Goal: Task Accomplishment & Management: Manage account settings

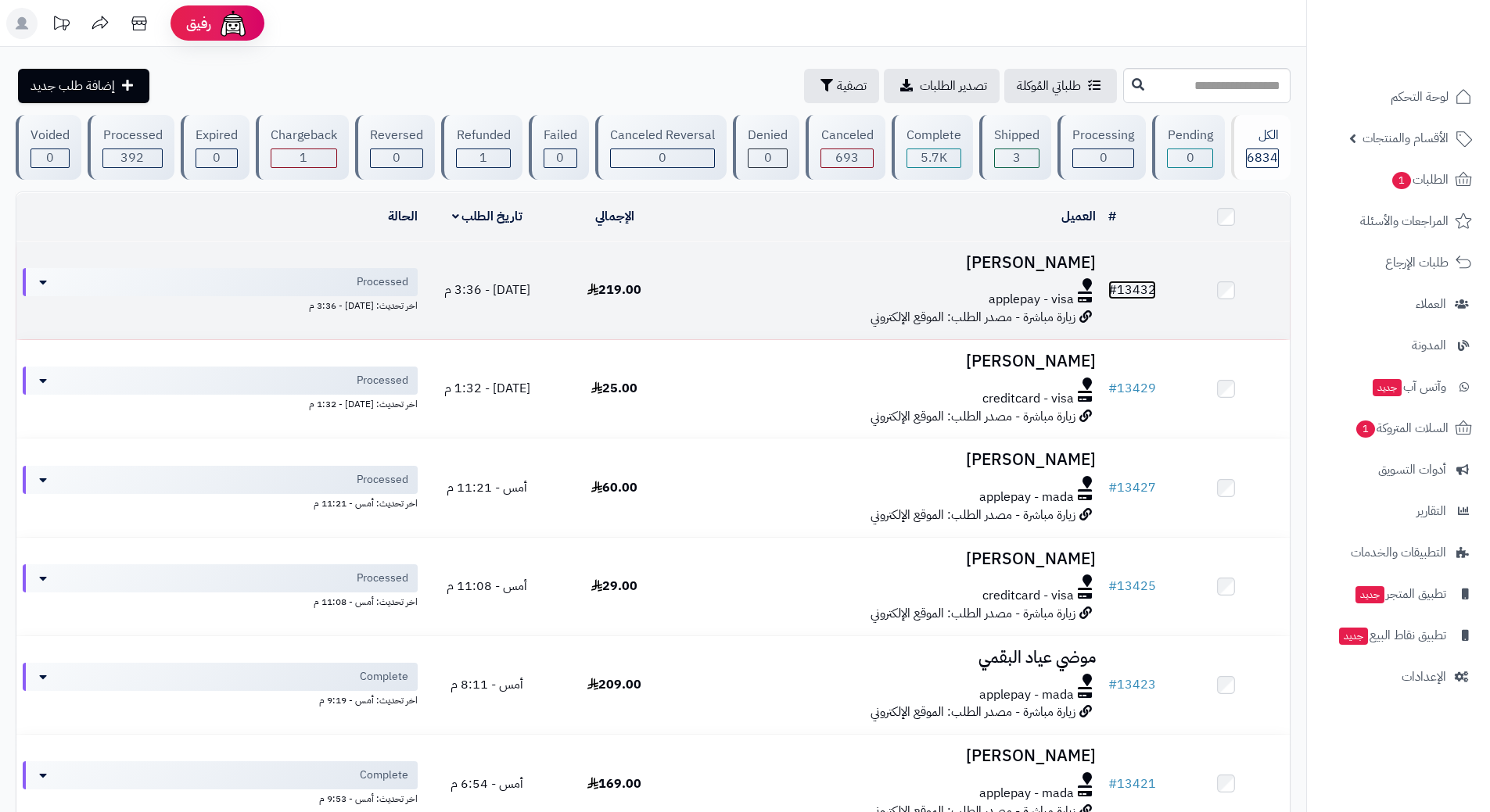
click at [1138, 284] on link "# 13432" at bounding box center [1132, 290] width 48 height 19
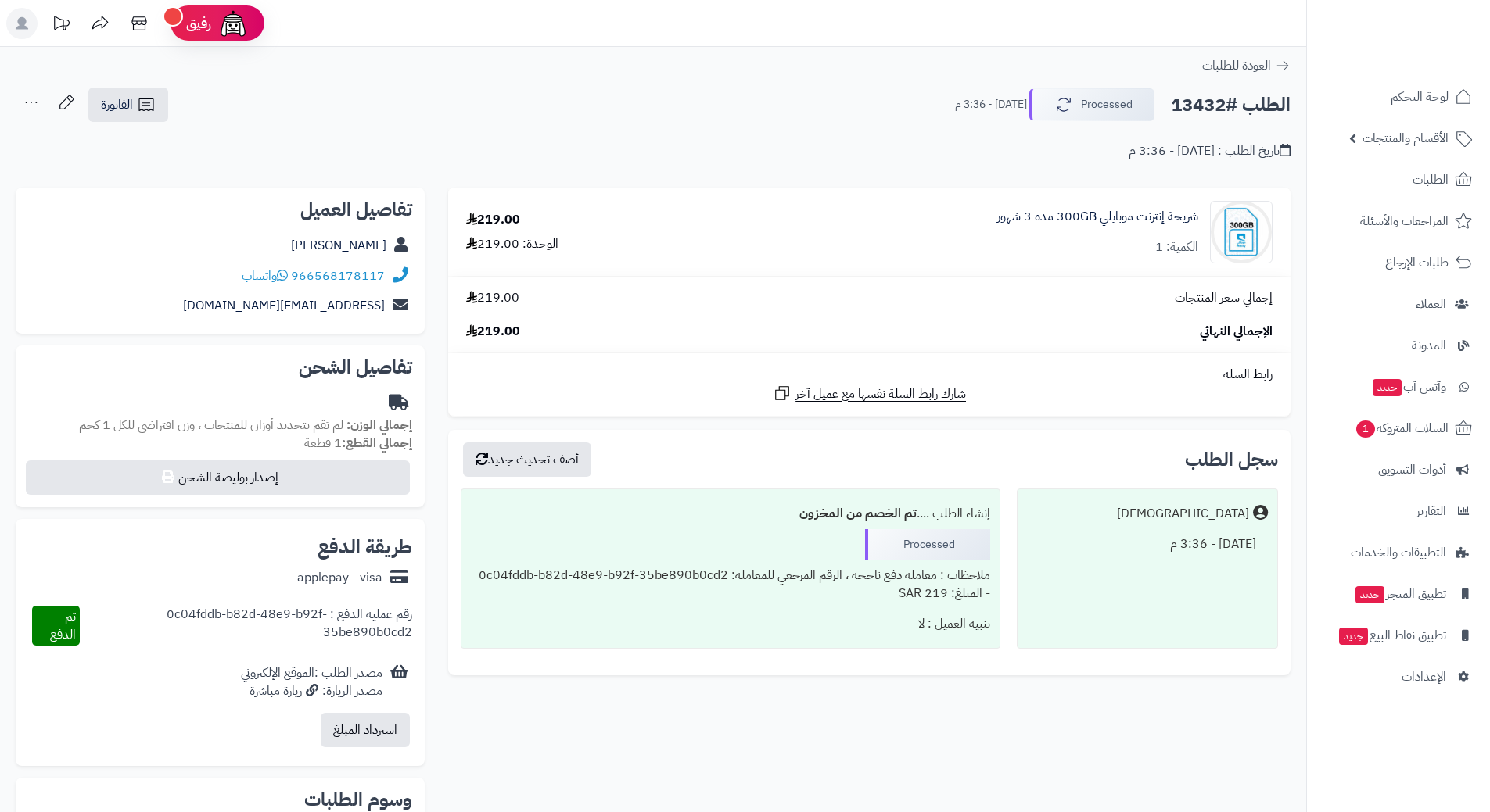
click at [1243, 95] on h2 "الطلب #13432" at bounding box center [1231, 105] width 120 height 32
copy div "الطلب #13432 Processed"
click at [371, 271] on link "966568178117" at bounding box center [337, 276] width 93 height 19
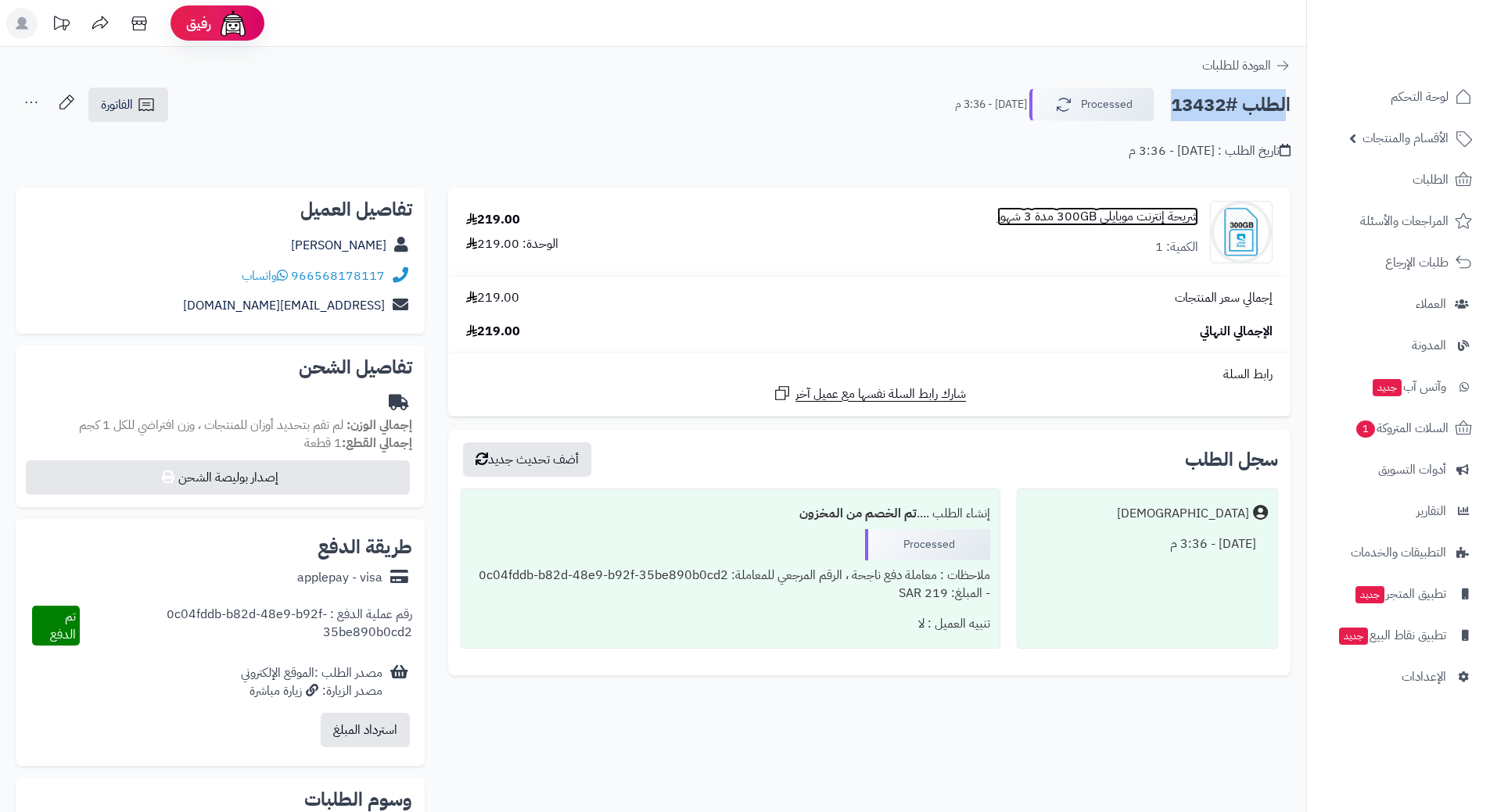
click at [1096, 208] on link "شريحة إنترنت موبايلي 300GB مدة 3 شهور" at bounding box center [1097, 217] width 201 height 18
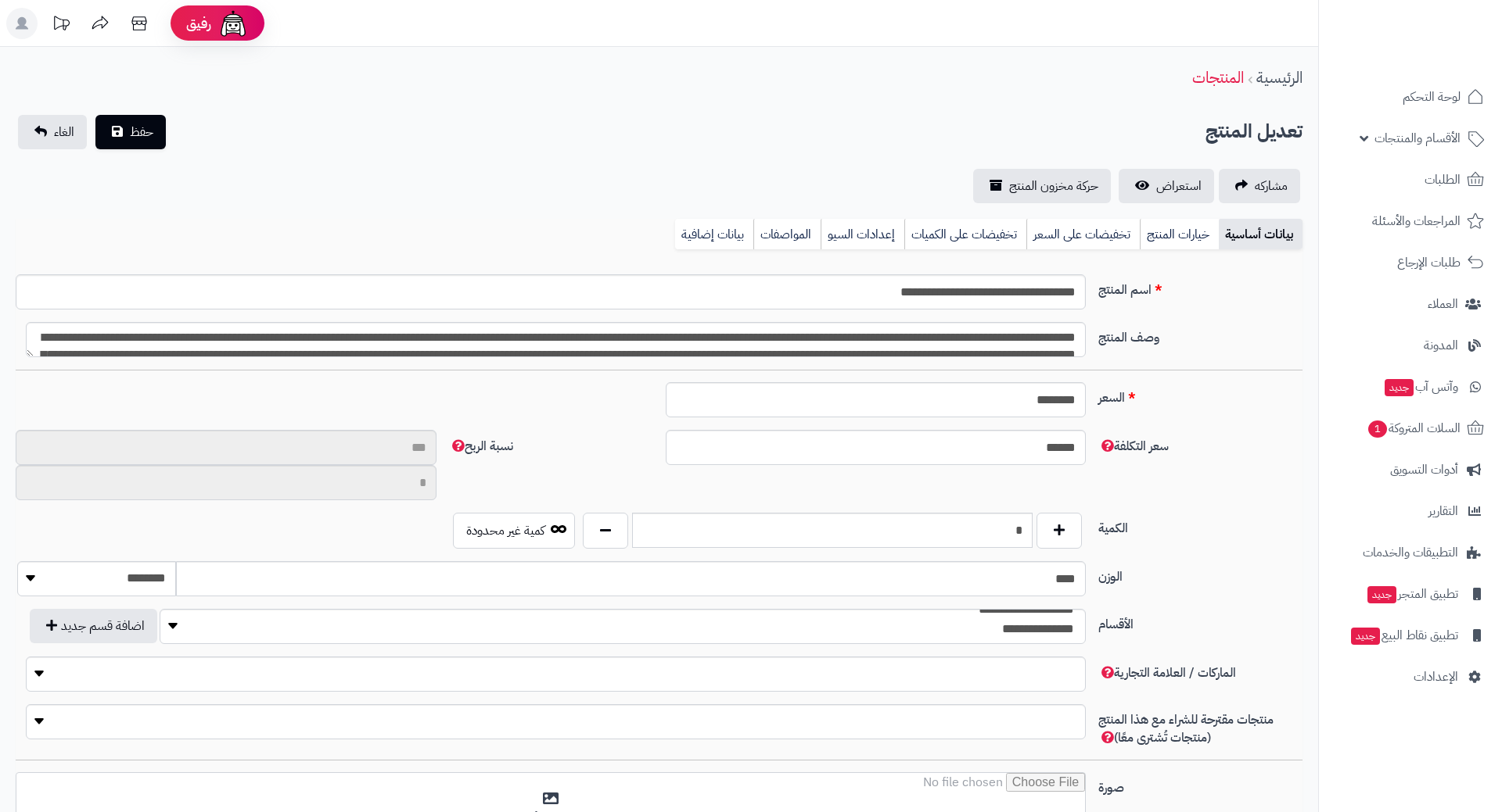
type input "**"
type input "**********"
type input "******"
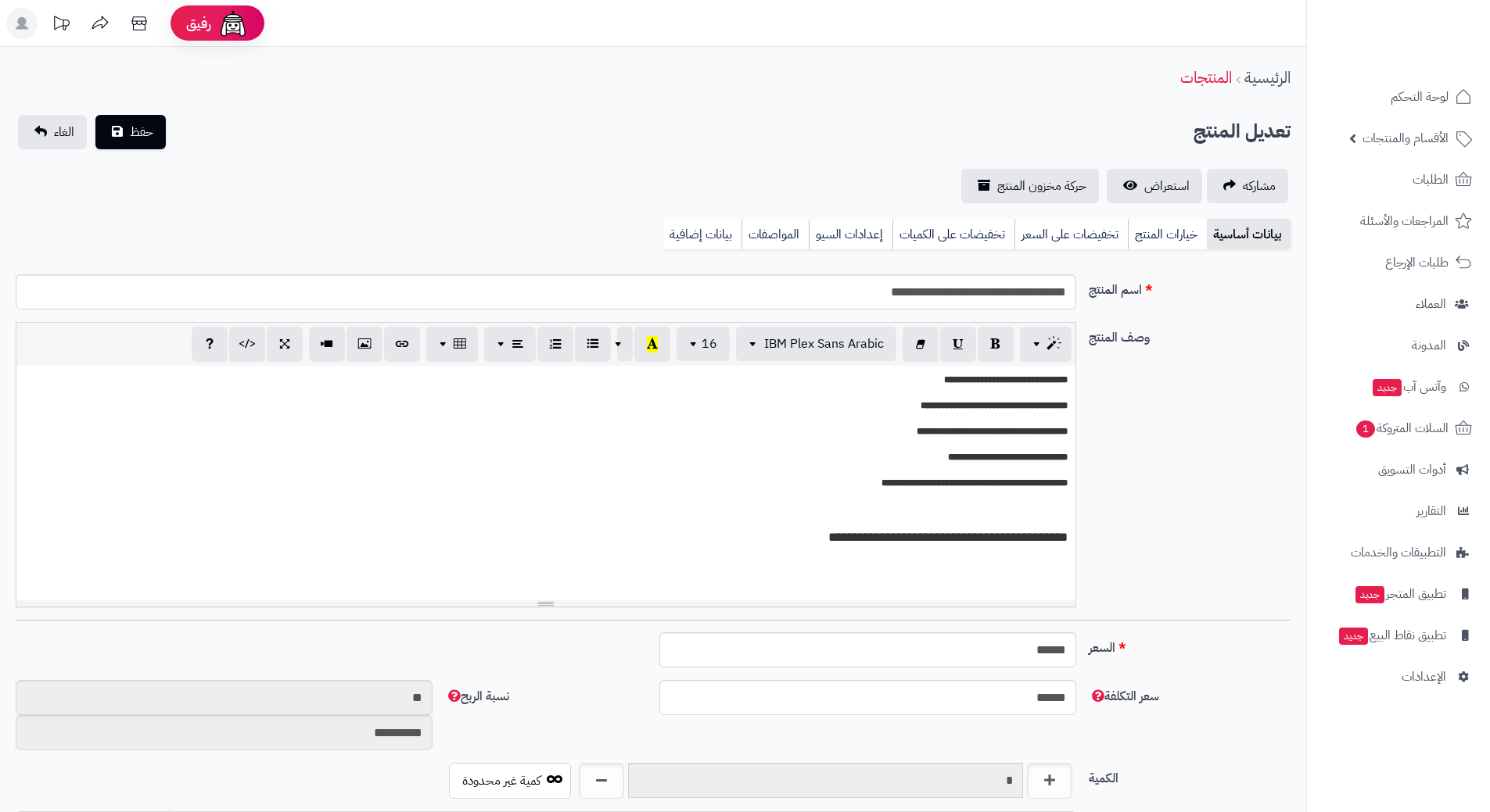
scroll to position [1497, 0]
click at [1039, 292] on input "**********" at bounding box center [546, 292] width 1061 height 36
click at [1039, 290] on input "**********" at bounding box center [546, 292] width 1061 height 36
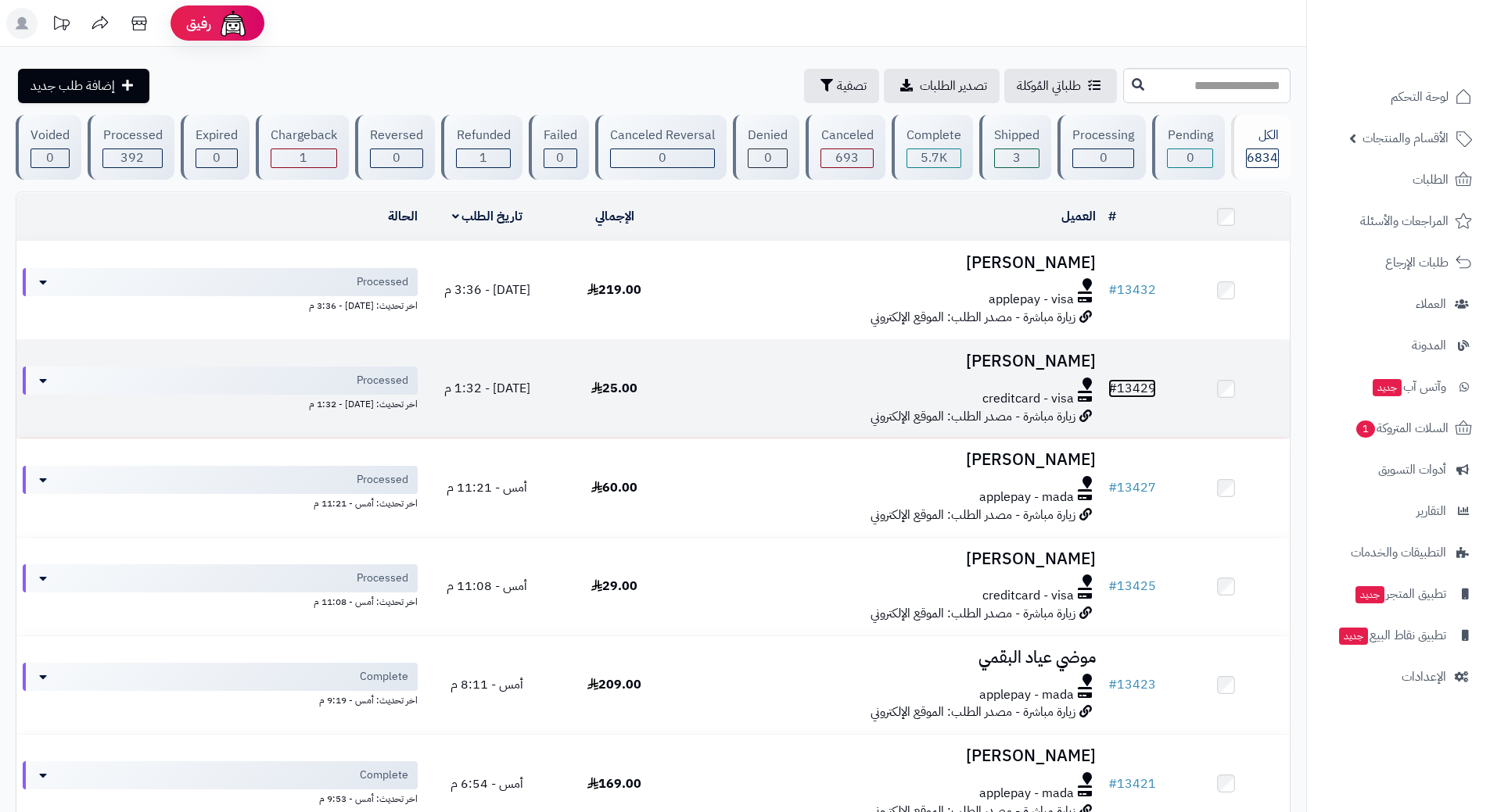
click at [1137, 379] on link "# 13429" at bounding box center [1132, 389] width 48 height 19
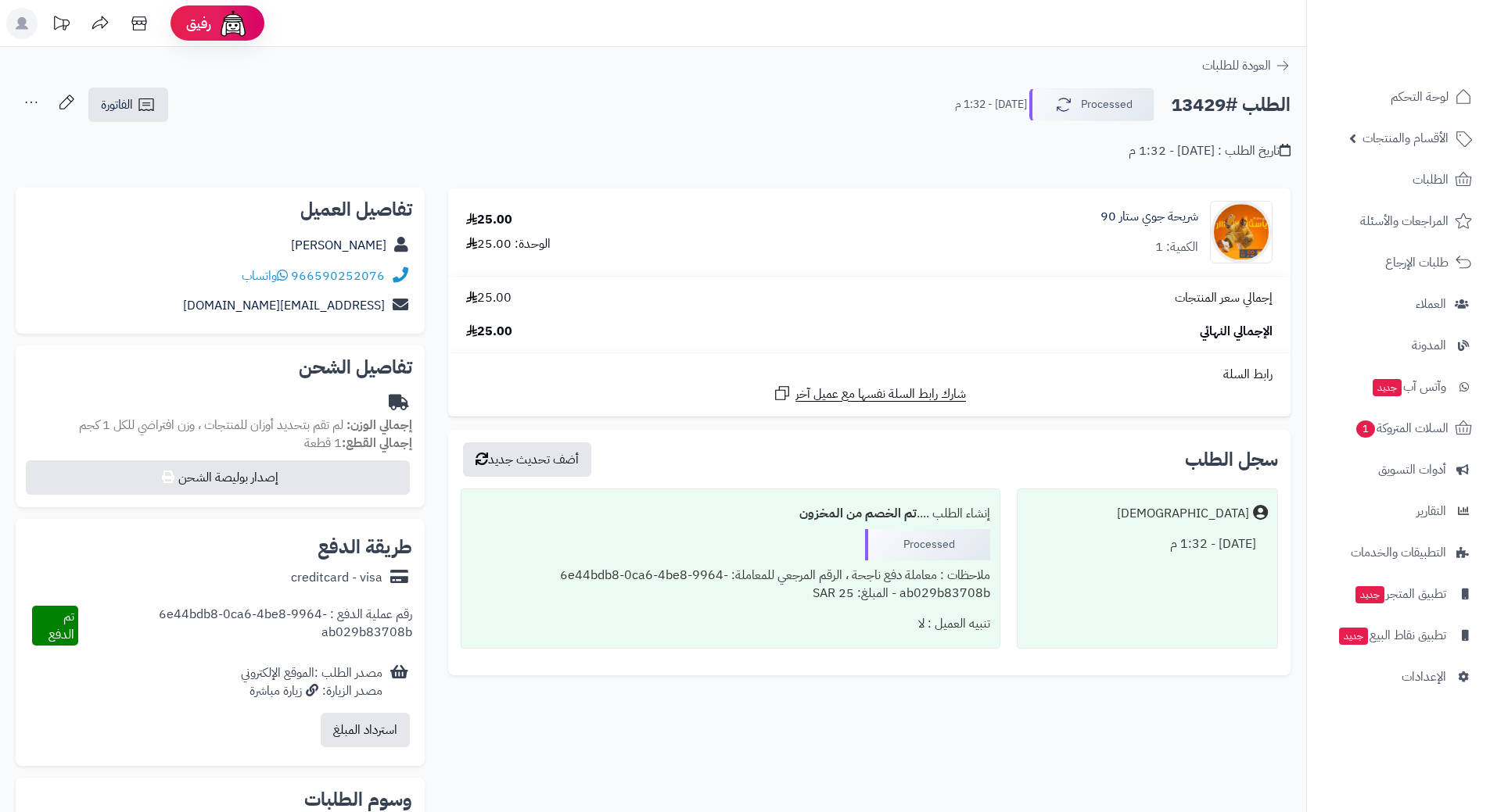
click at [1225, 109] on h2 "الطلب #13429" at bounding box center [1231, 105] width 120 height 32
copy div "الطلب #13429 Processed"
click at [371, 276] on link "966590252076" at bounding box center [337, 276] width 93 height 19
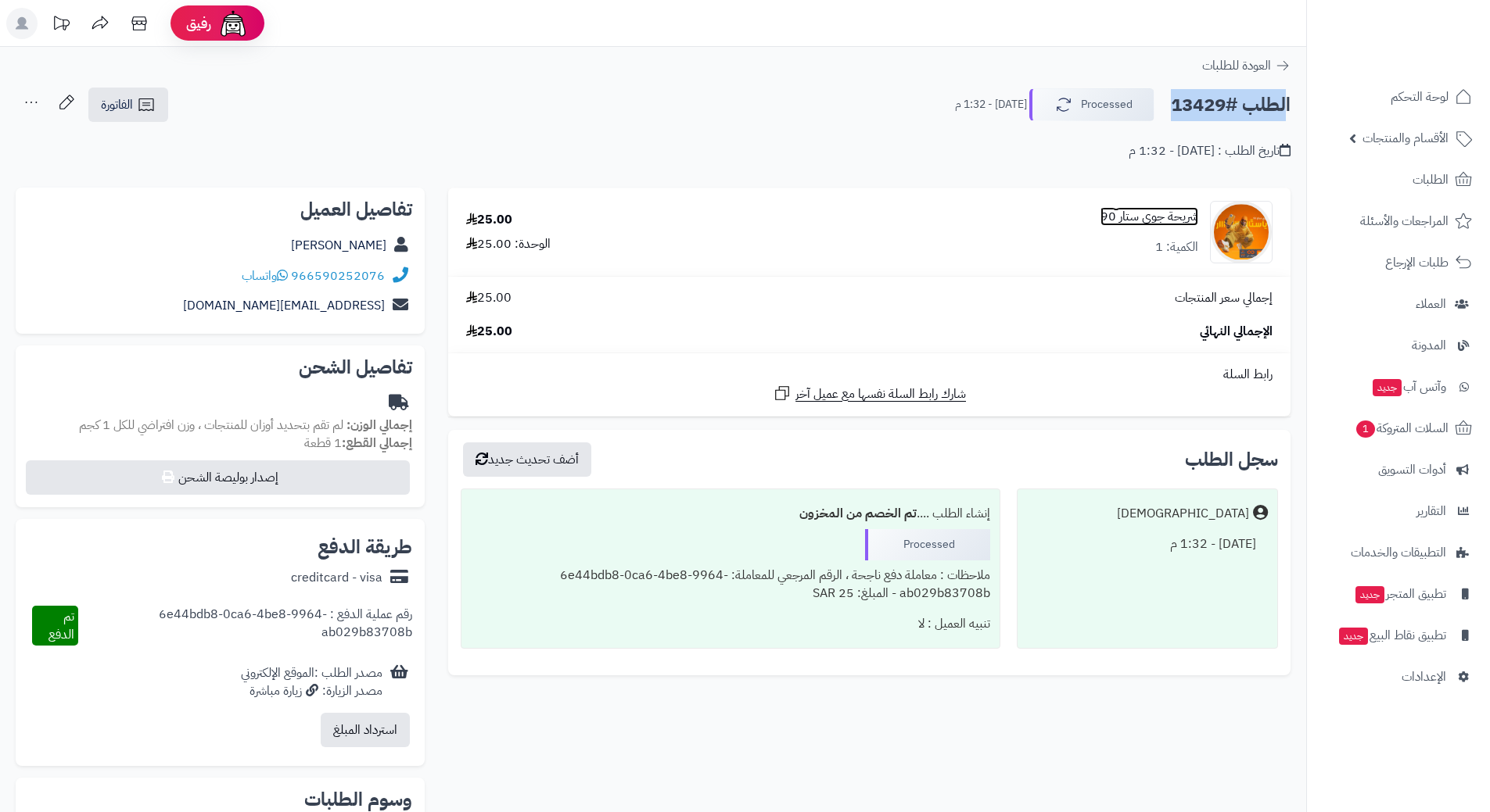
click at [1166, 218] on link "شريحة جوي ستار 90" at bounding box center [1149, 217] width 98 height 18
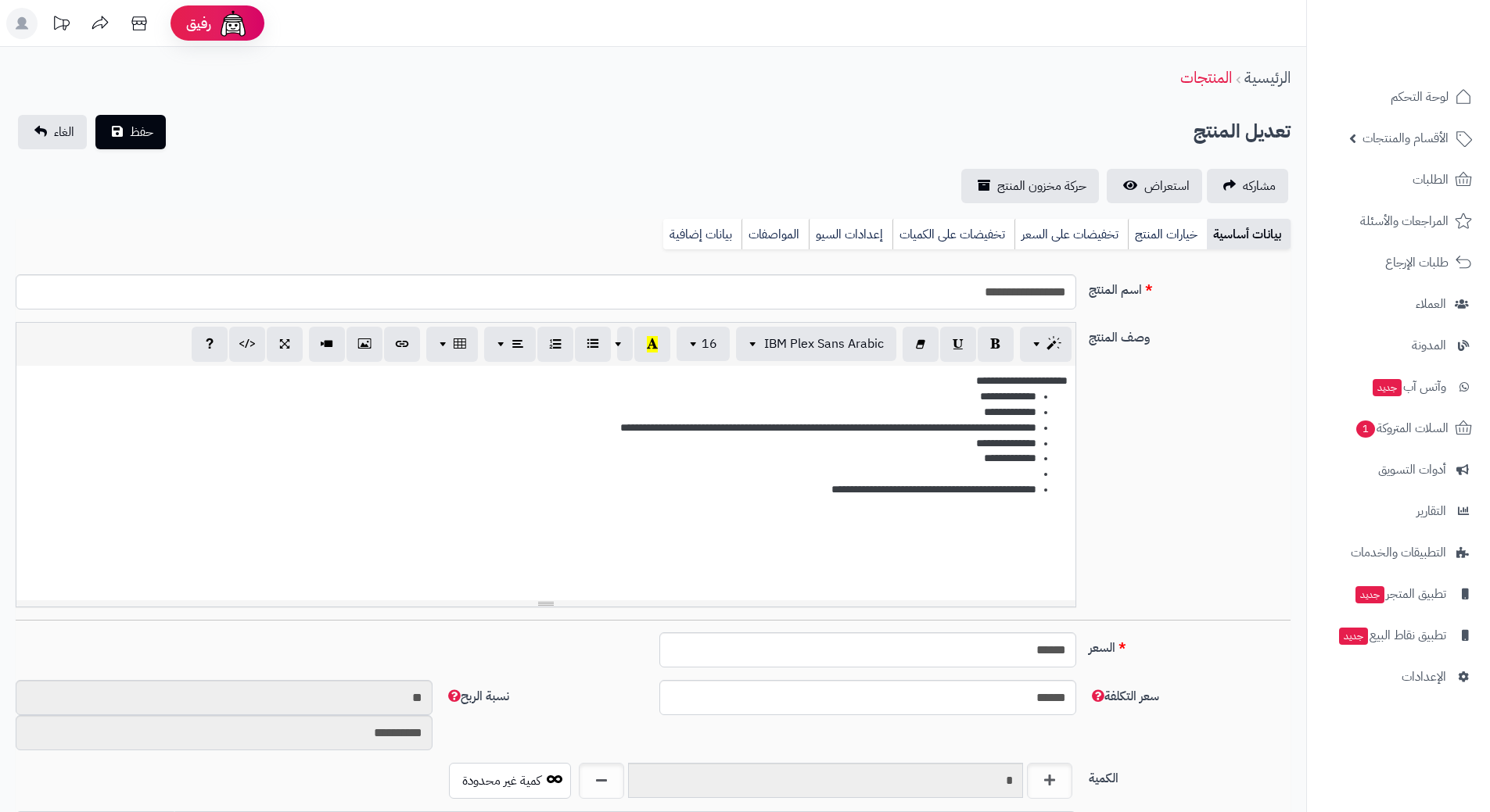
select select
click at [1007, 294] on input "**********" at bounding box center [546, 292] width 1061 height 36
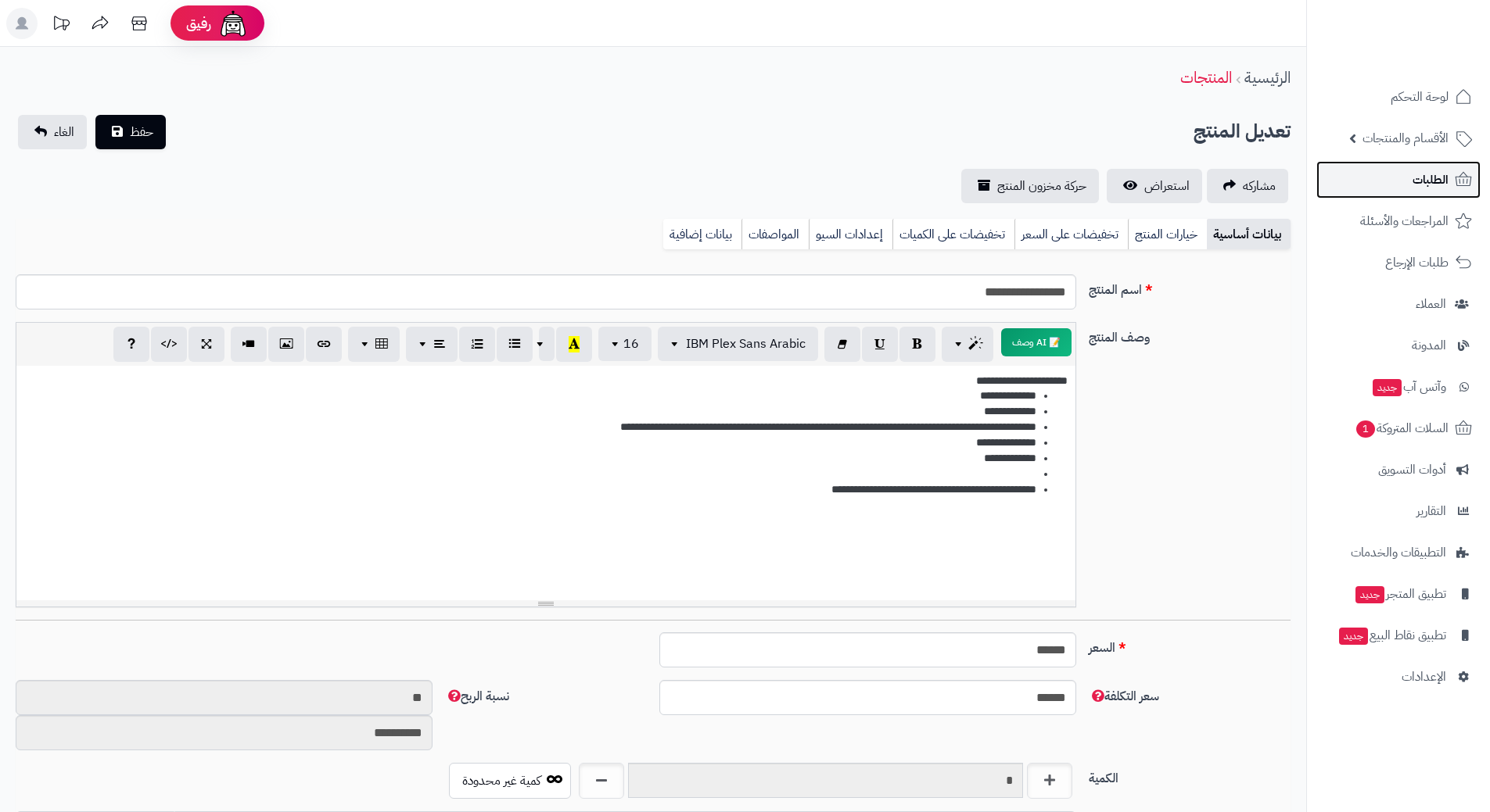
click at [1450, 178] on link "الطلبات" at bounding box center [1398, 179] width 165 height 37
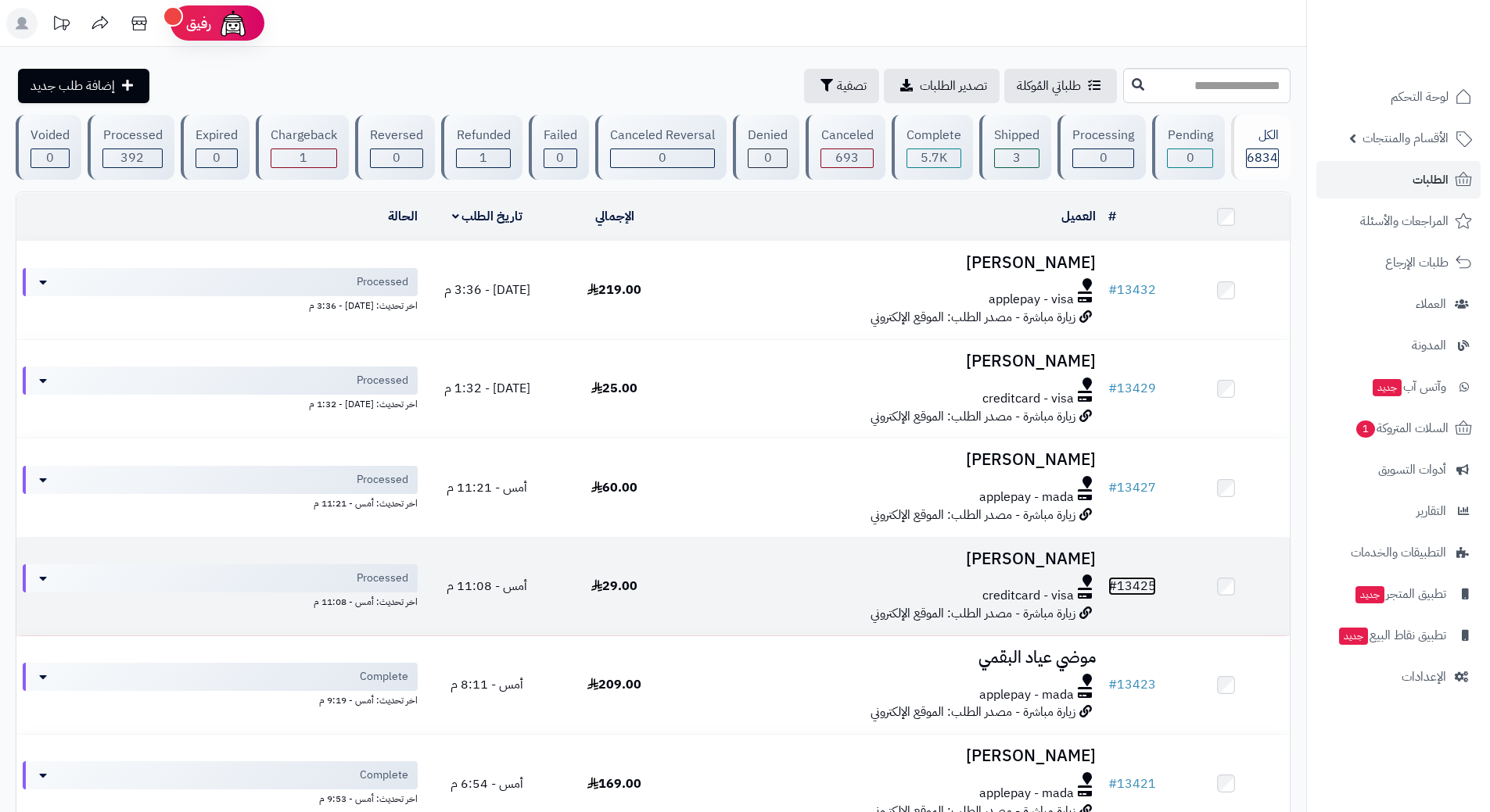
click at [1143, 580] on link "# 13425" at bounding box center [1132, 587] width 48 height 19
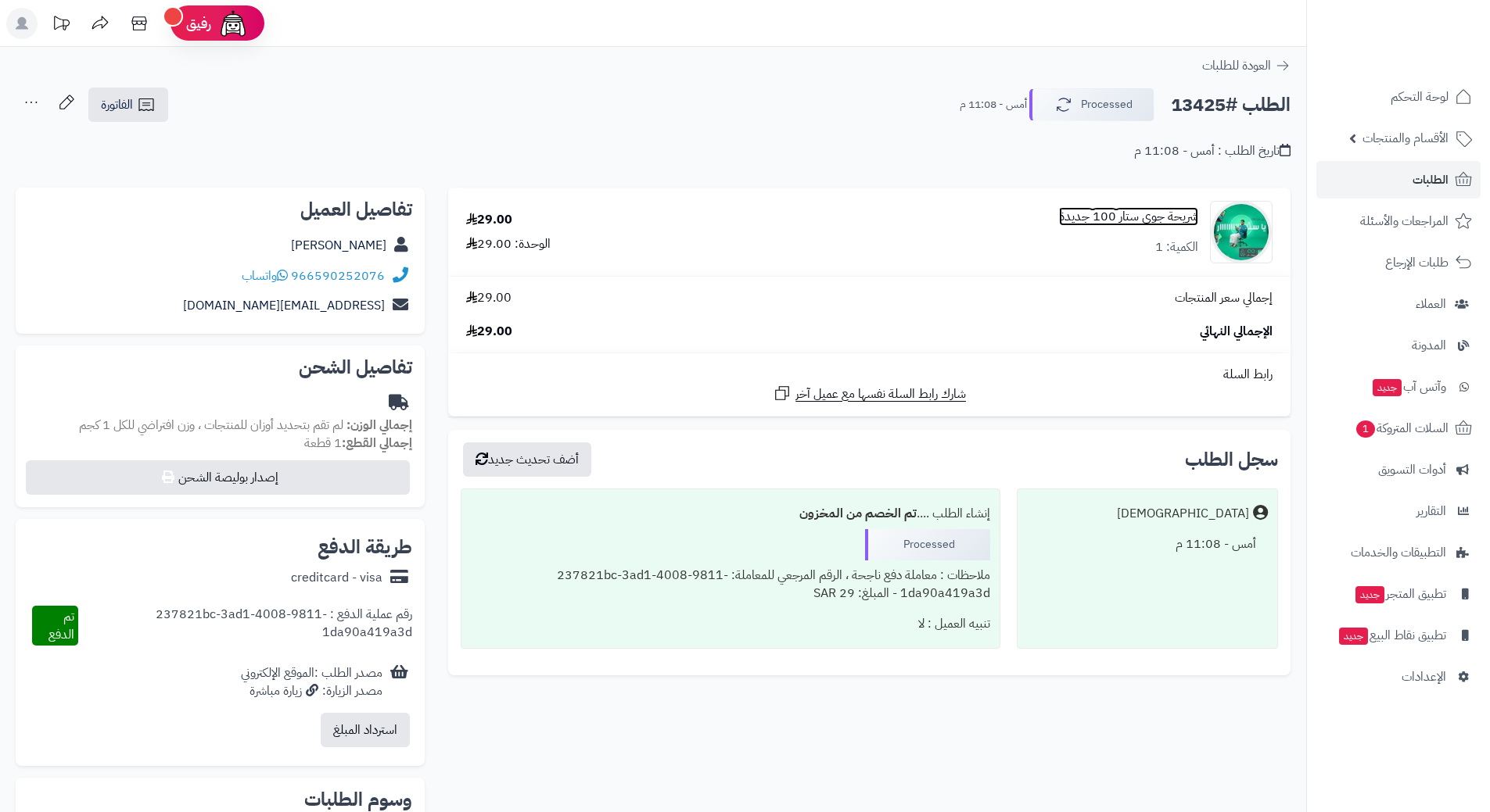
click at [1152, 219] on link "شريحة جوي ستار 100 جديدة" at bounding box center [1128, 217] width 139 height 18
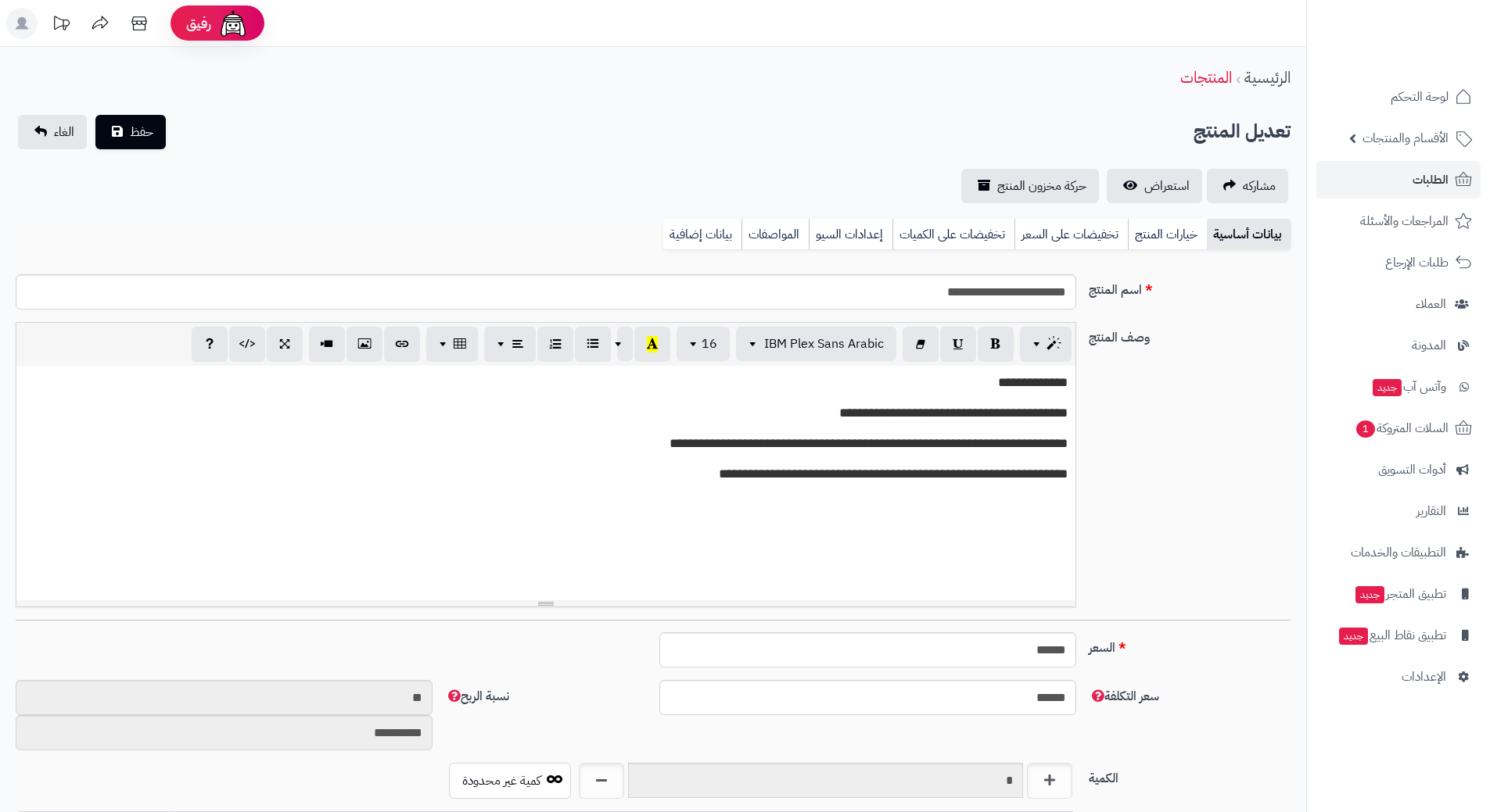
scroll to position [833, 0]
click at [998, 297] on input "**********" at bounding box center [546, 292] width 1061 height 36
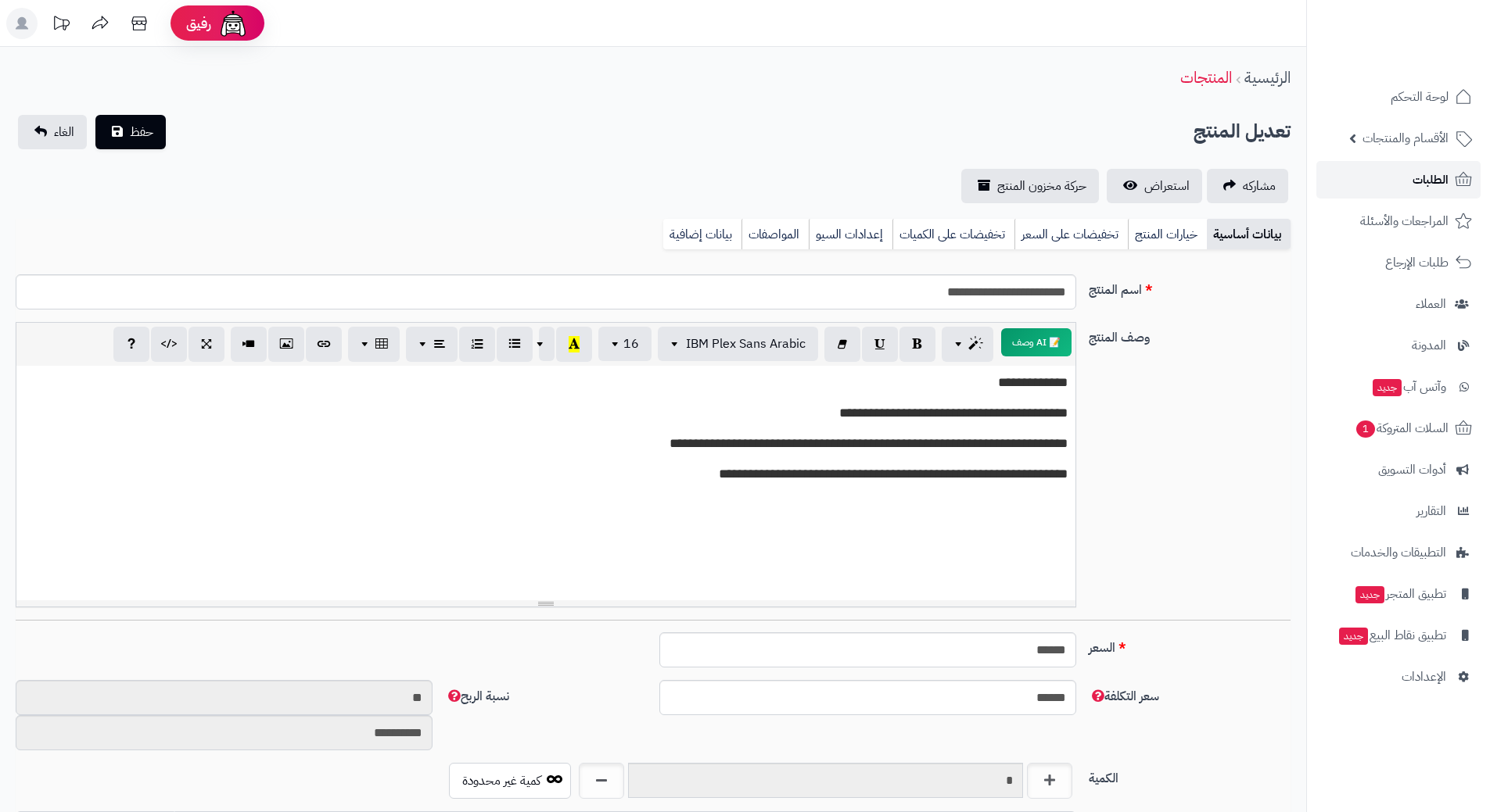
click at [1428, 174] on span "الطلبات" at bounding box center [1430, 179] width 36 height 21
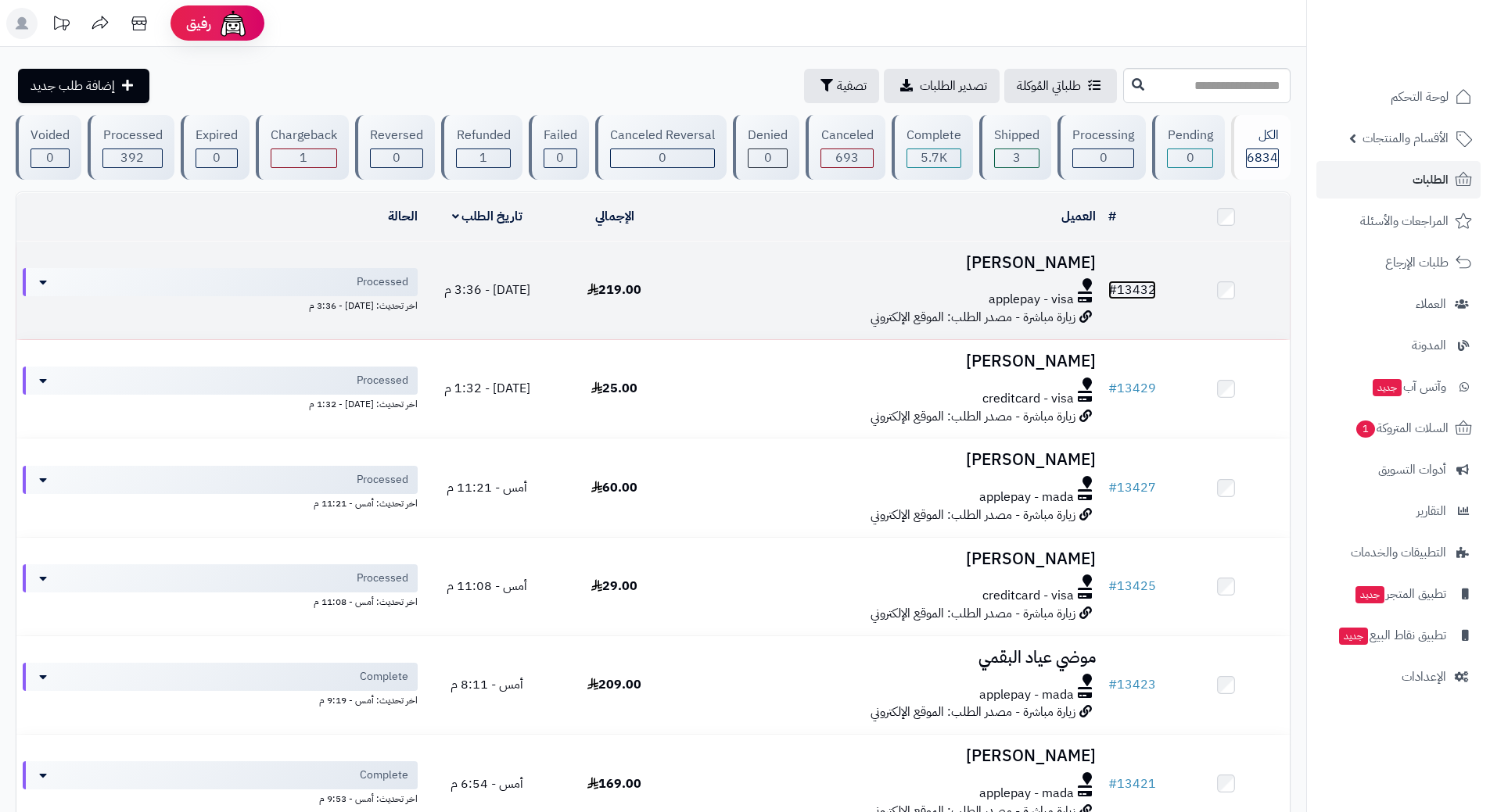
click at [1138, 283] on link "# 13432" at bounding box center [1132, 290] width 48 height 19
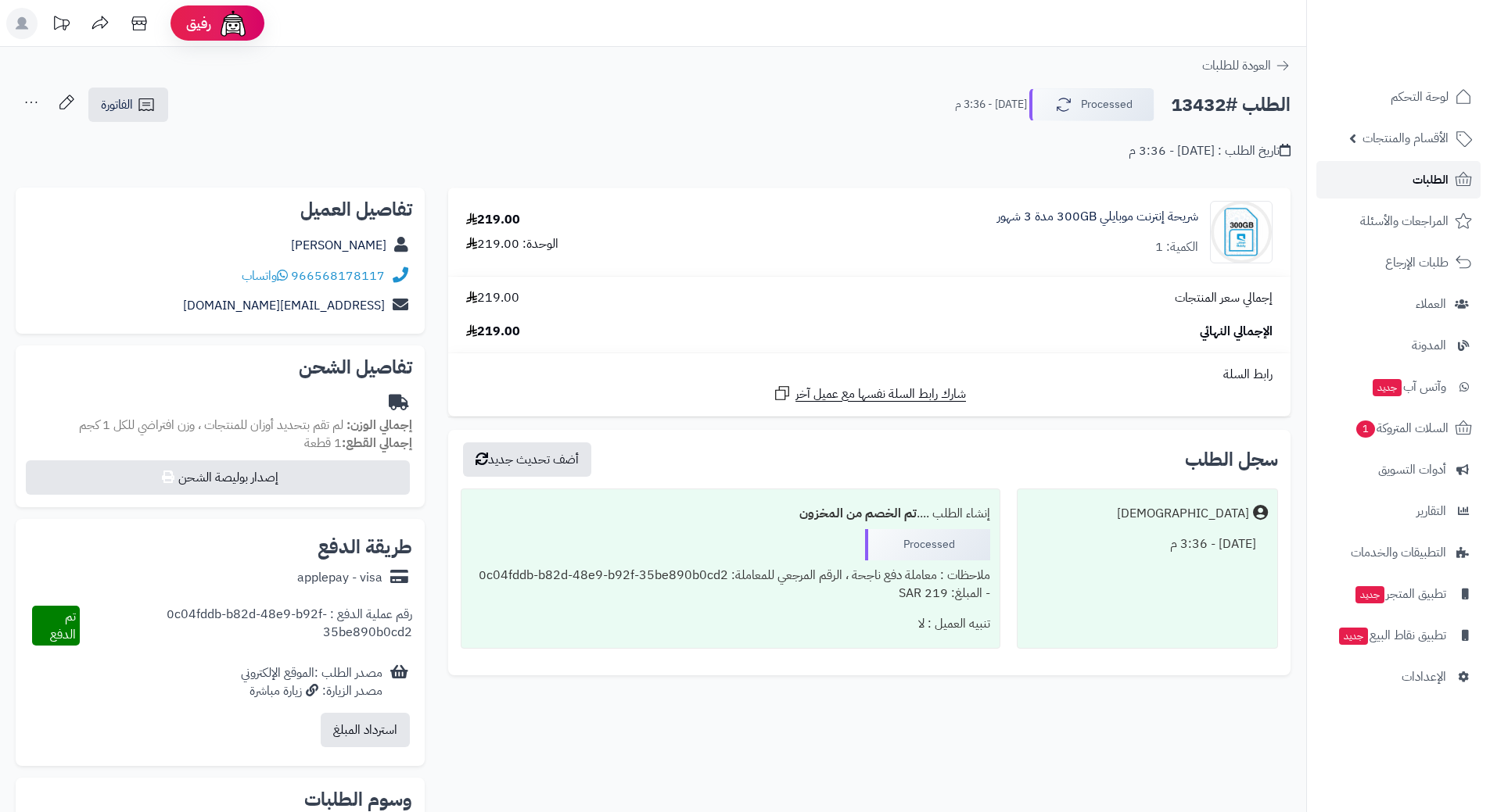
click at [1439, 180] on span "الطلبات" at bounding box center [1430, 179] width 36 height 21
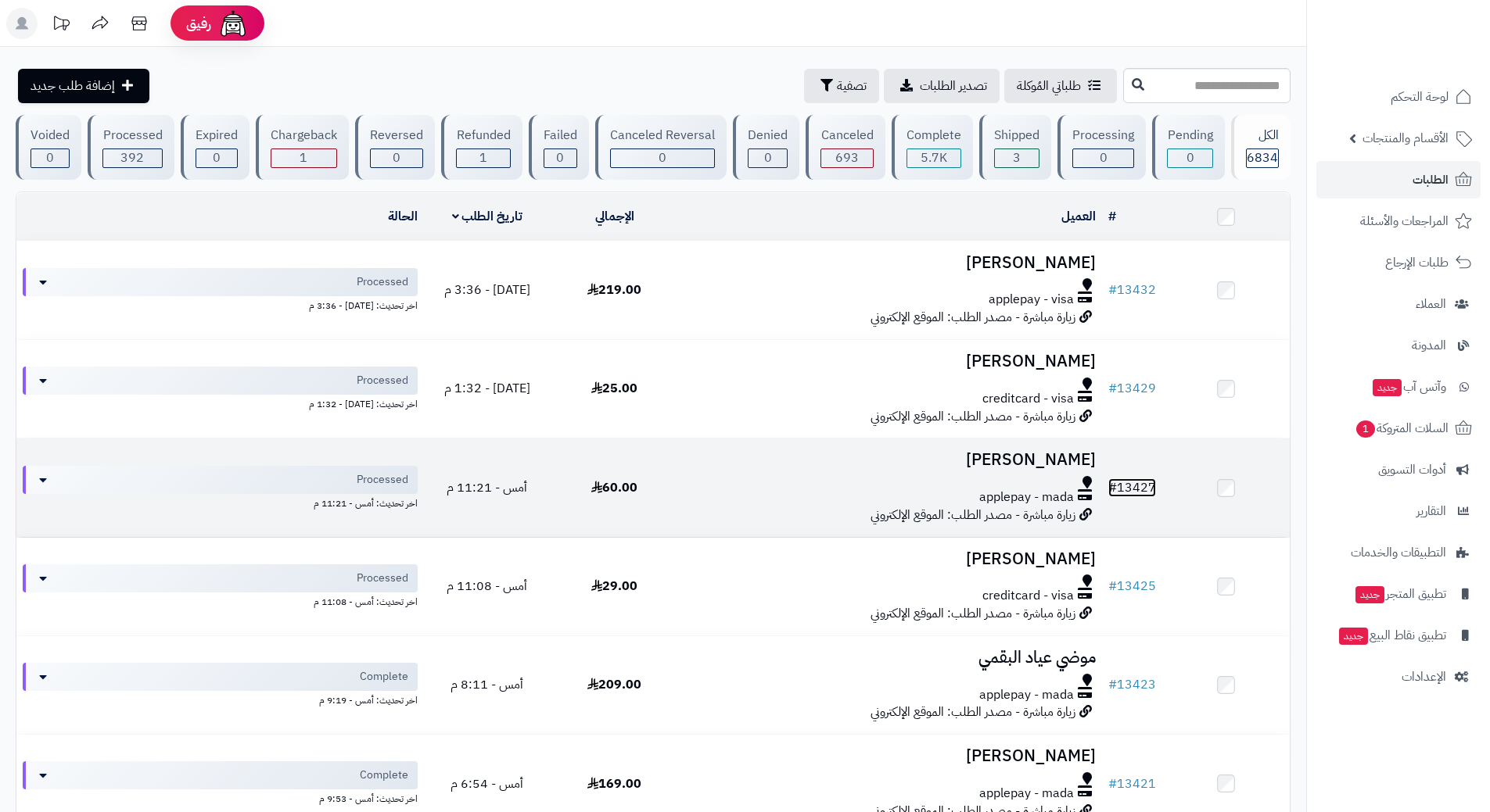
click at [1147, 478] on link "# 13427" at bounding box center [1132, 488] width 48 height 19
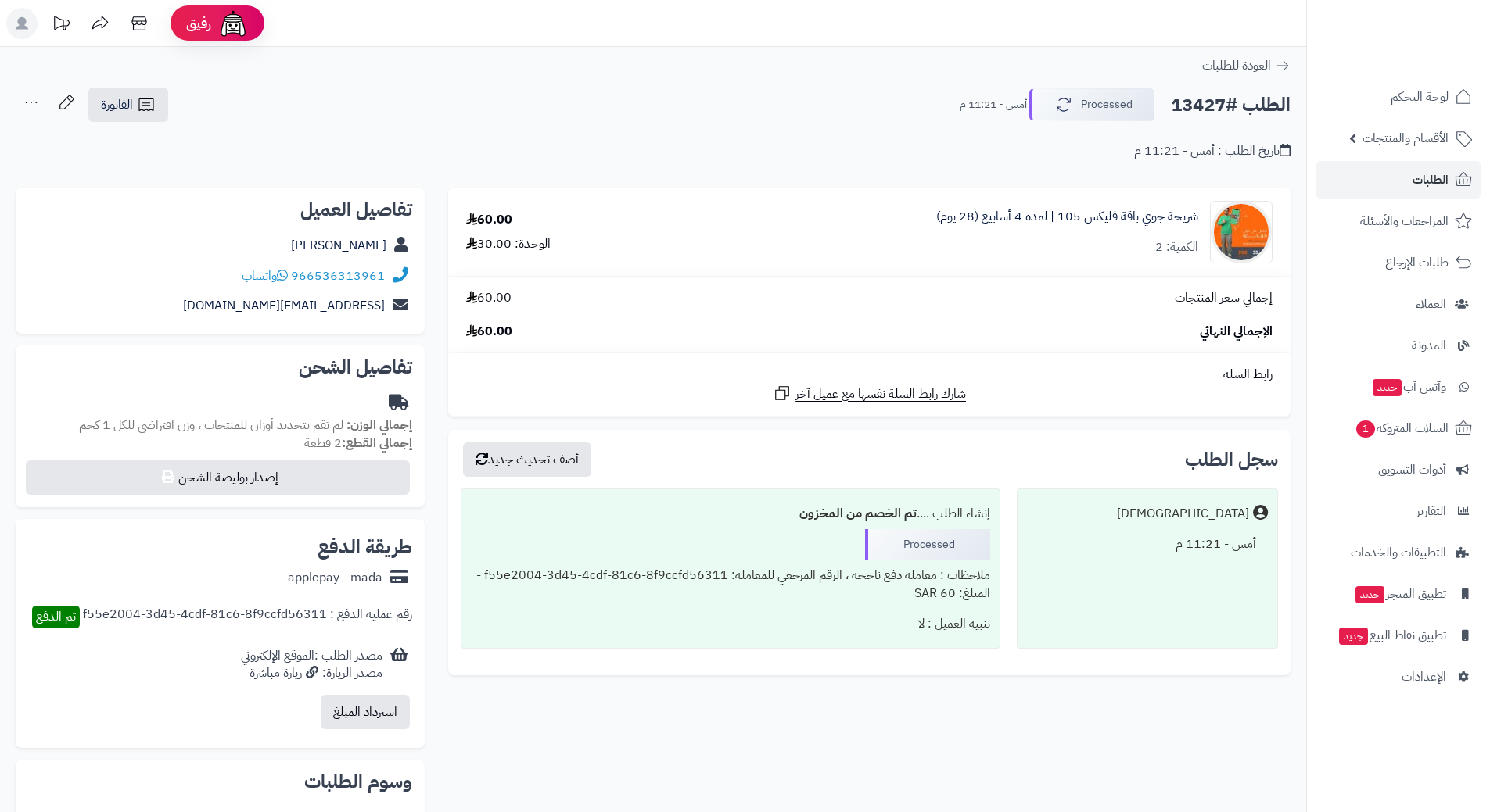
click at [1243, 102] on h2 "الطلب #13427" at bounding box center [1231, 105] width 120 height 32
copy div "الطلب #13427 Processed"
click at [358, 277] on link "966536313961" at bounding box center [337, 276] width 93 height 19
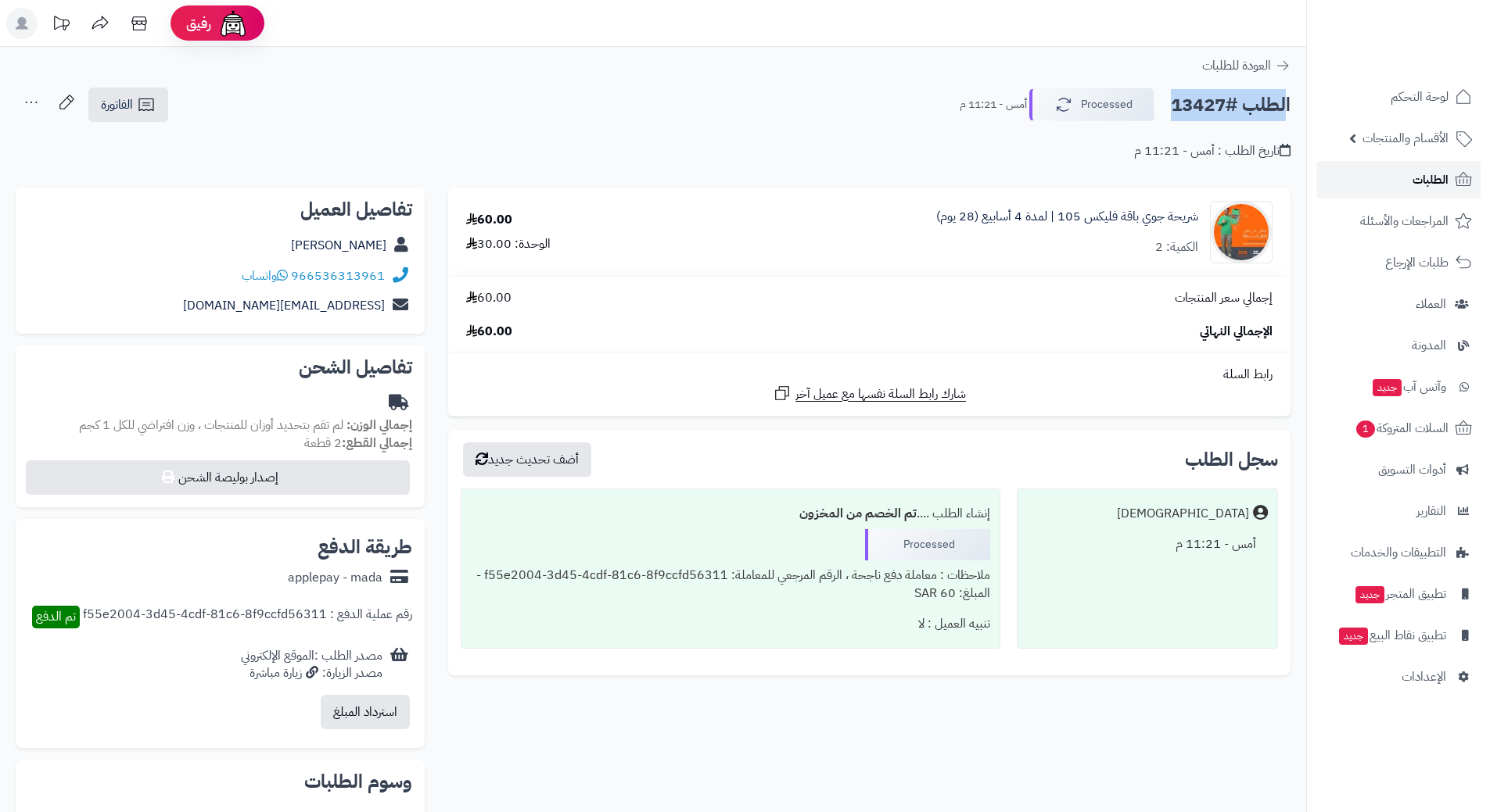
click at [1435, 176] on span "الطلبات" at bounding box center [1430, 179] width 36 height 21
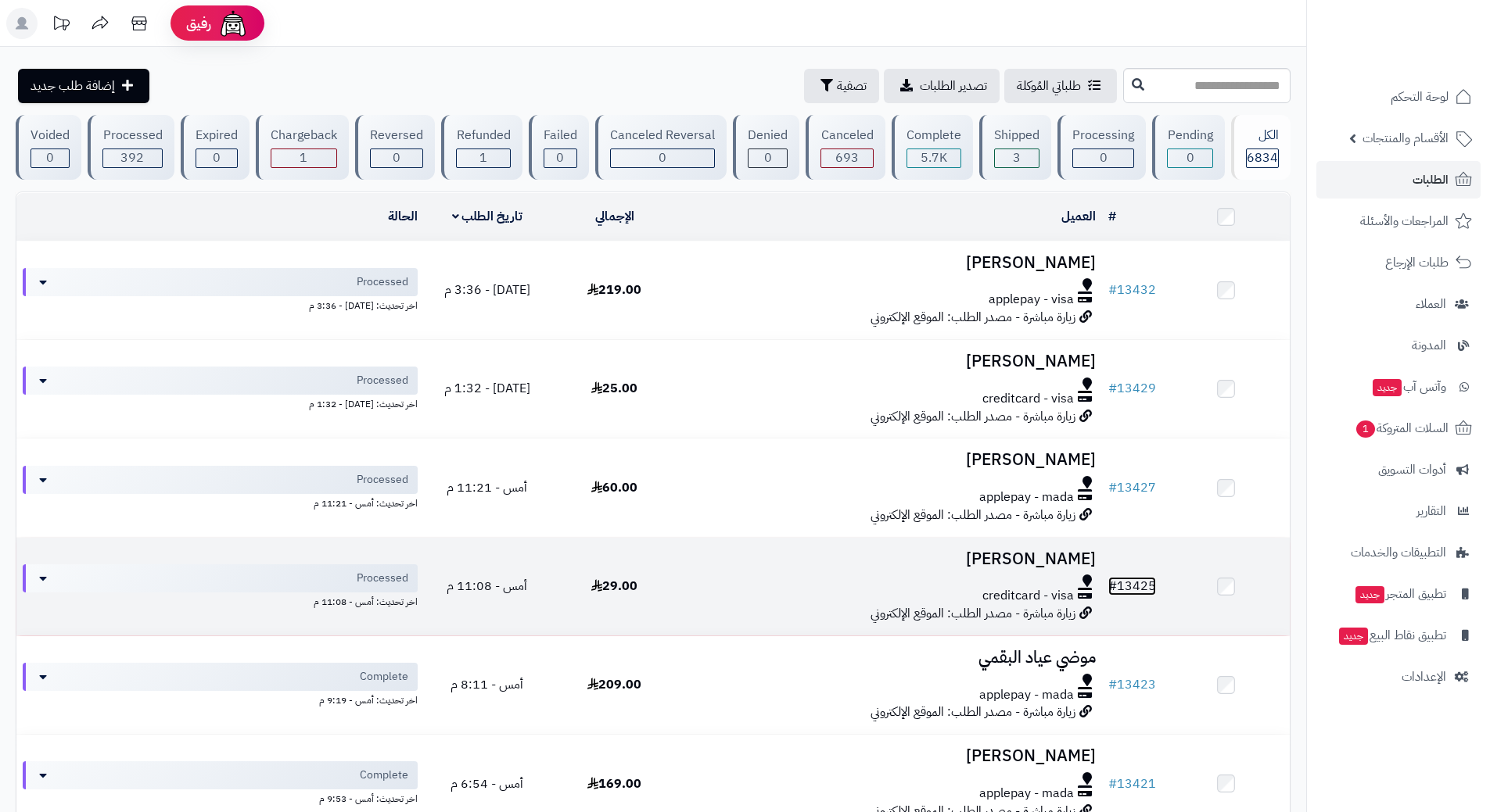
click at [1139, 585] on link "# 13425" at bounding box center [1132, 587] width 48 height 19
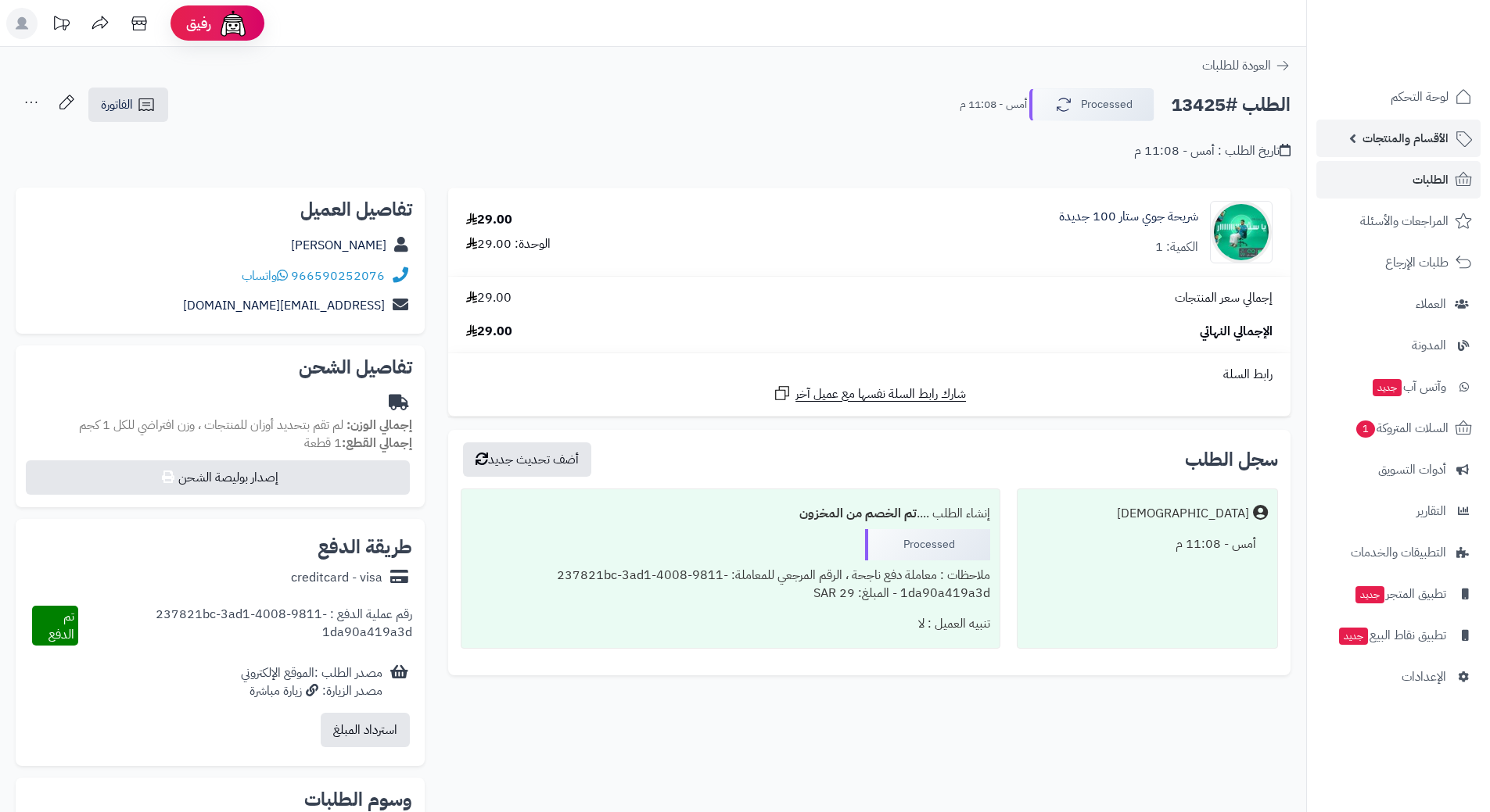
click at [1430, 140] on span "الأقسام والمنتجات" at bounding box center [1406, 137] width 86 height 21
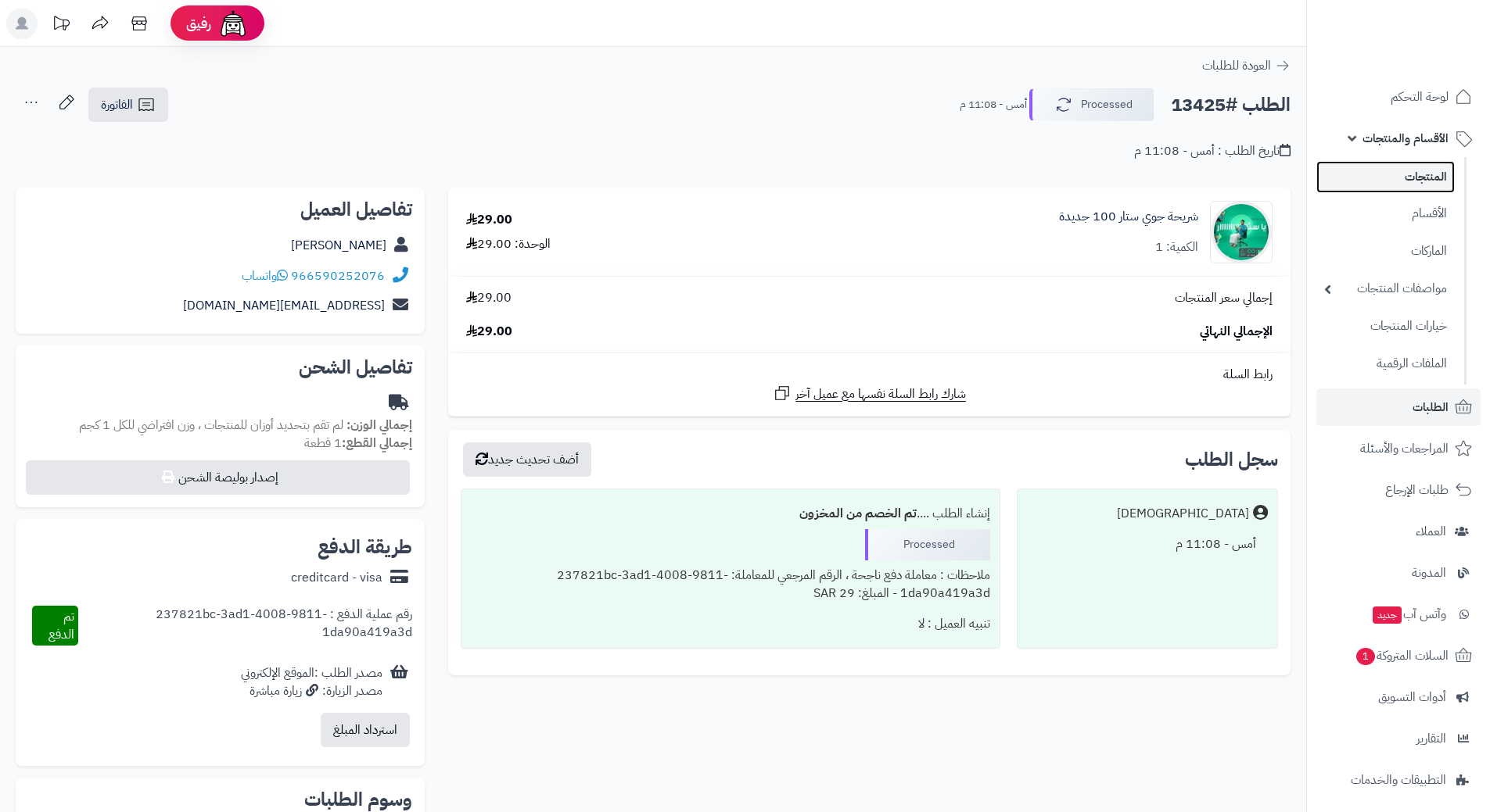
click at [1427, 179] on link "المنتجات" at bounding box center [1385, 177] width 138 height 32
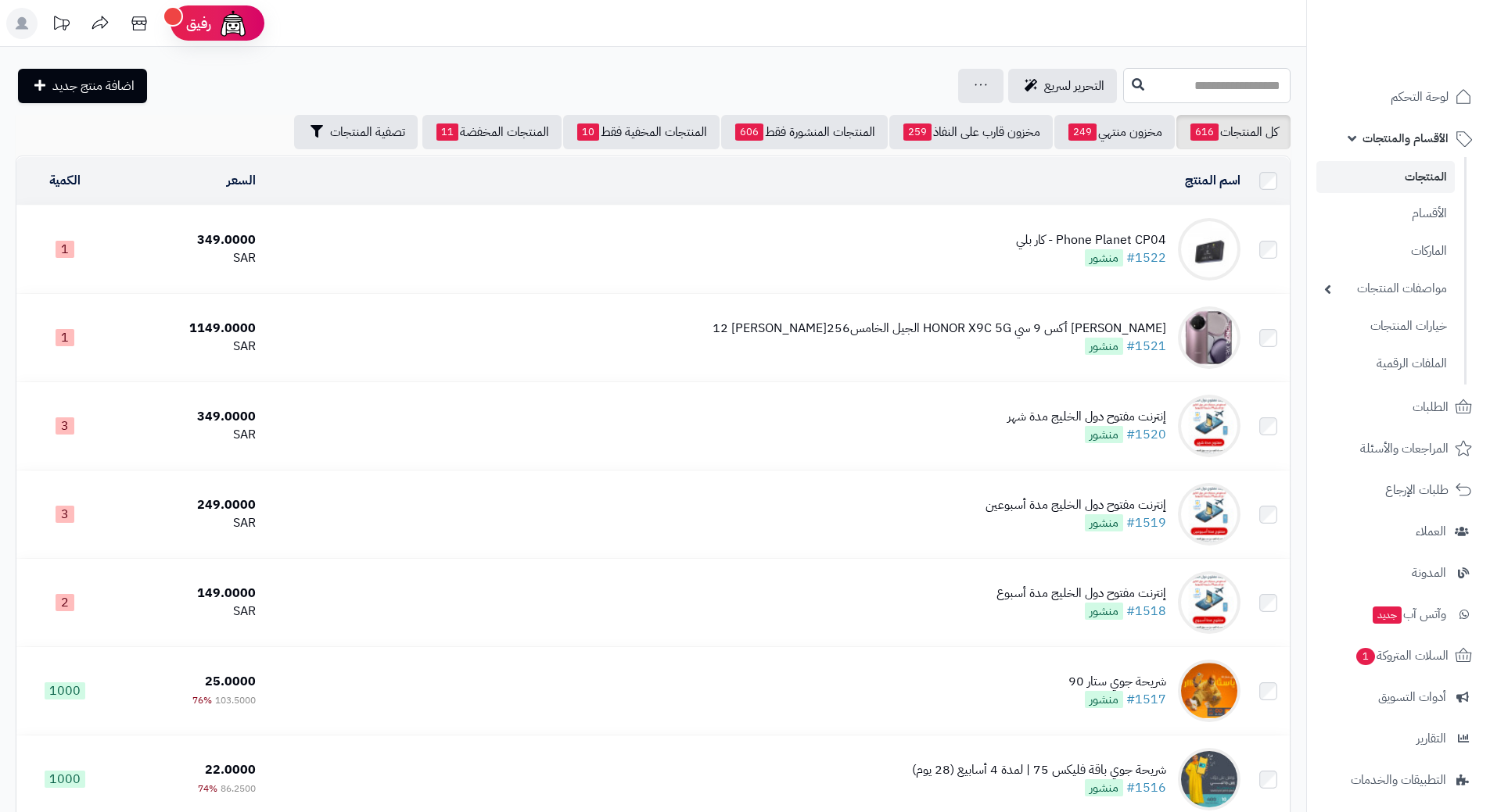
click at [1208, 85] on input "text" at bounding box center [1207, 86] width 167 height 36
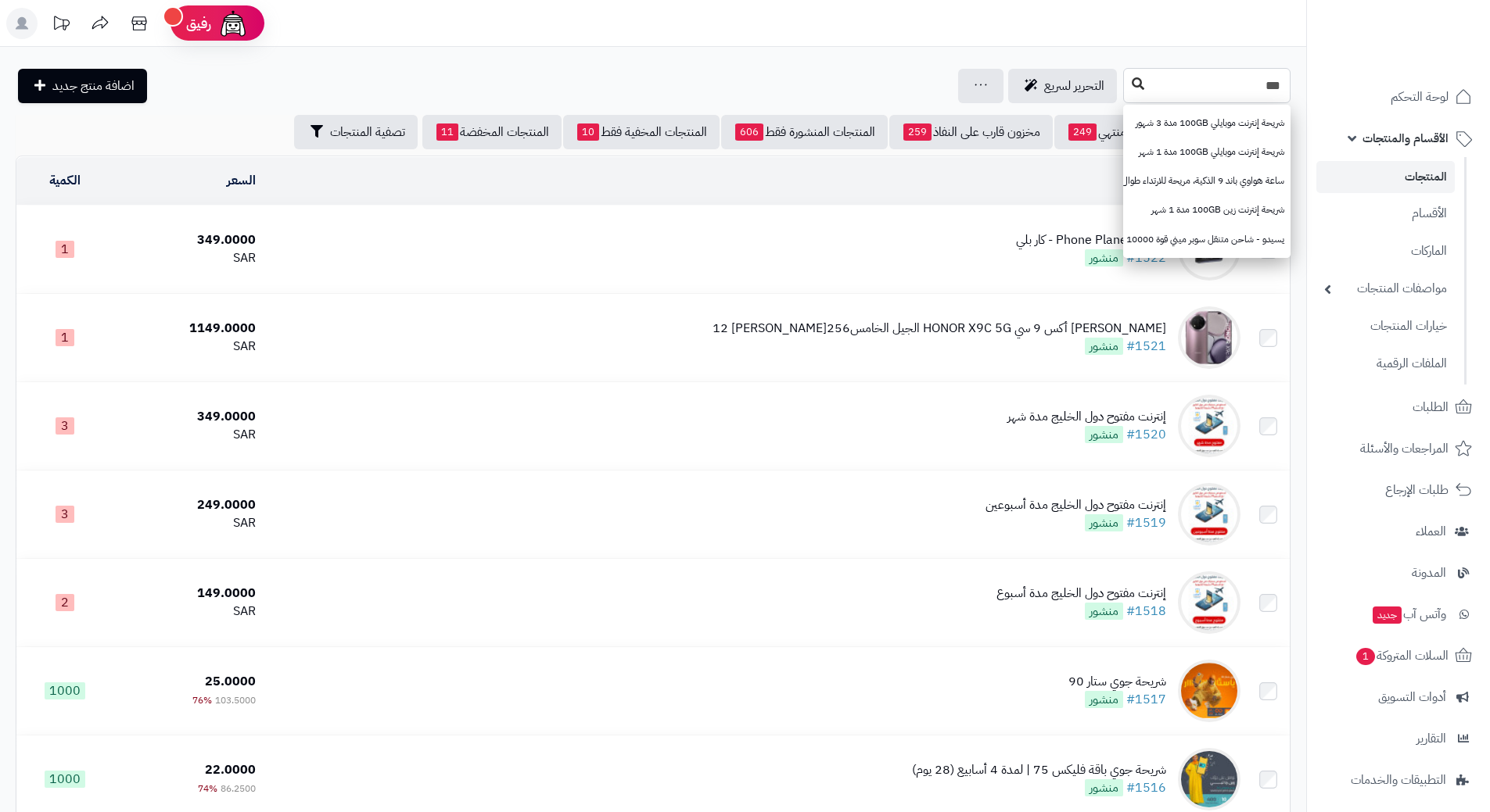
type input "***"
click at [1126, 84] on button at bounding box center [1138, 84] width 23 height 30
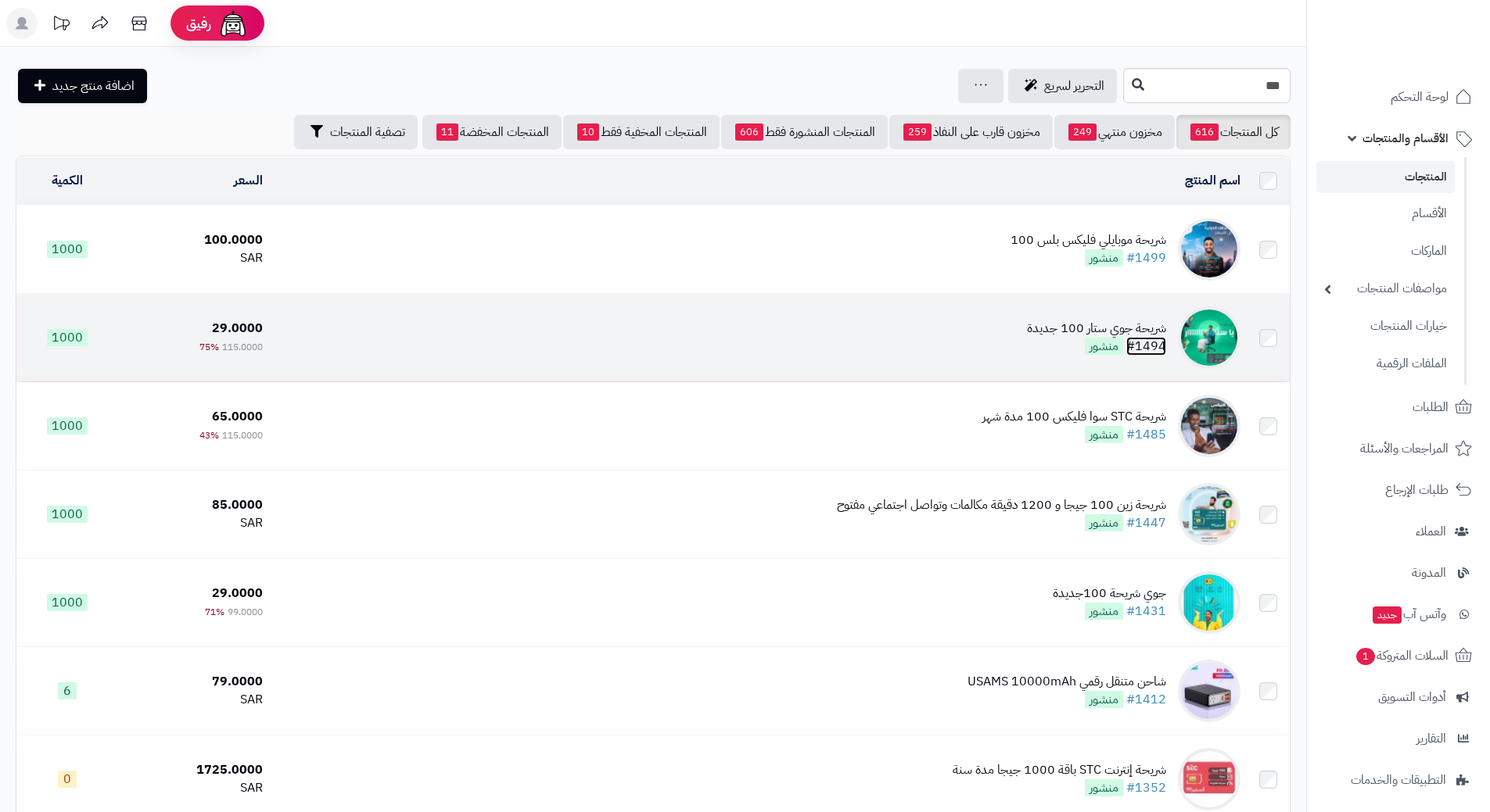
click at [1146, 337] on link "#1494" at bounding box center [1146, 347] width 40 height 19
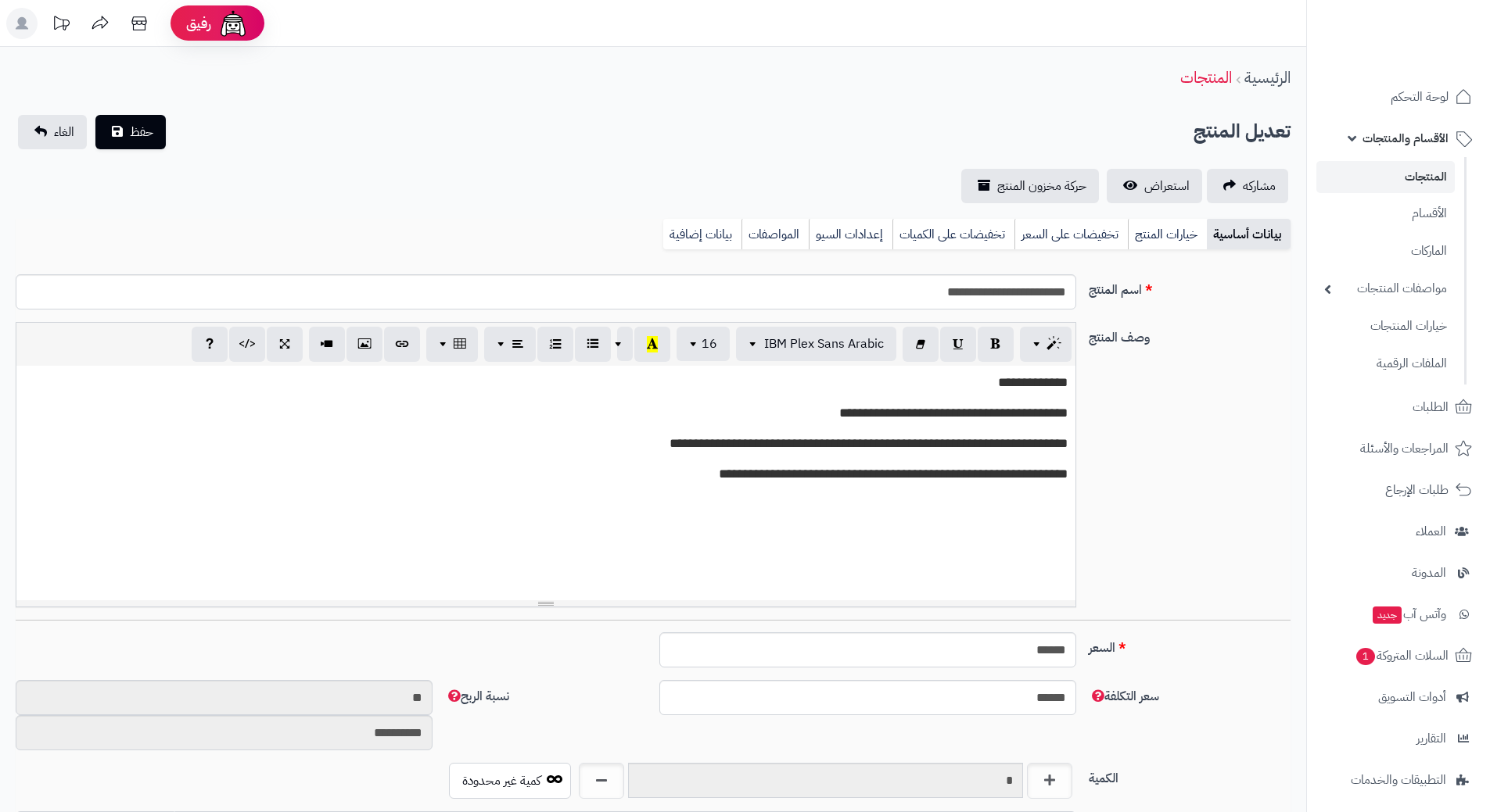
scroll to position [833, 0]
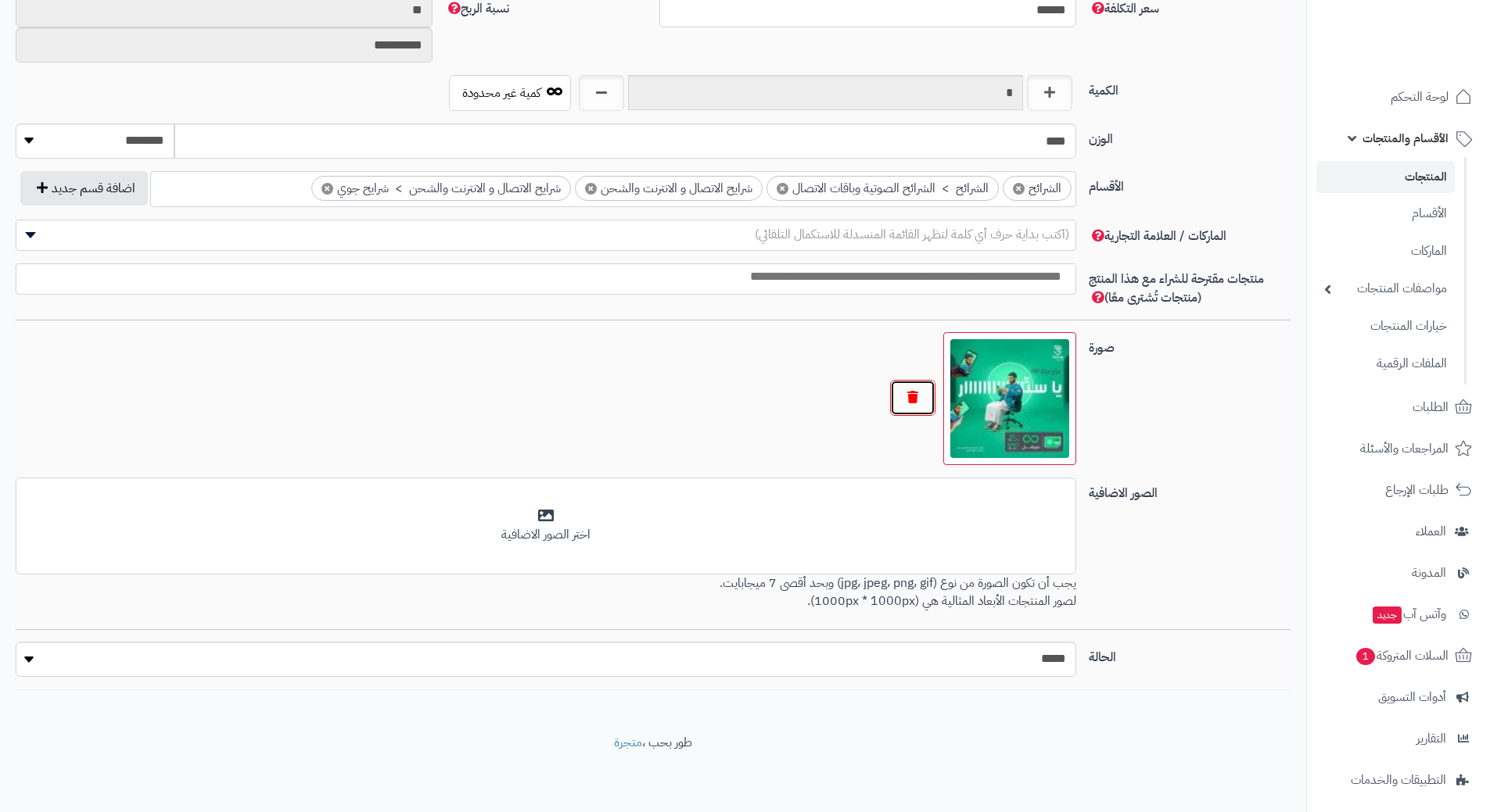
click at [910, 394] on button "button" at bounding box center [912, 398] width 46 height 36
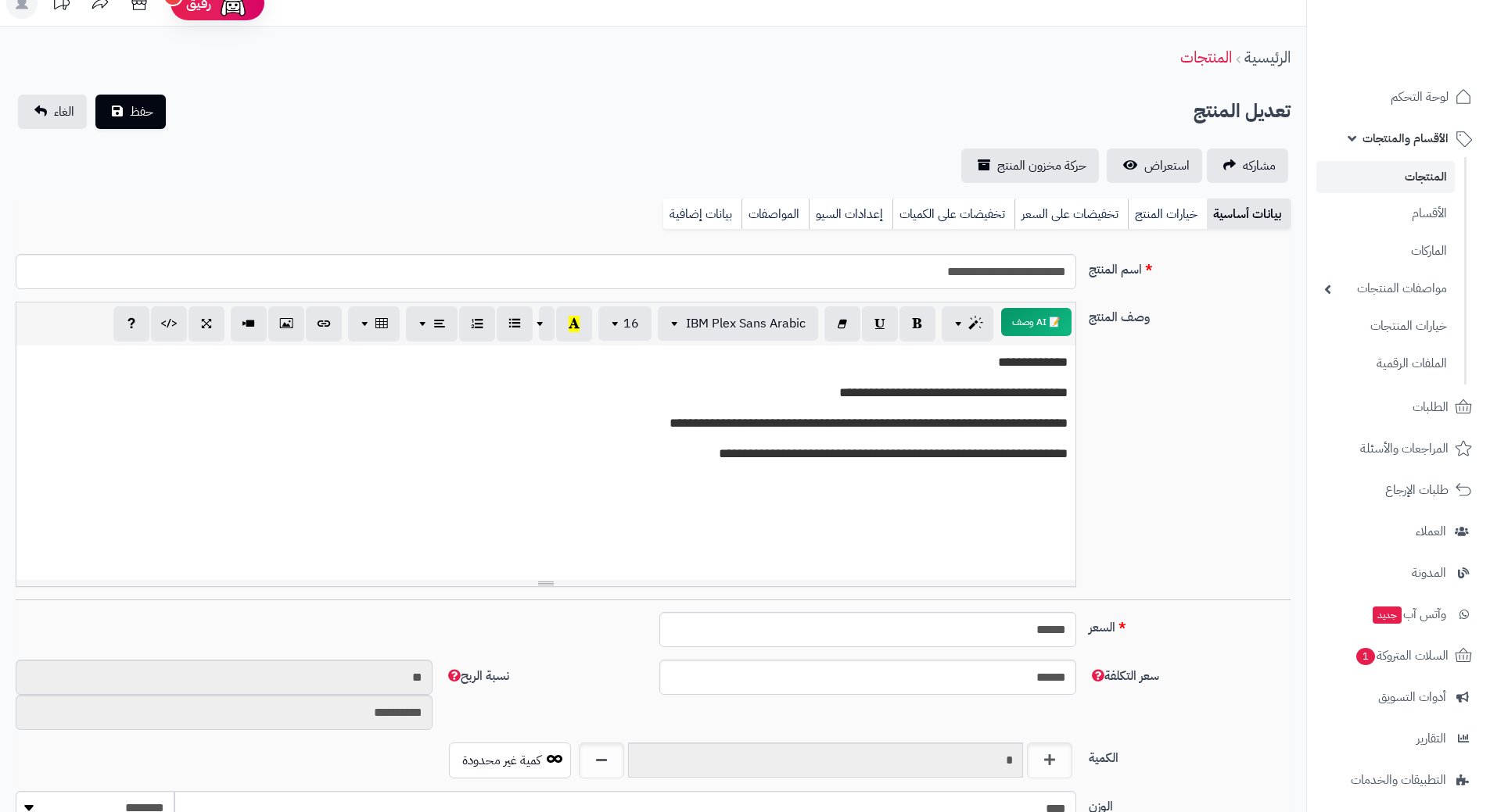
scroll to position [0, 0]
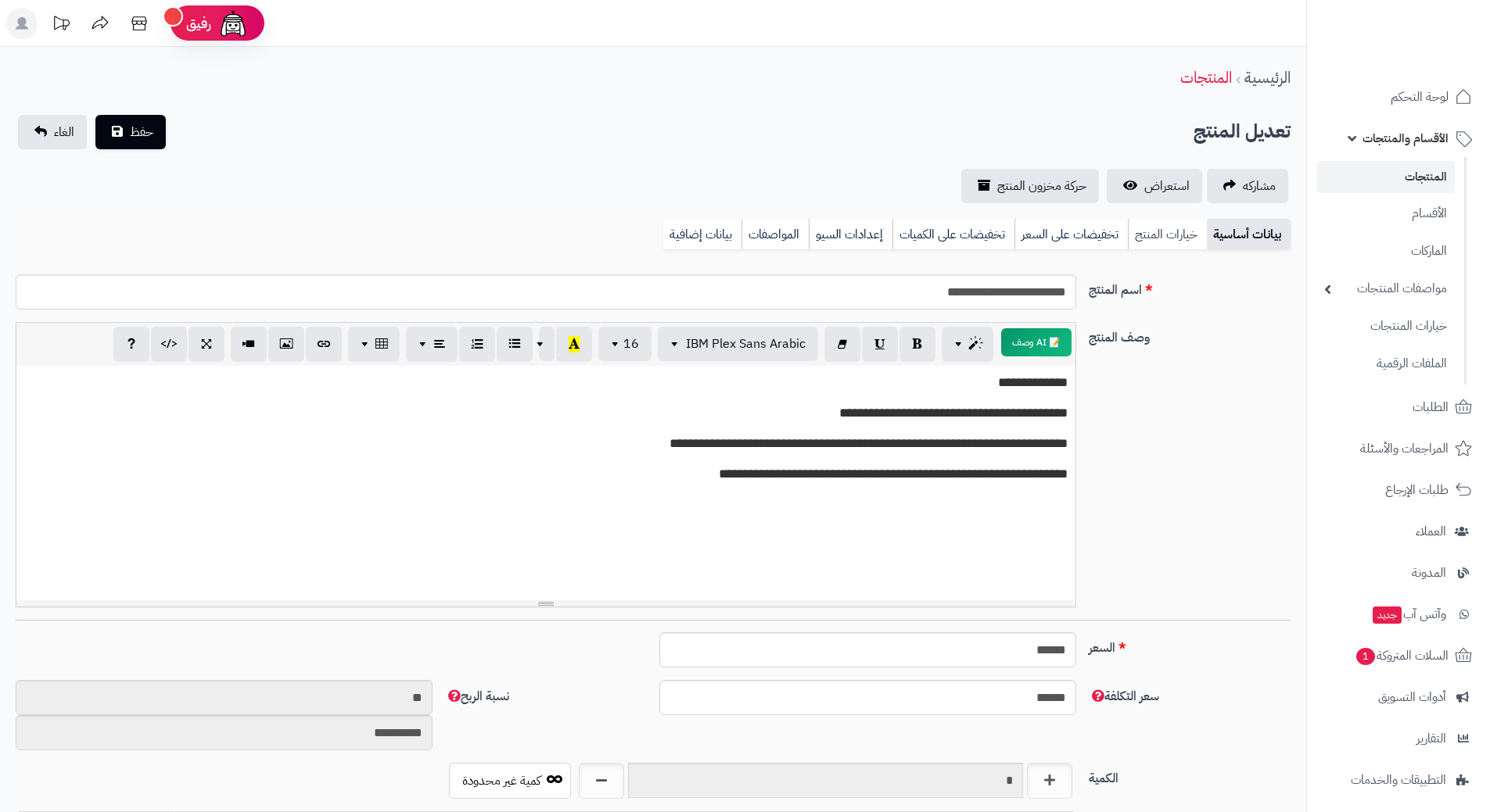
click at [1158, 236] on link "خيارات المنتج" at bounding box center [1168, 234] width 79 height 31
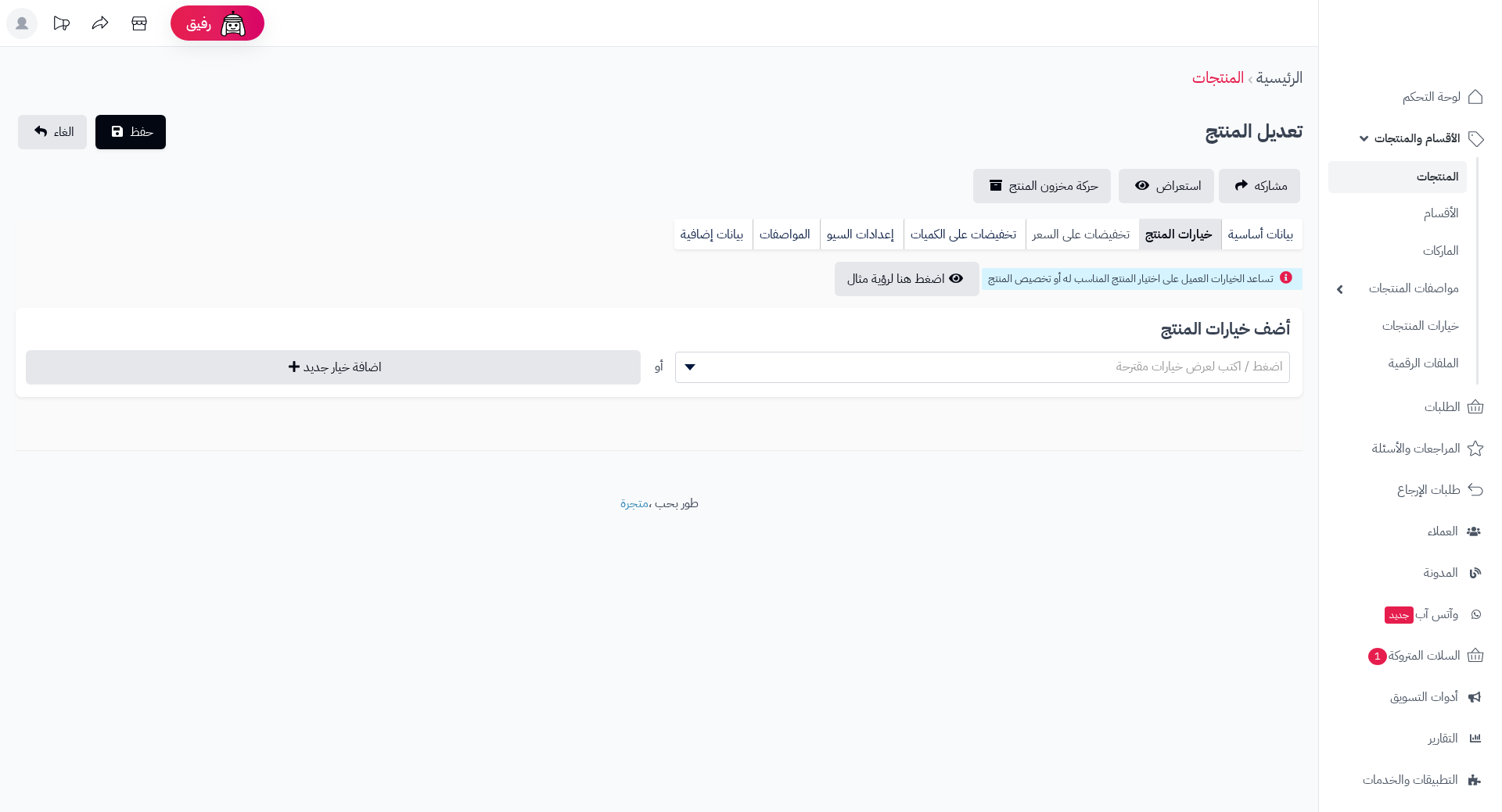
click at [1114, 236] on link "تخفيضات على السعر" at bounding box center [1081, 234] width 113 height 31
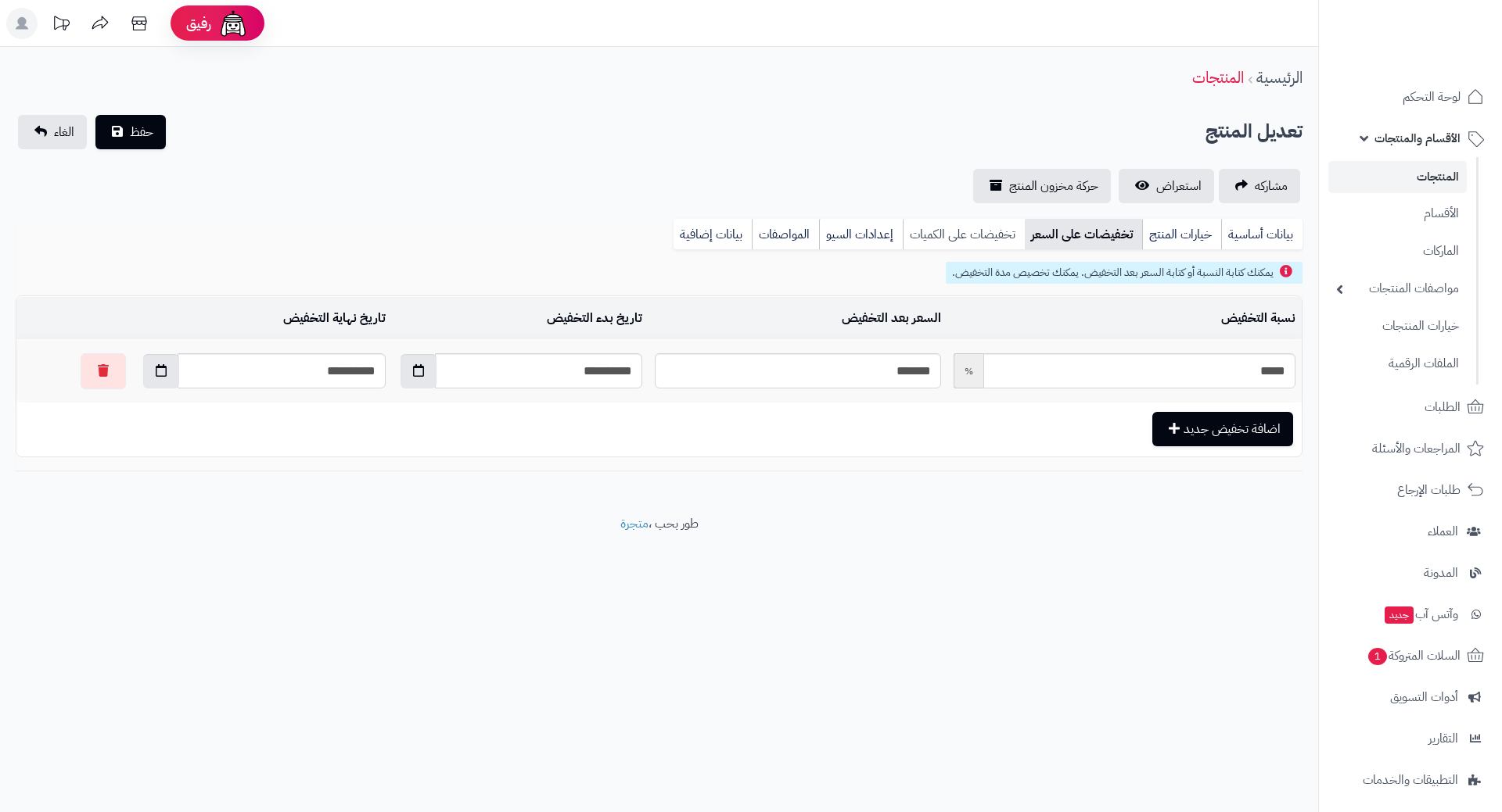
click at [967, 225] on link "تخفيضات على الكميات" at bounding box center [964, 234] width 122 height 31
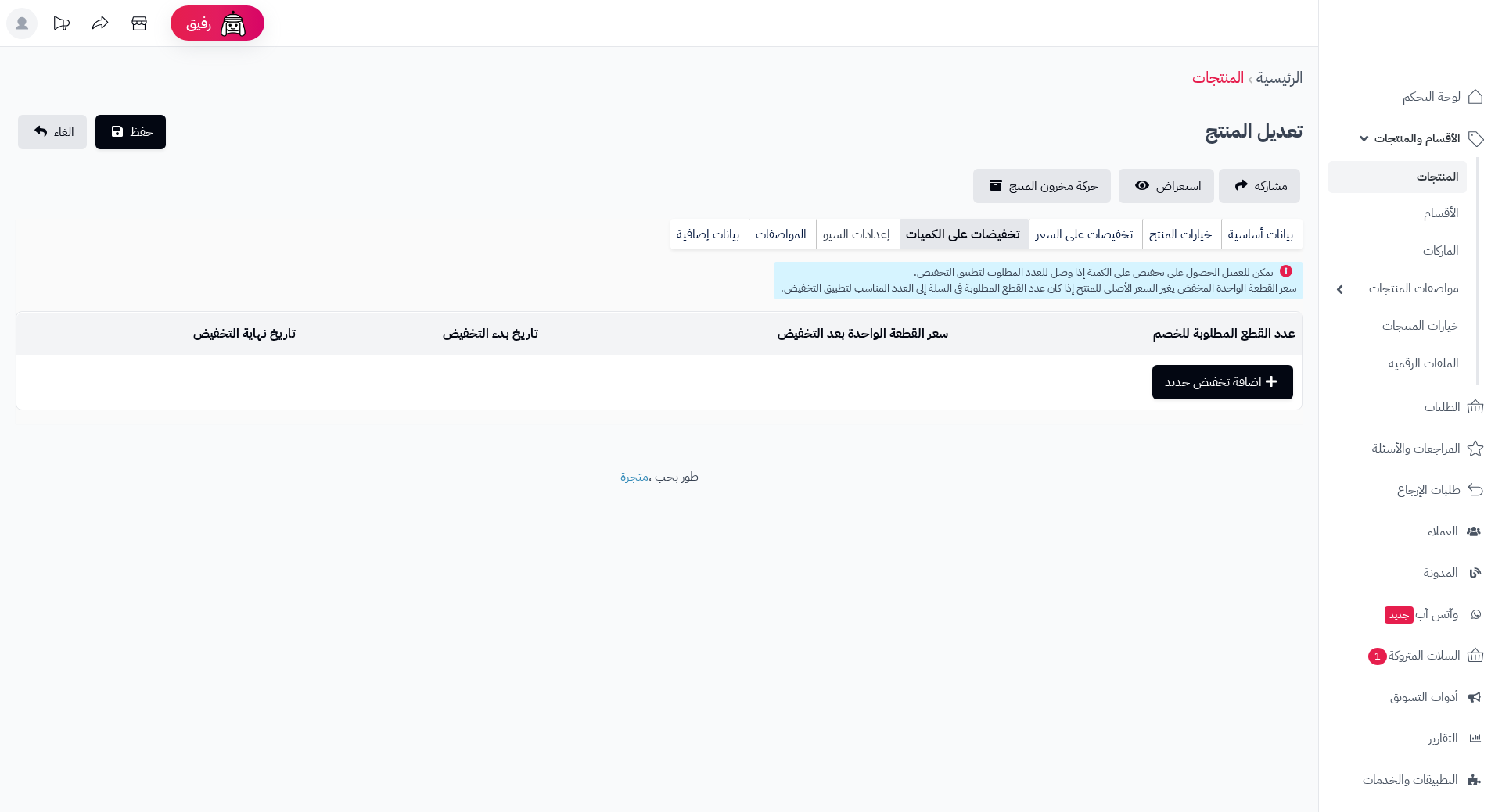
click at [862, 240] on link "إعدادات السيو" at bounding box center [858, 234] width 84 height 31
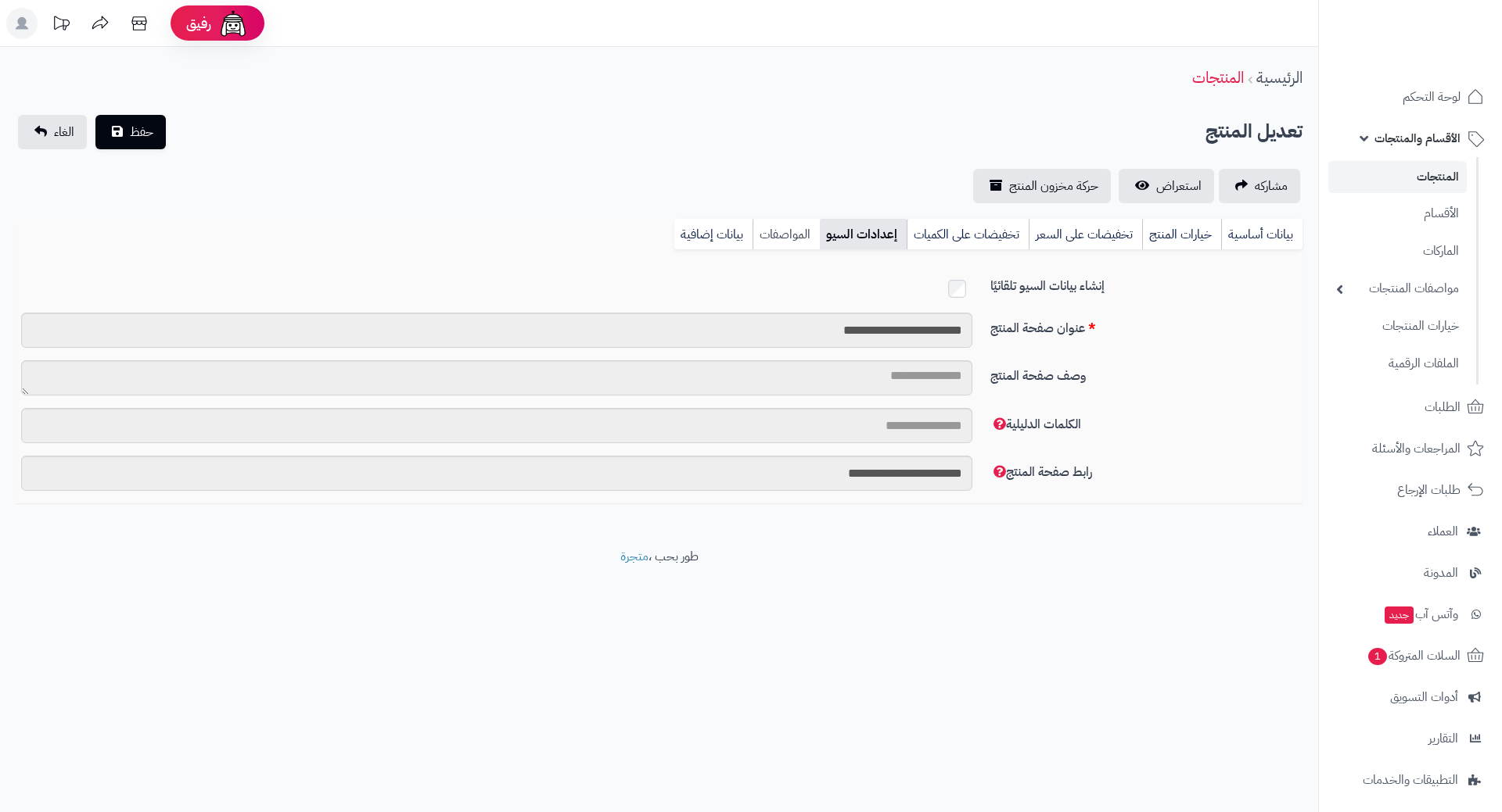
click at [769, 223] on link "المواصفات" at bounding box center [786, 234] width 67 height 31
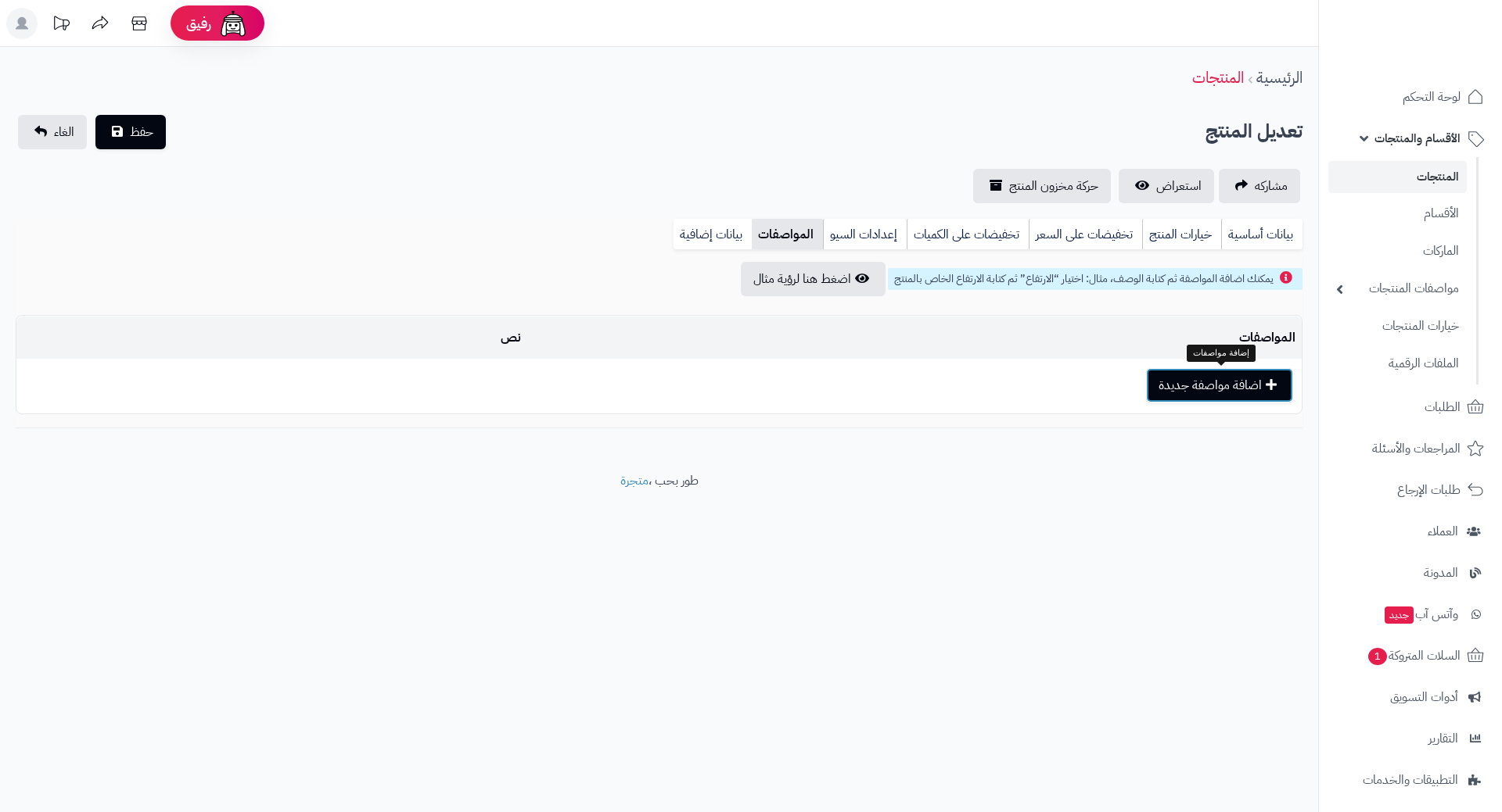
click at [1249, 378] on button "اضافة مواصفة جديدة" at bounding box center [1219, 385] width 147 height 35
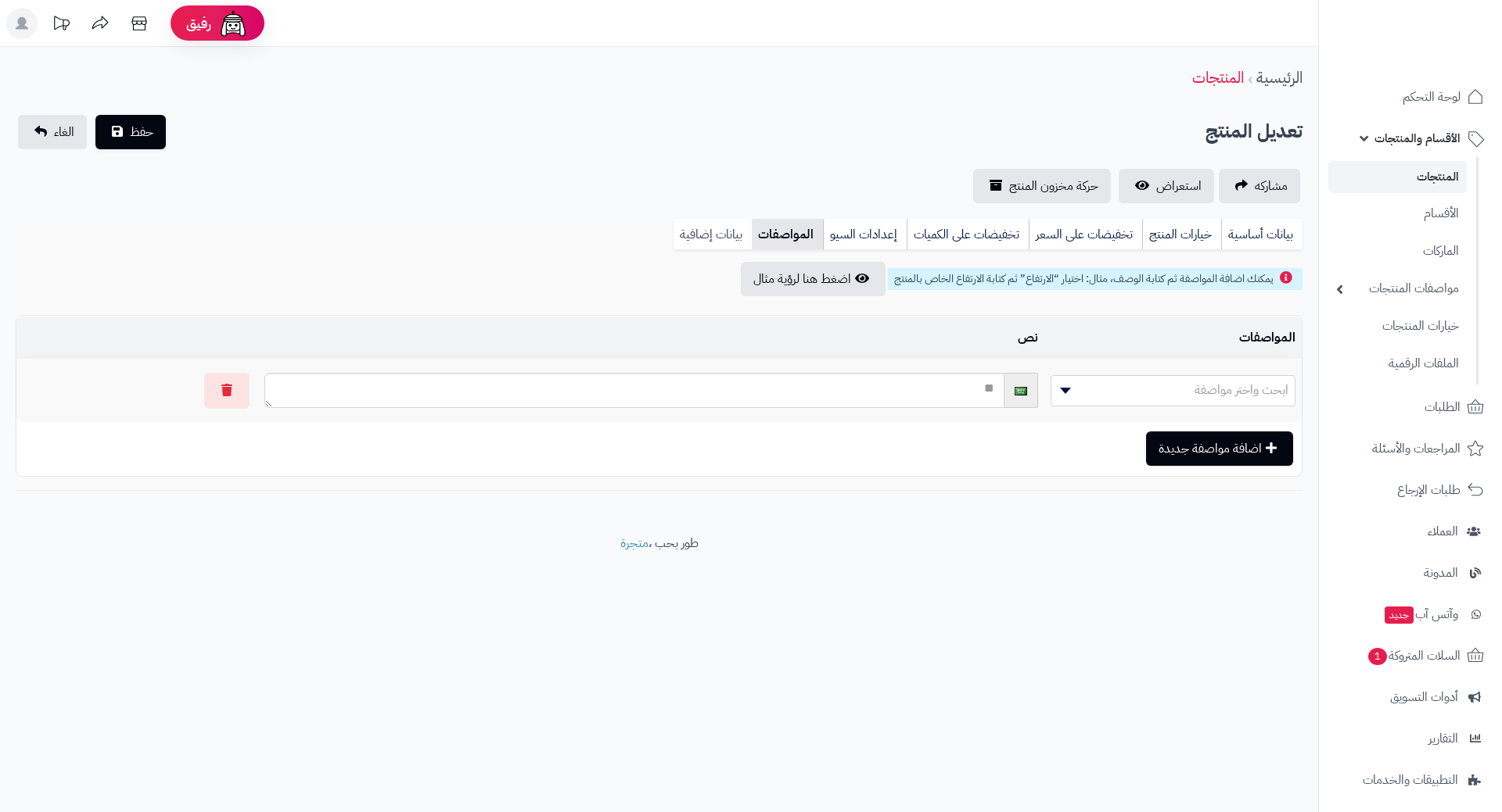
click at [722, 240] on link "بيانات إضافية" at bounding box center [712, 234] width 79 height 31
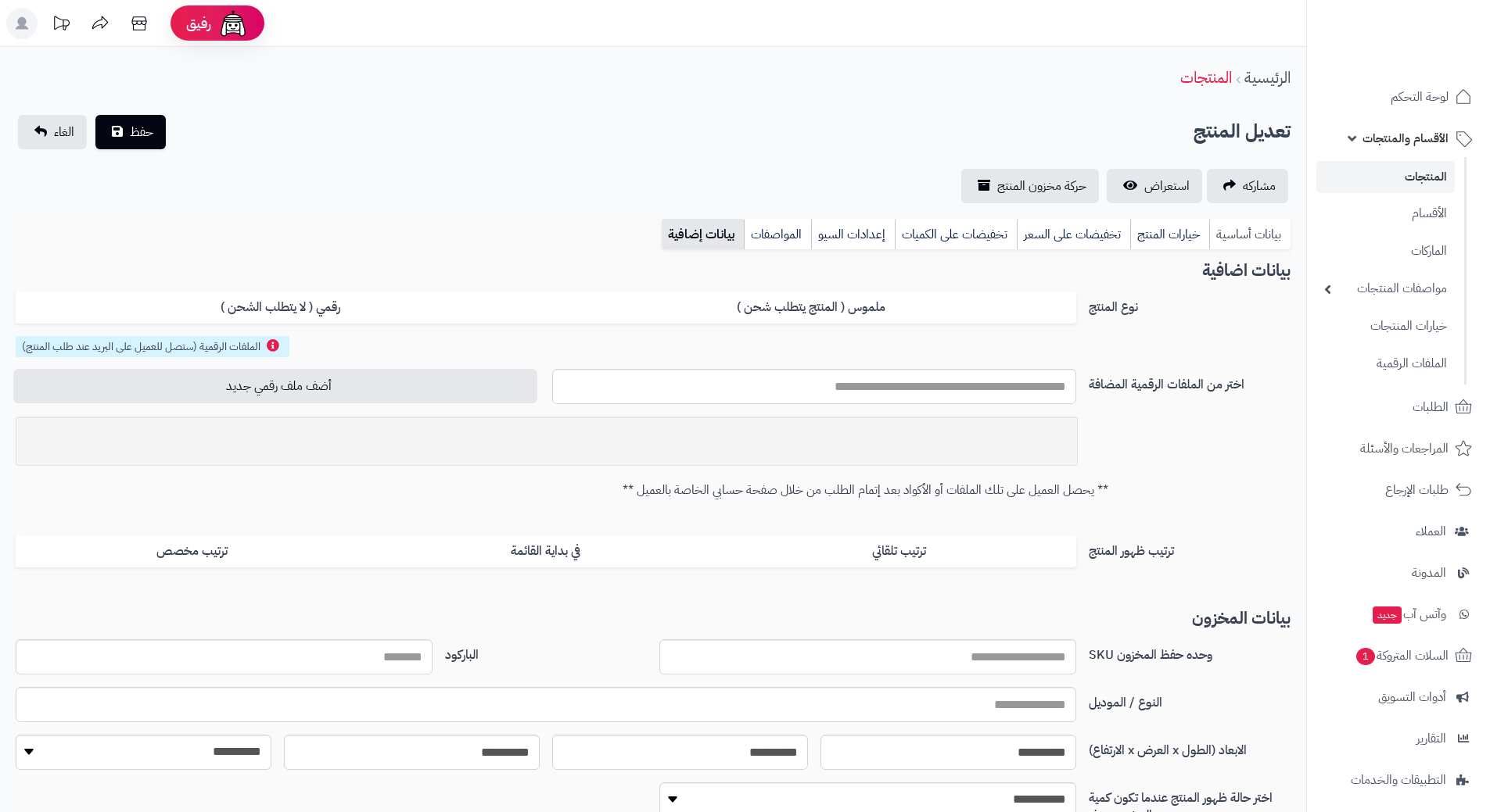
click at [1263, 233] on link "بيانات أساسية" at bounding box center [1250, 234] width 81 height 31
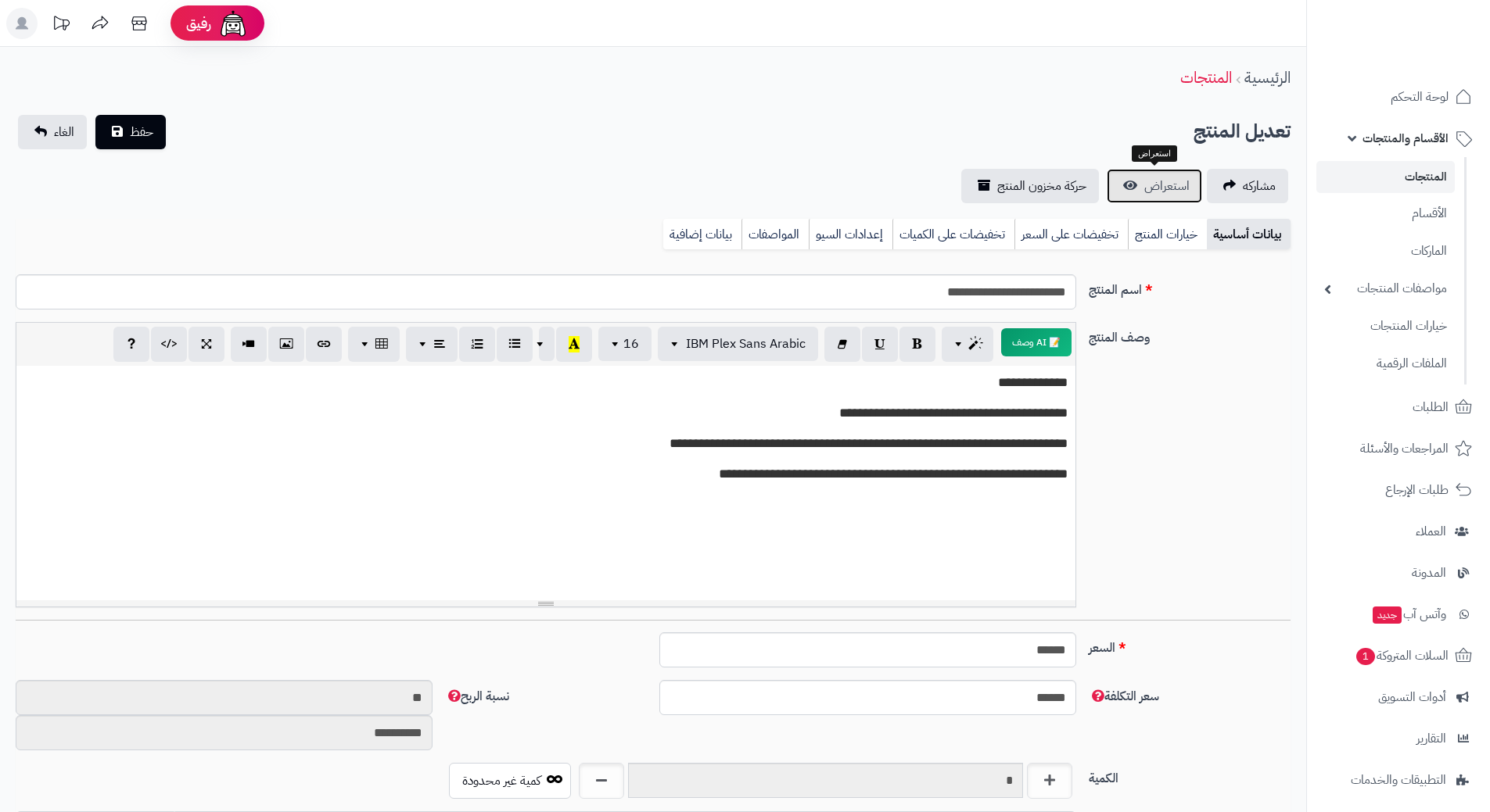
click at [1175, 192] on span "استعراض" at bounding box center [1167, 186] width 46 height 19
click at [132, 119] on button "حفظ" at bounding box center [130, 131] width 70 height 35
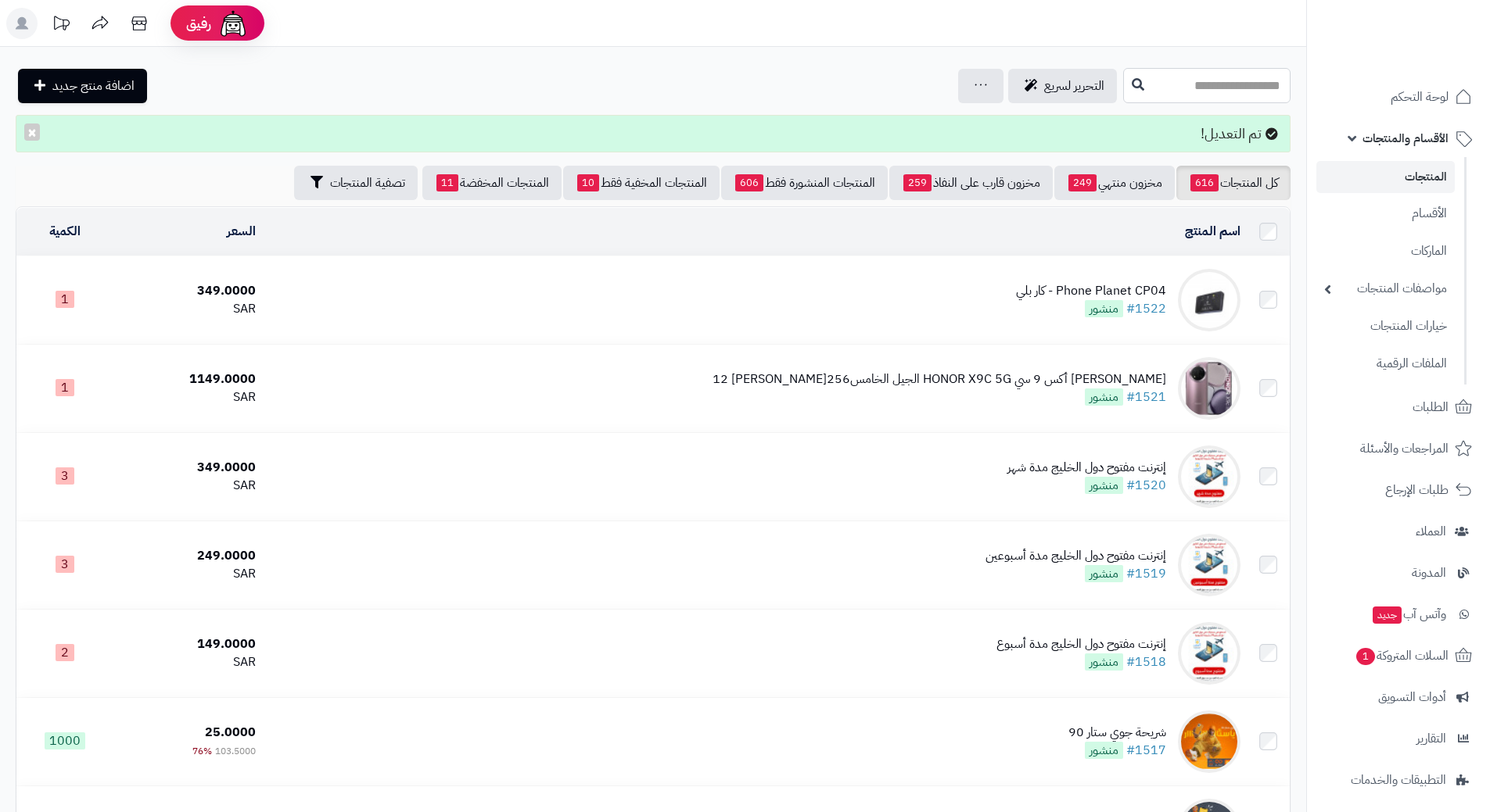
drag, startPoint x: 1143, startPoint y: 89, endPoint x: 1235, endPoint y: 117, distance: 96.2
click at [1143, 89] on input "text" at bounding box center [1207, 86] width 167 height 36
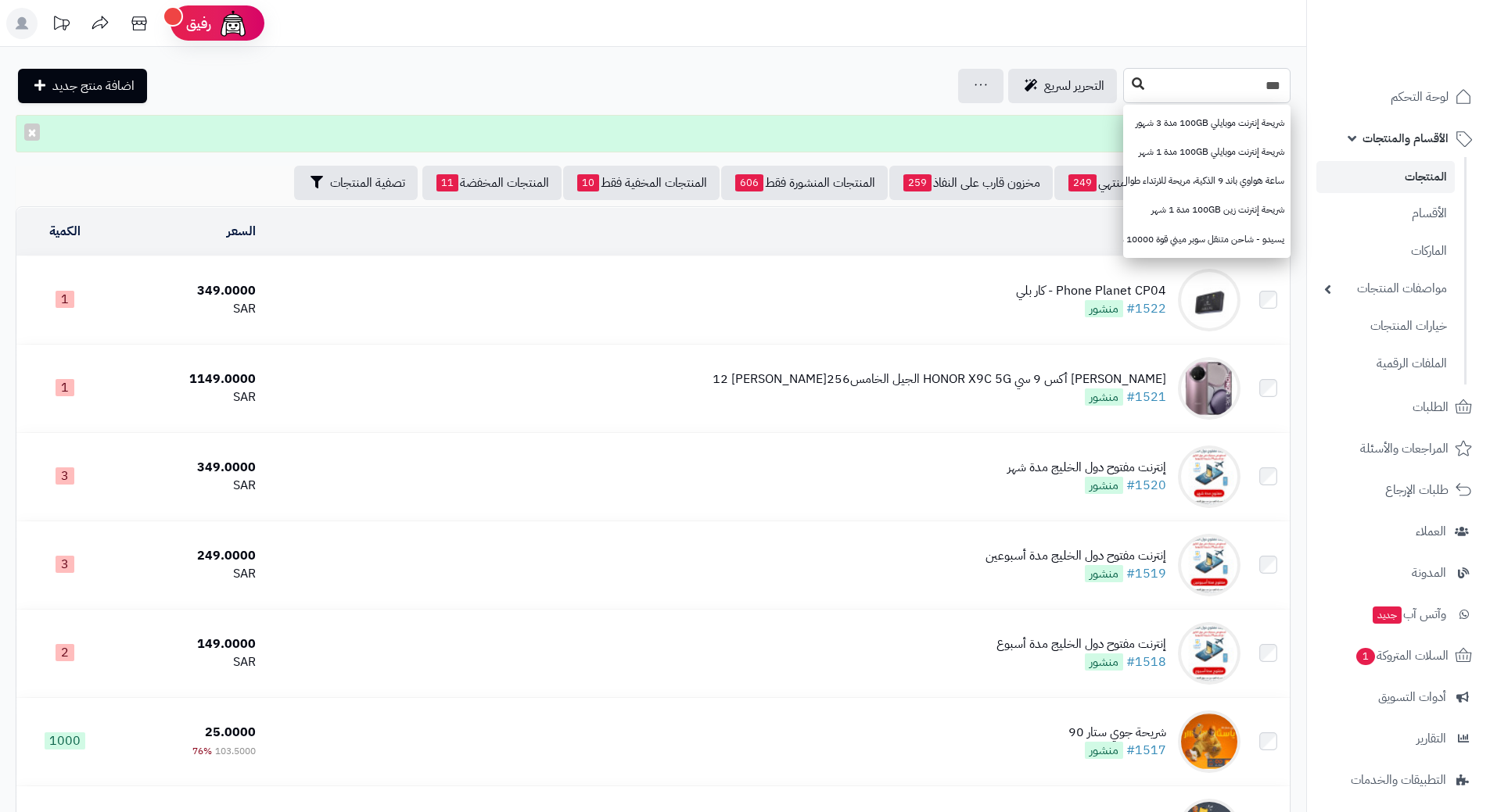
type input "***"
click at [1126, 79] on button at bounding box center [1138, 84] width 23 height 30
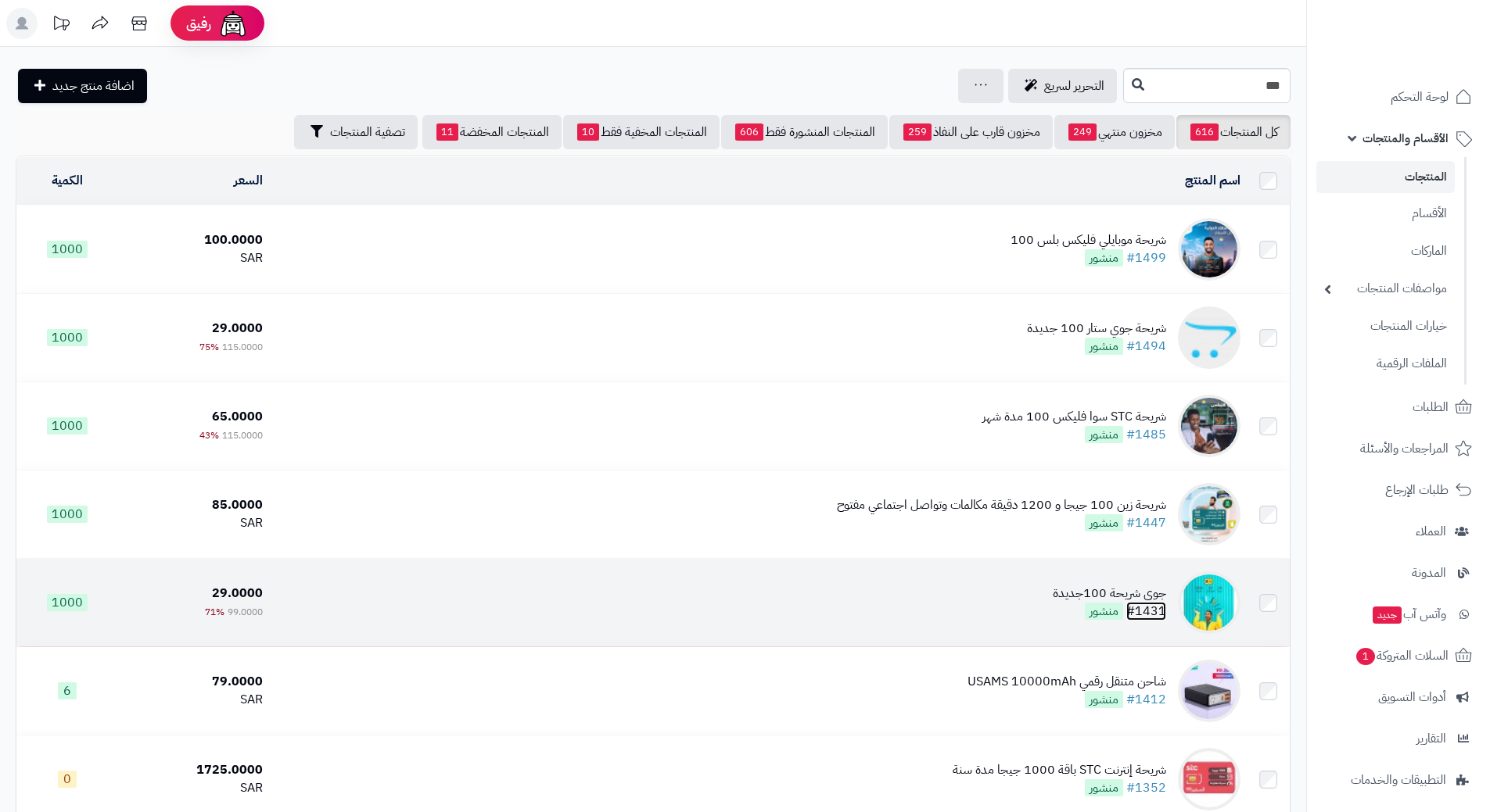
click at [1161, 602] on link "#1431" at bounding box center [1146, 611] width 40 height 19
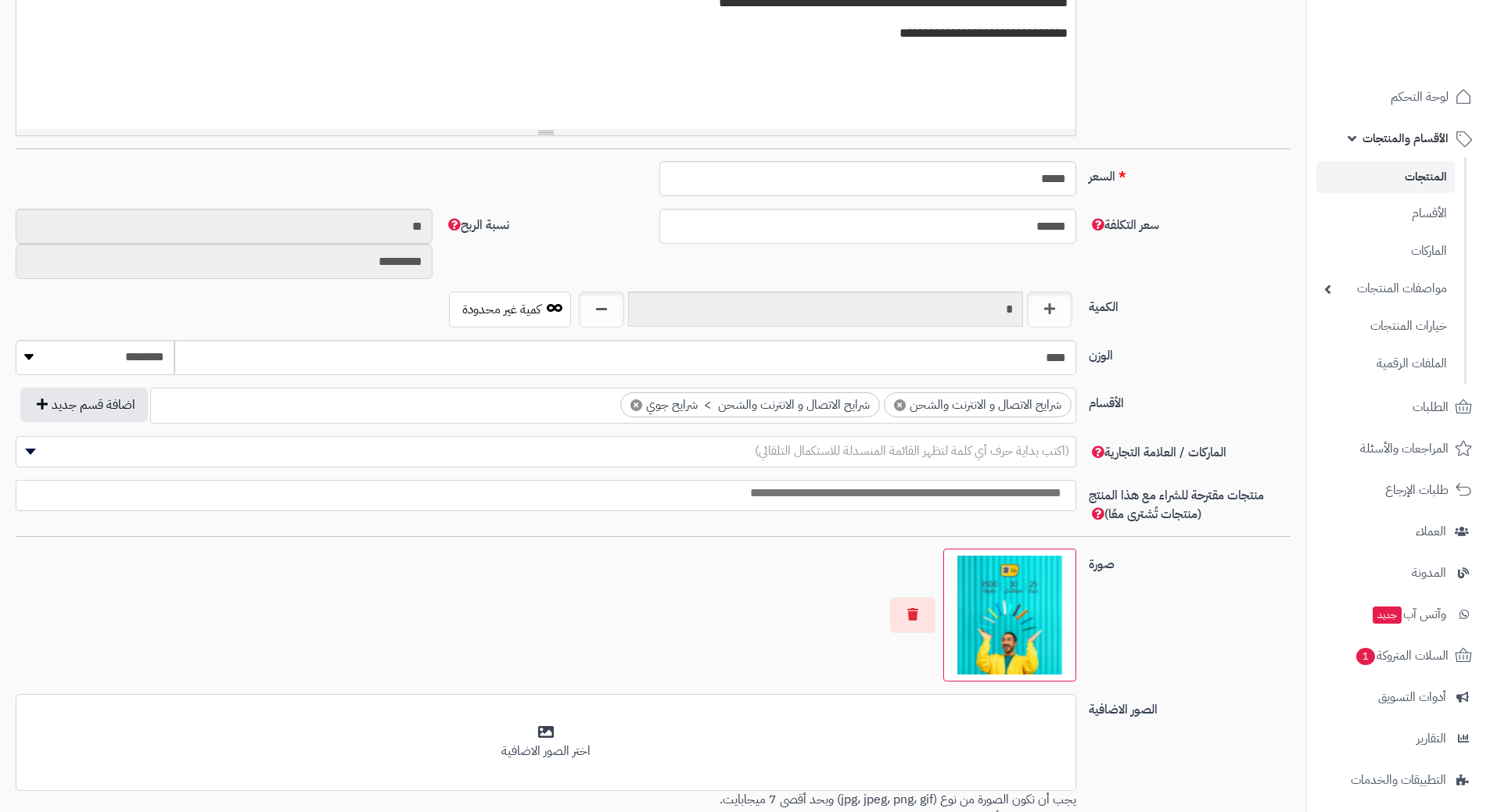
scroll to position [548, 0]
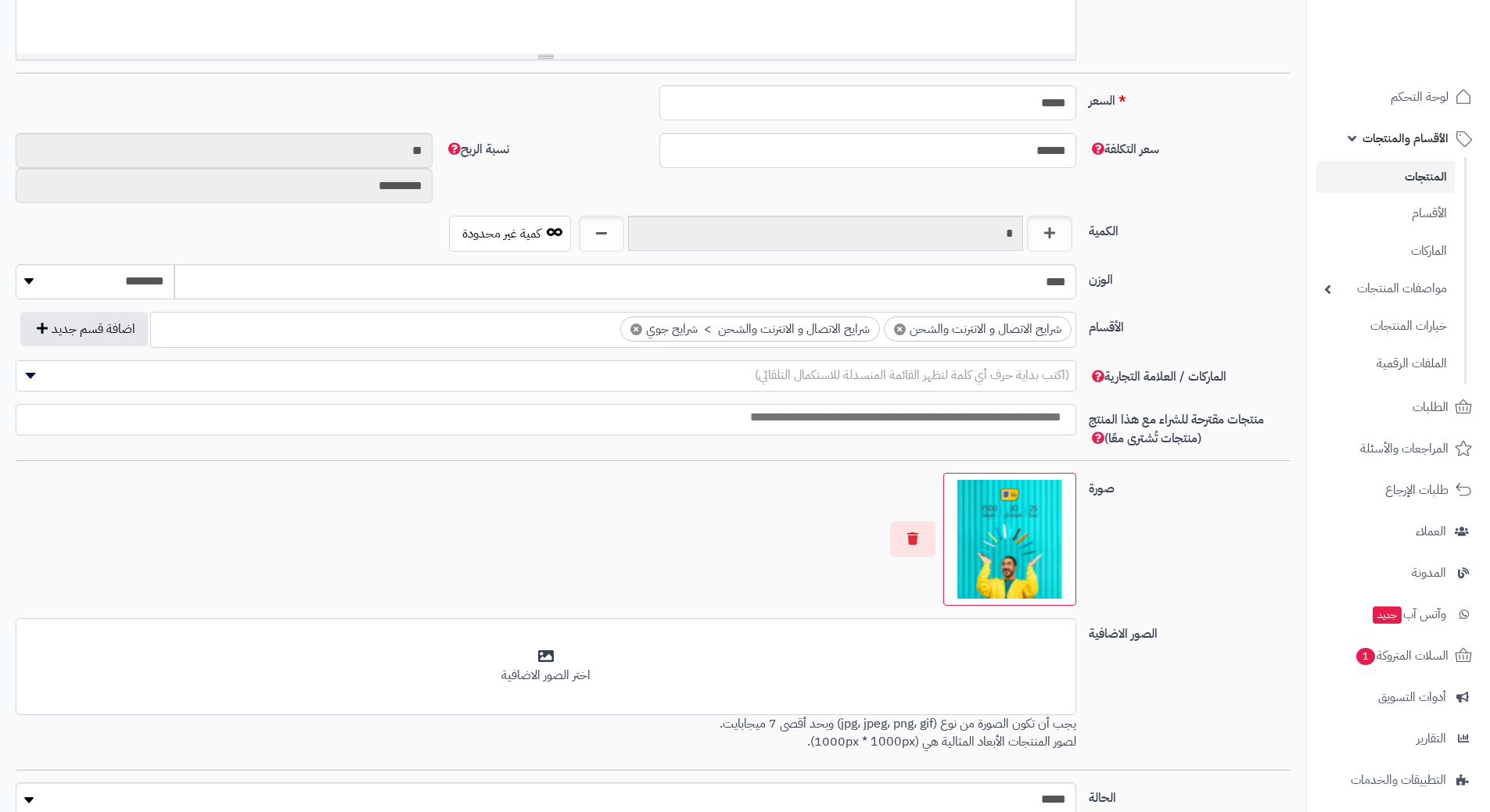
click at [1013, 539] on img at bounding box center [1010, 539] width 119 height 119
click at [904, 543] on button "button" at bounding box center [912, 538] width 46 height 36
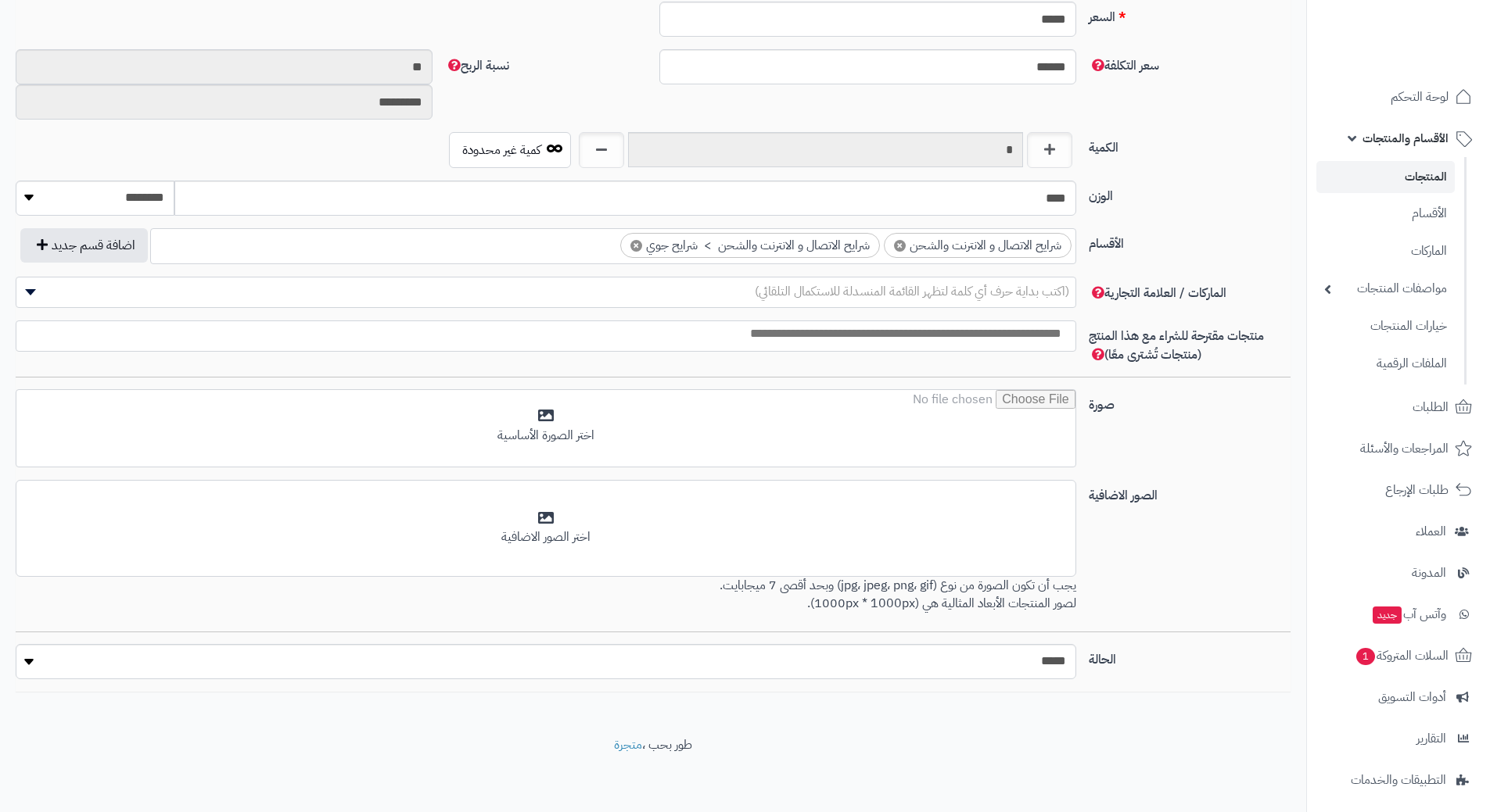
scroll to position [634, 0]
click at [1047, 661] on select "***** ****" at bounding box center [546, 660] width 1061 height 36
select select "*"
click at [16, 642] on select "***** ****" at bounding box center [546, 660] width 1061 height 36
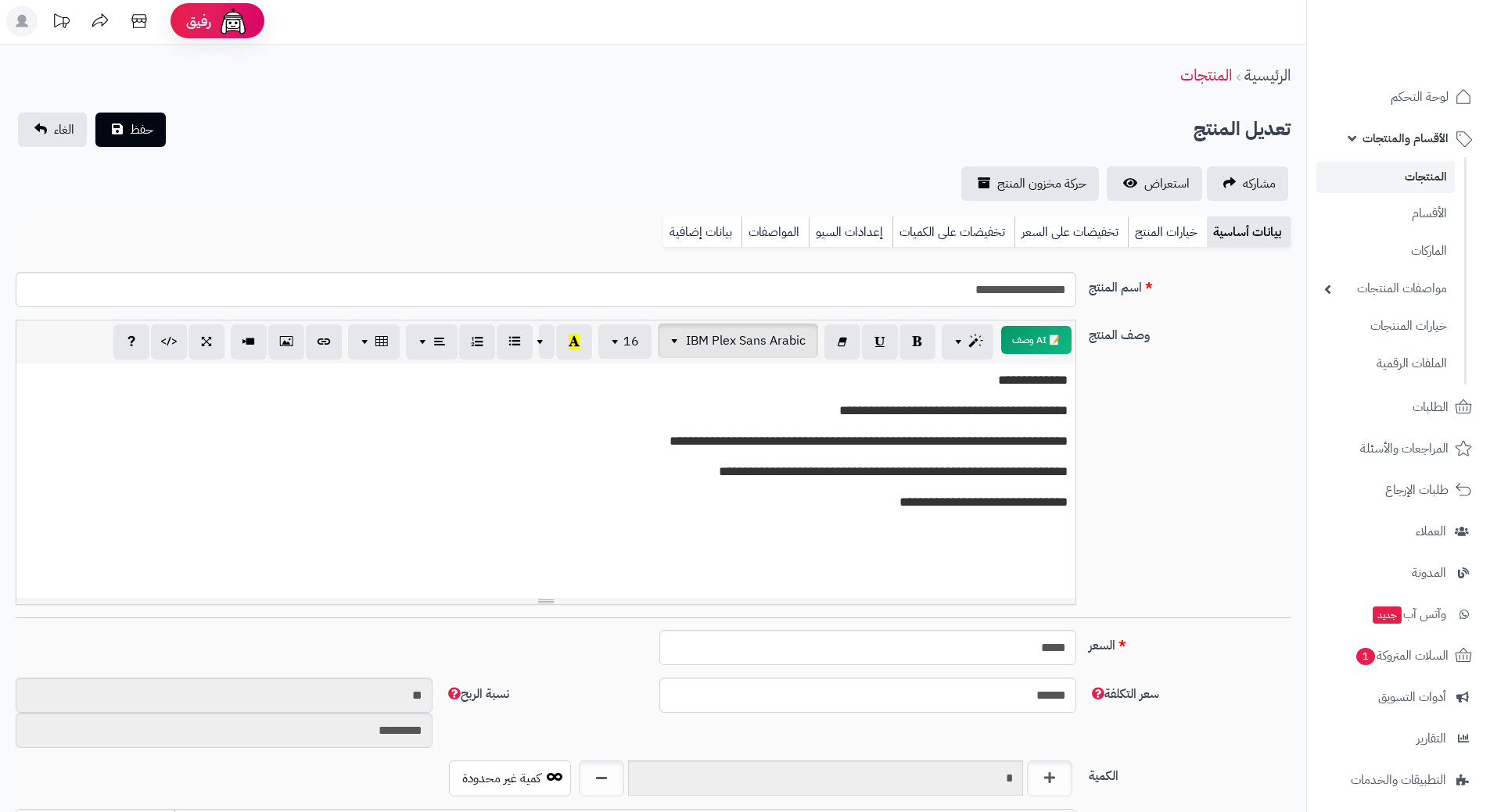
scroll to position [0, 0]
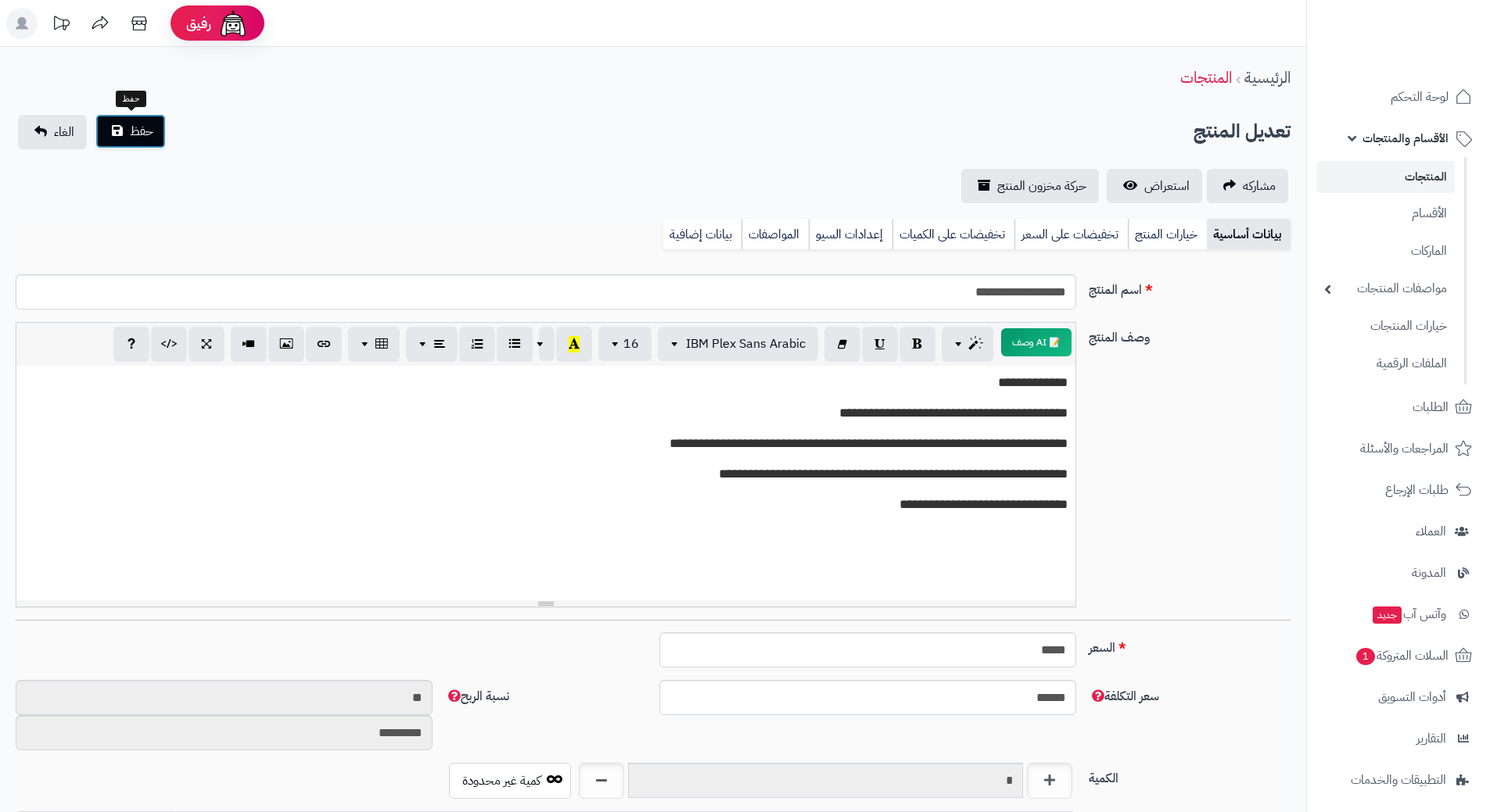
click at [122, 134] on button "حفظ" at bounding box center [130, 131] width 70 height 35
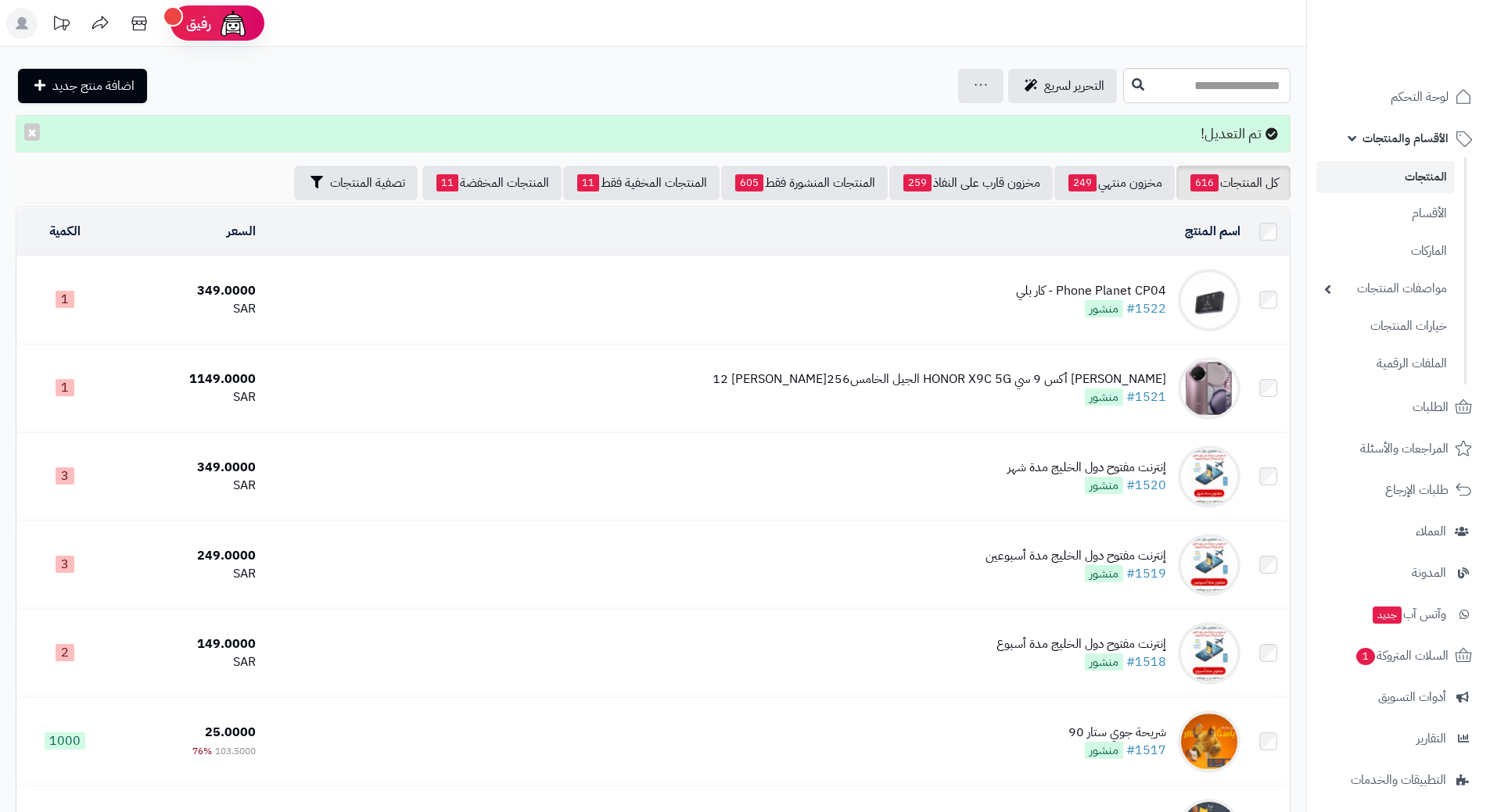
click at [1389, 139] on span "الأقسام والمنتجات" at bounding box center [1406, 137] width 86 height 21
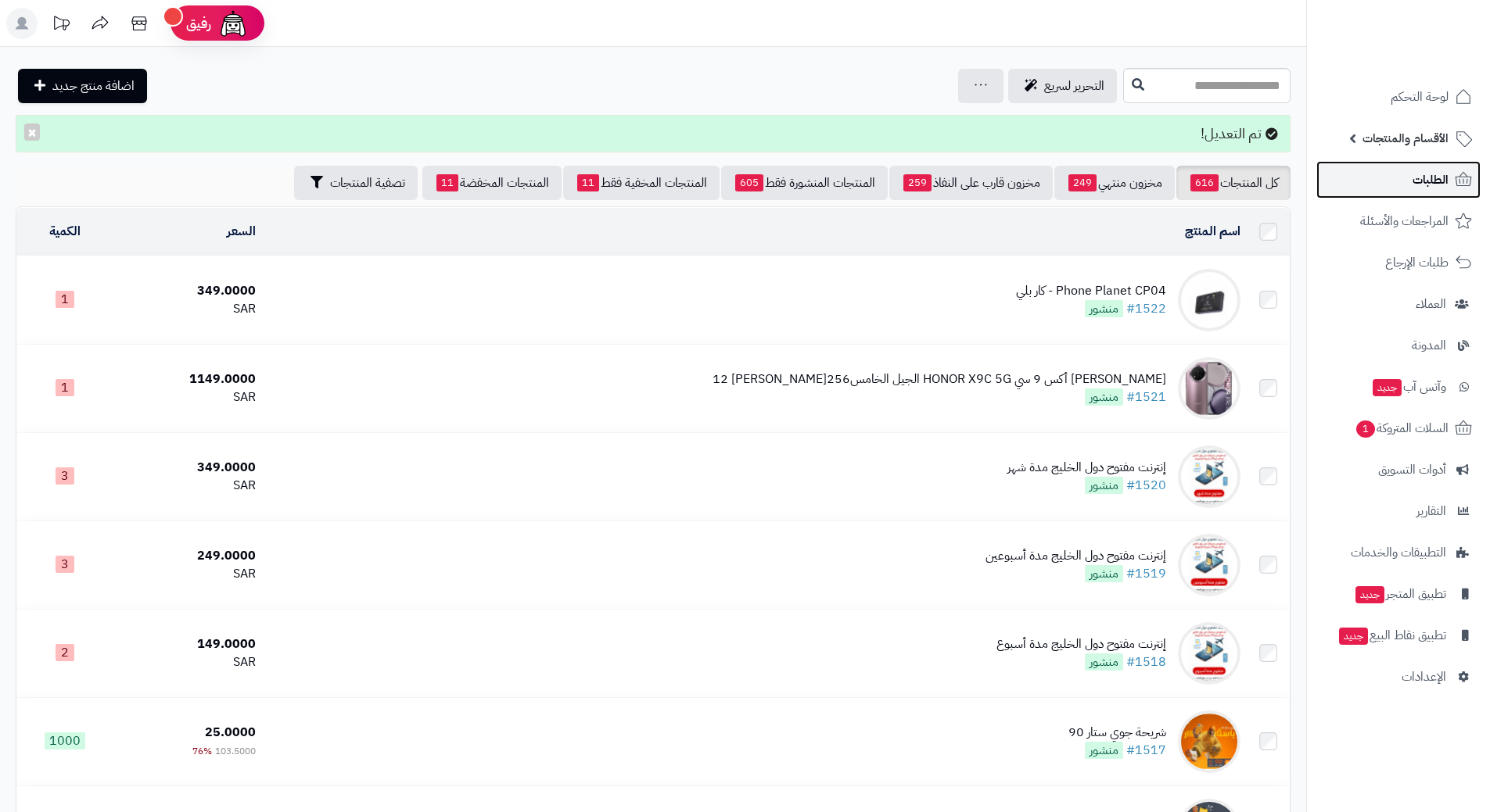
click at [1412, 178] on span "الطلبات" at bounding box center [1430, 179] width 36 height 21
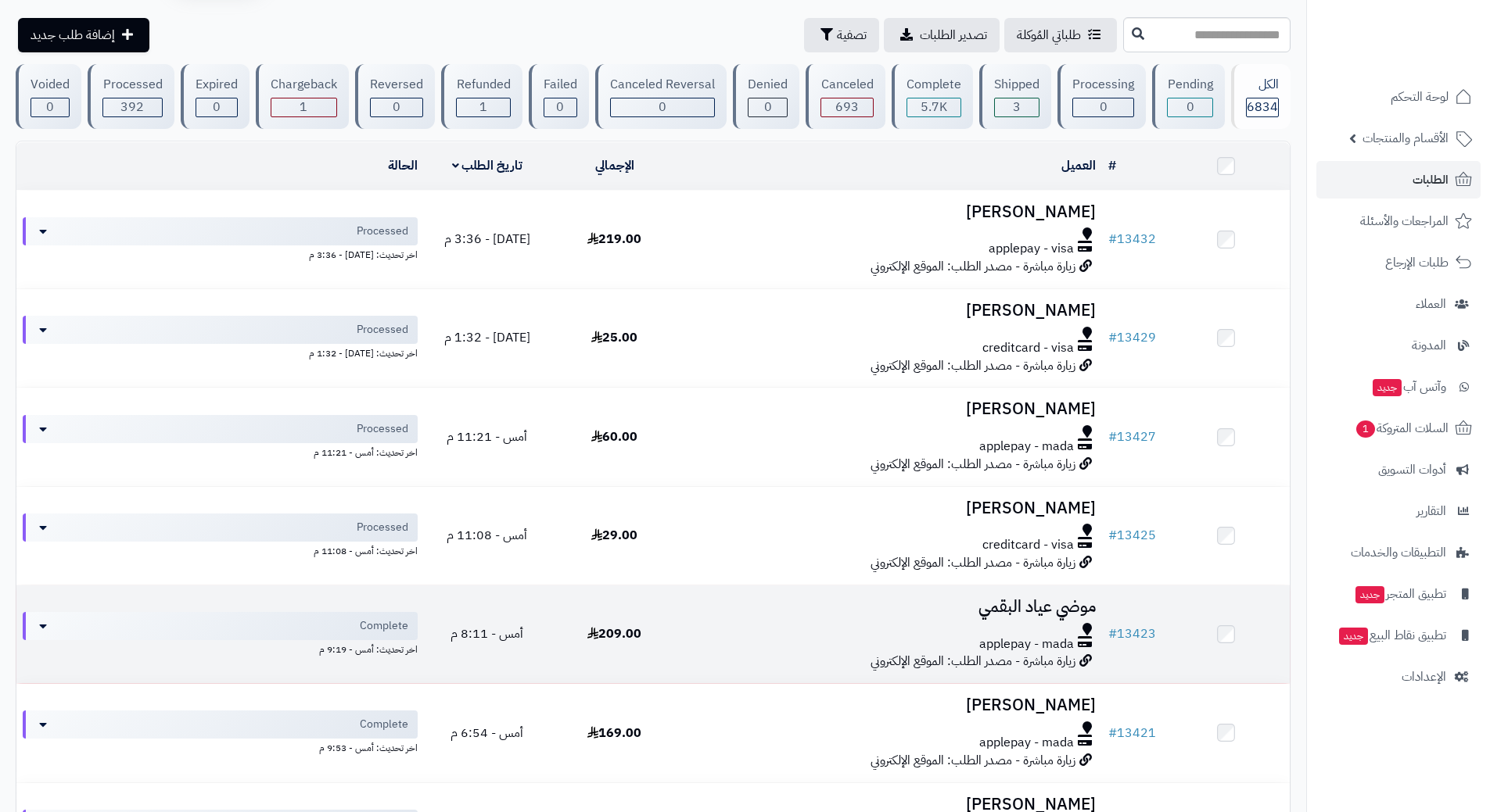
scroll to position [78, 0]
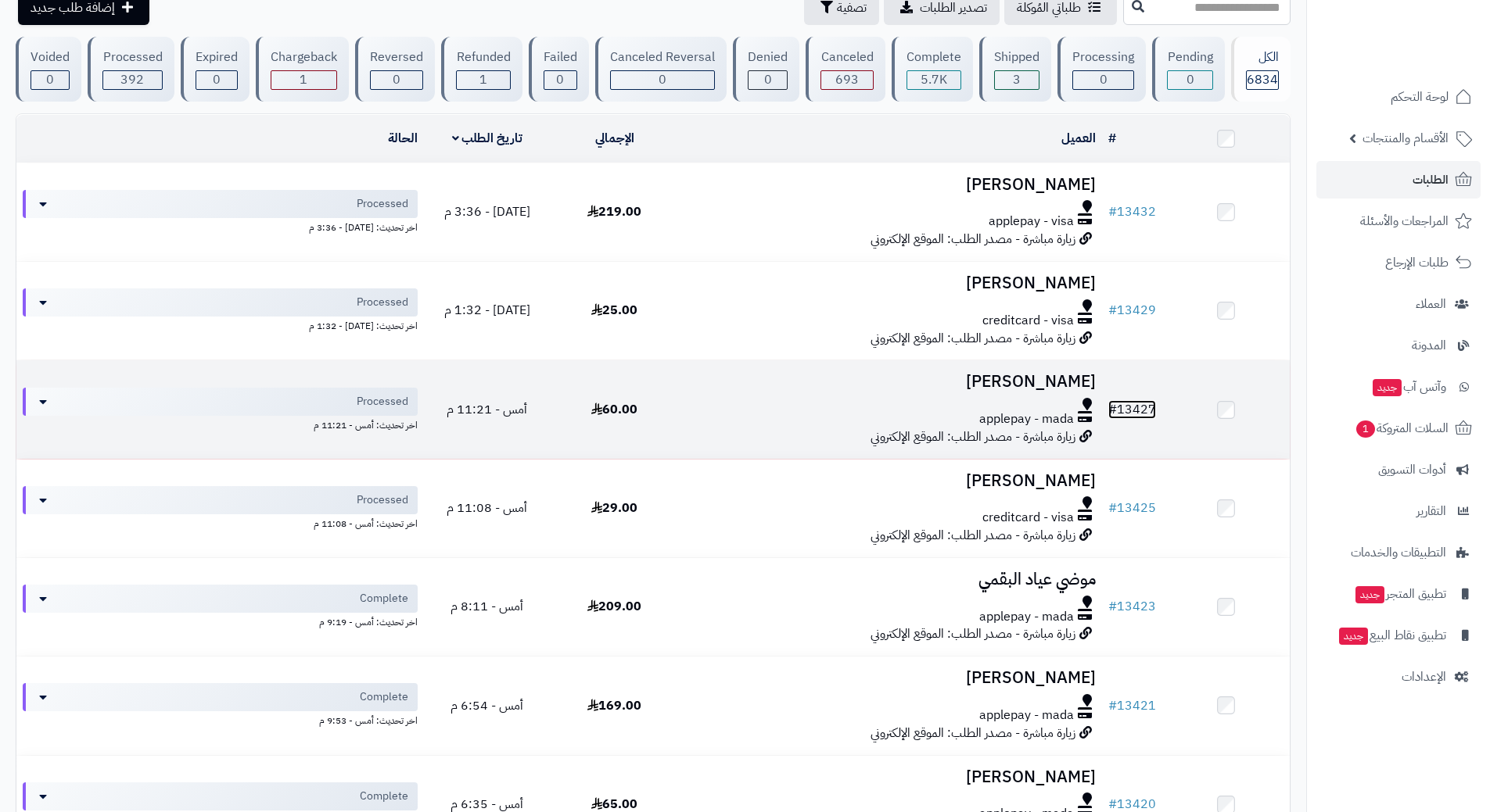
click at [1153, 406] on link "# 13427" at bounding box center [1132, 409] width 48 height 19
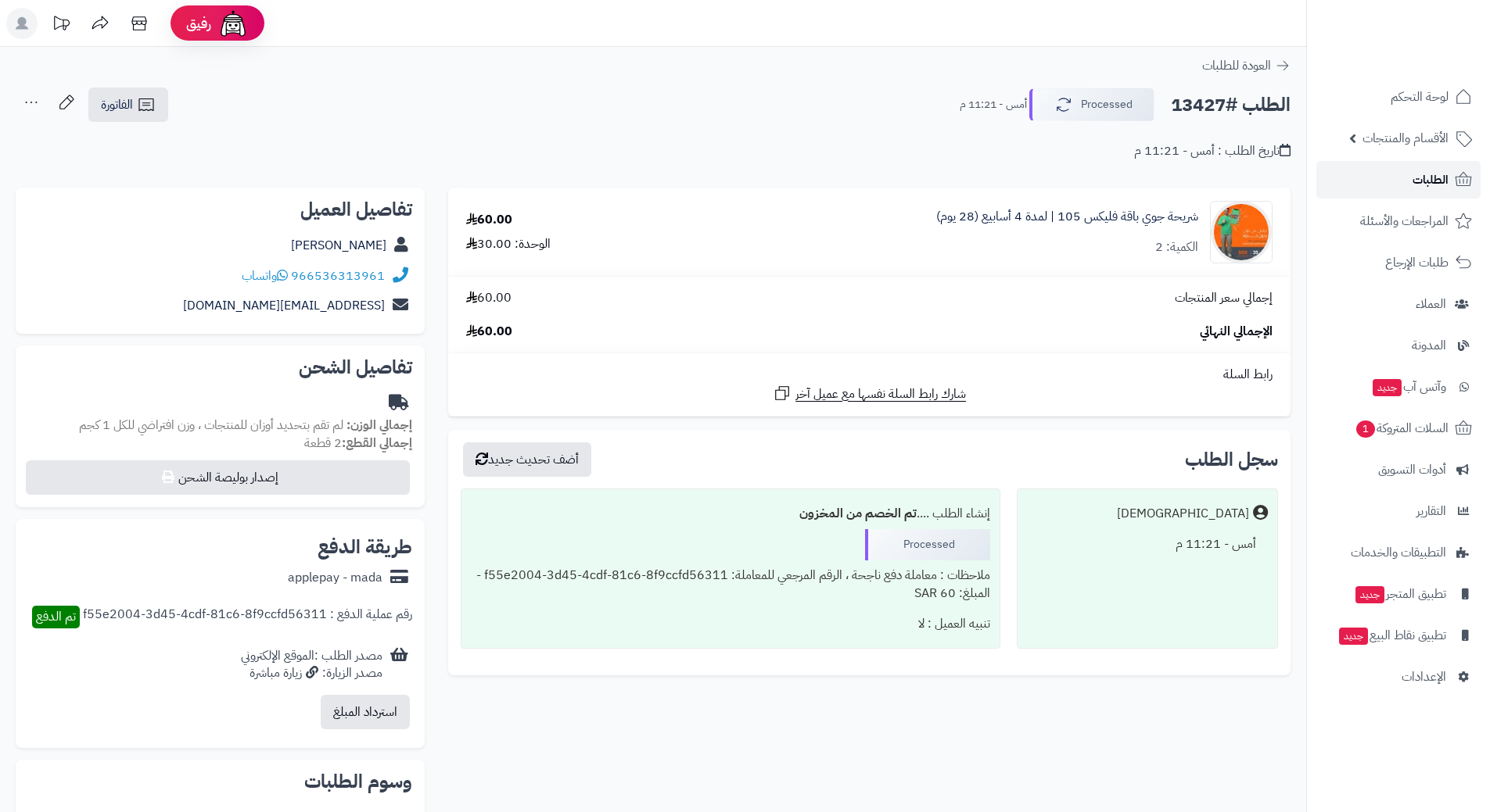
click at [1411, 176] on link "الطلبات" at bounding box center [1398, 179] width 165 height 37
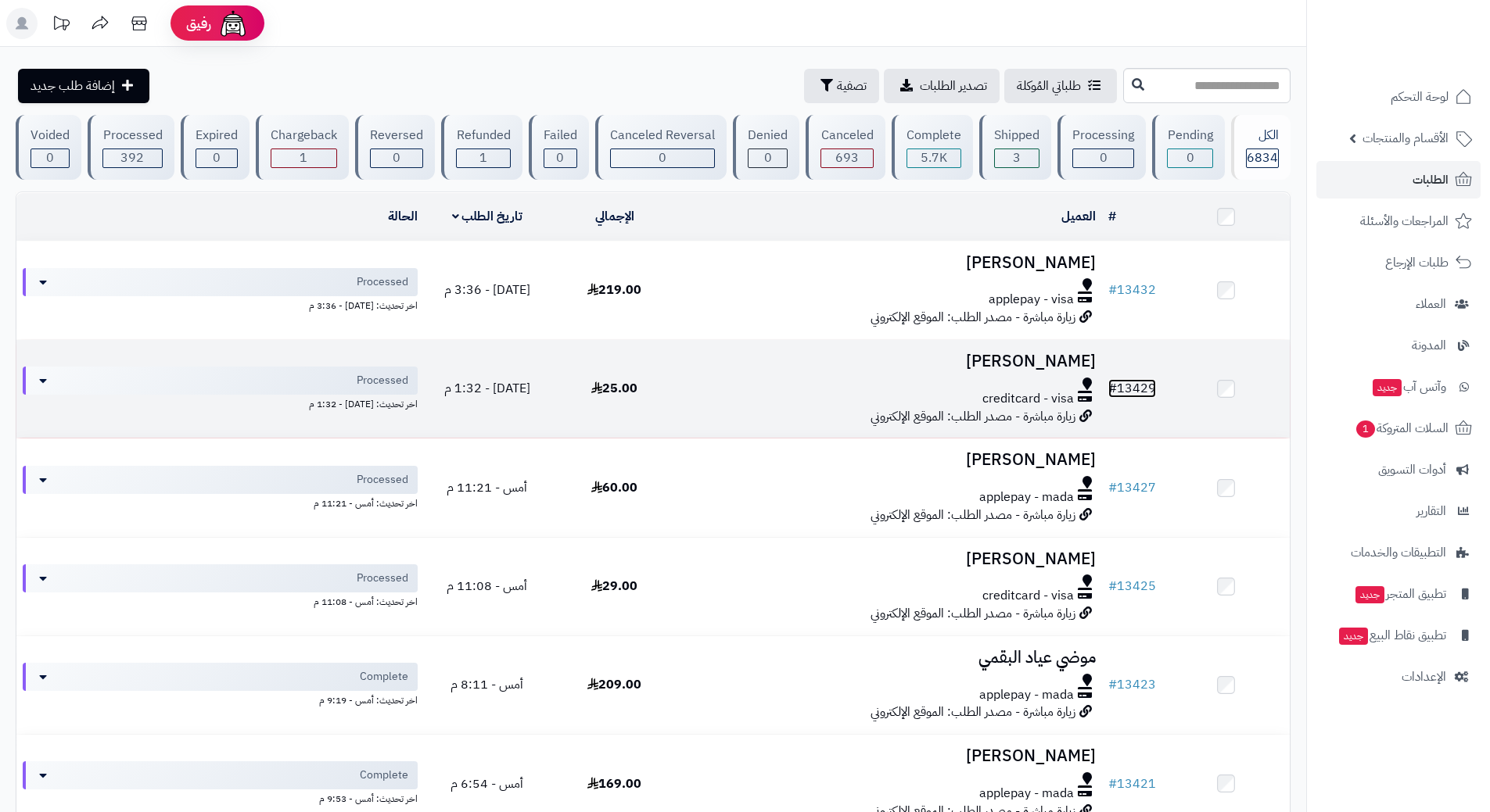
click at [1131, 382] on link "# 13429" at bounding box center [1132, 389] width 48 height 19
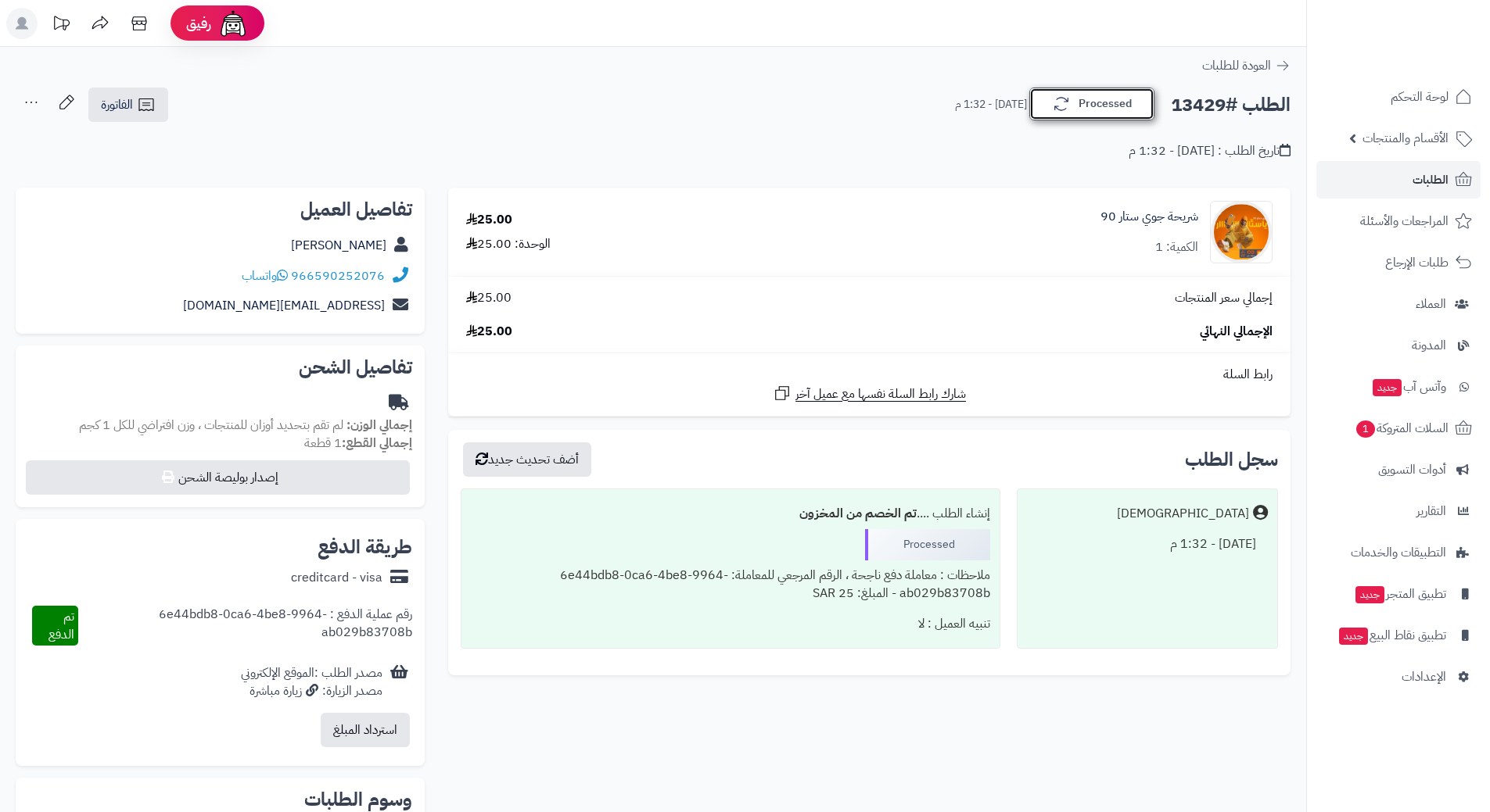
click at [1112, 94] on button "Processed" at bounding box center [1092, 104] width 125 height 33
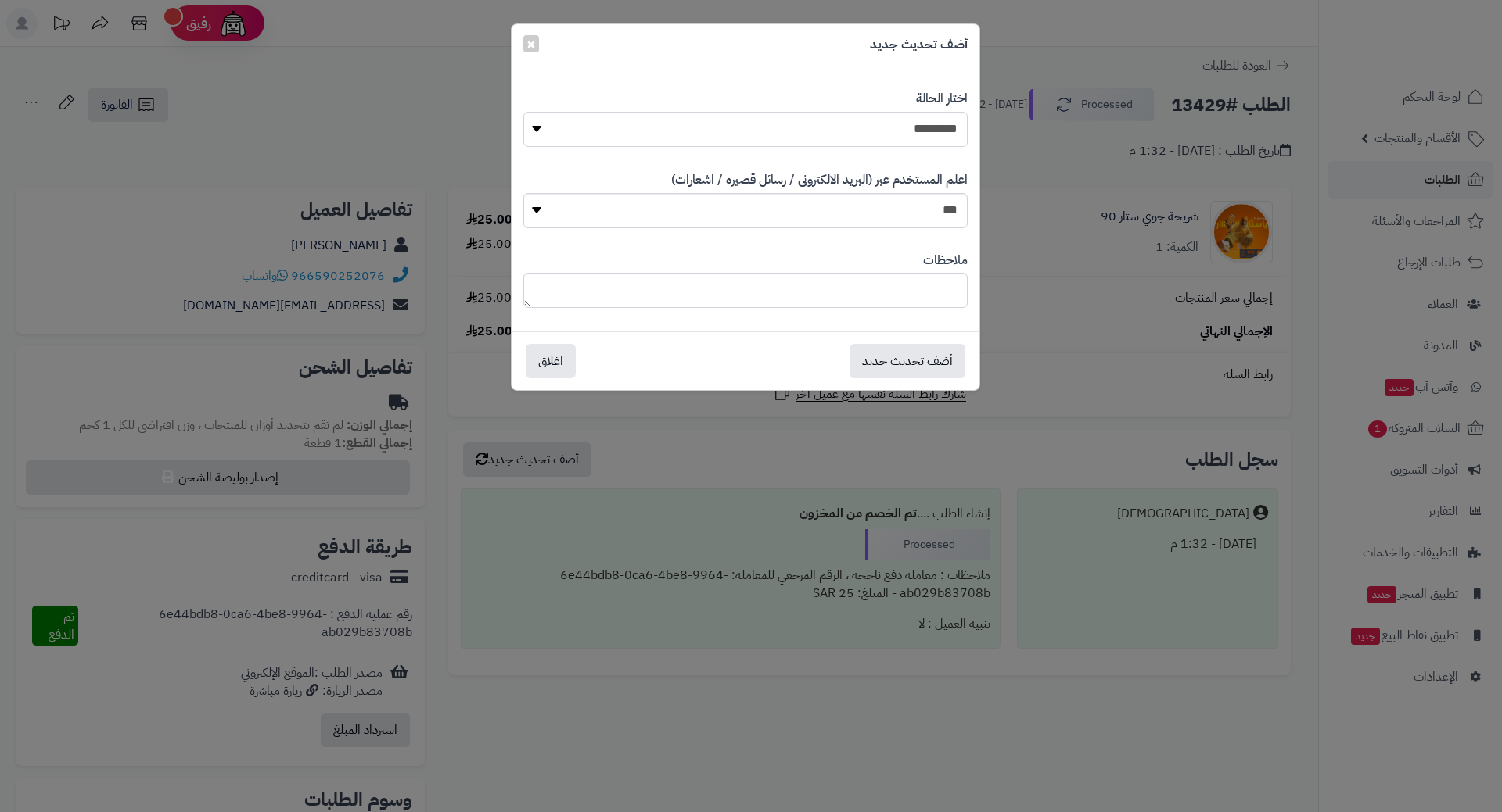
click at [924, 133] on select "**********" at bounding box center [745, 130] width 444 height 36
select select "*"
click at [523, 112] on select "**********" at bounding box center [745, 130] width 444 height 36
click at [893, 372] on button "أضف تحديث جديد" at bounding box center [908, 360] width 116 height 35
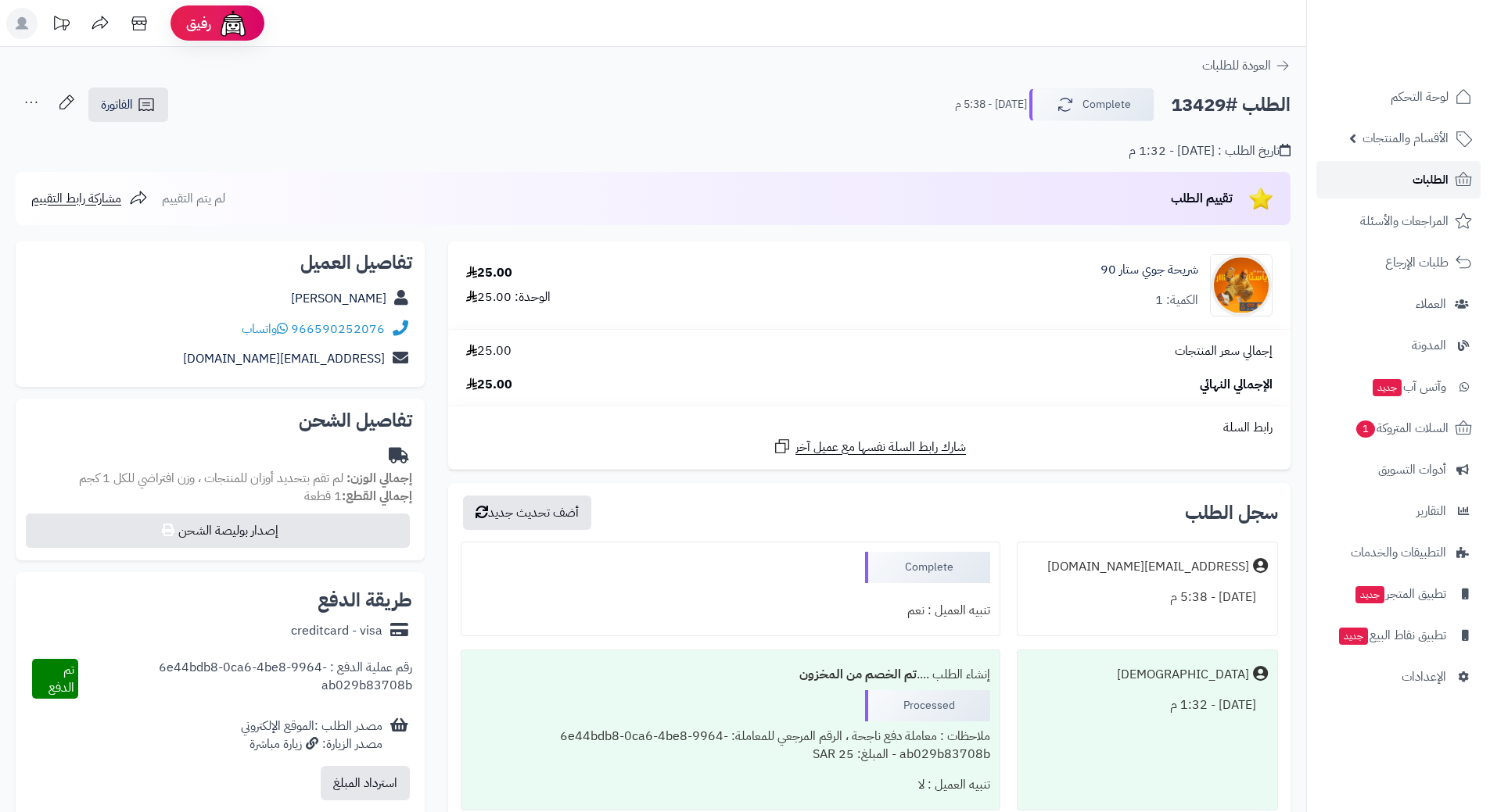
click at [1431, 190] on span "الطلبات" at bounding box center [1430, 179] width 36 height 21
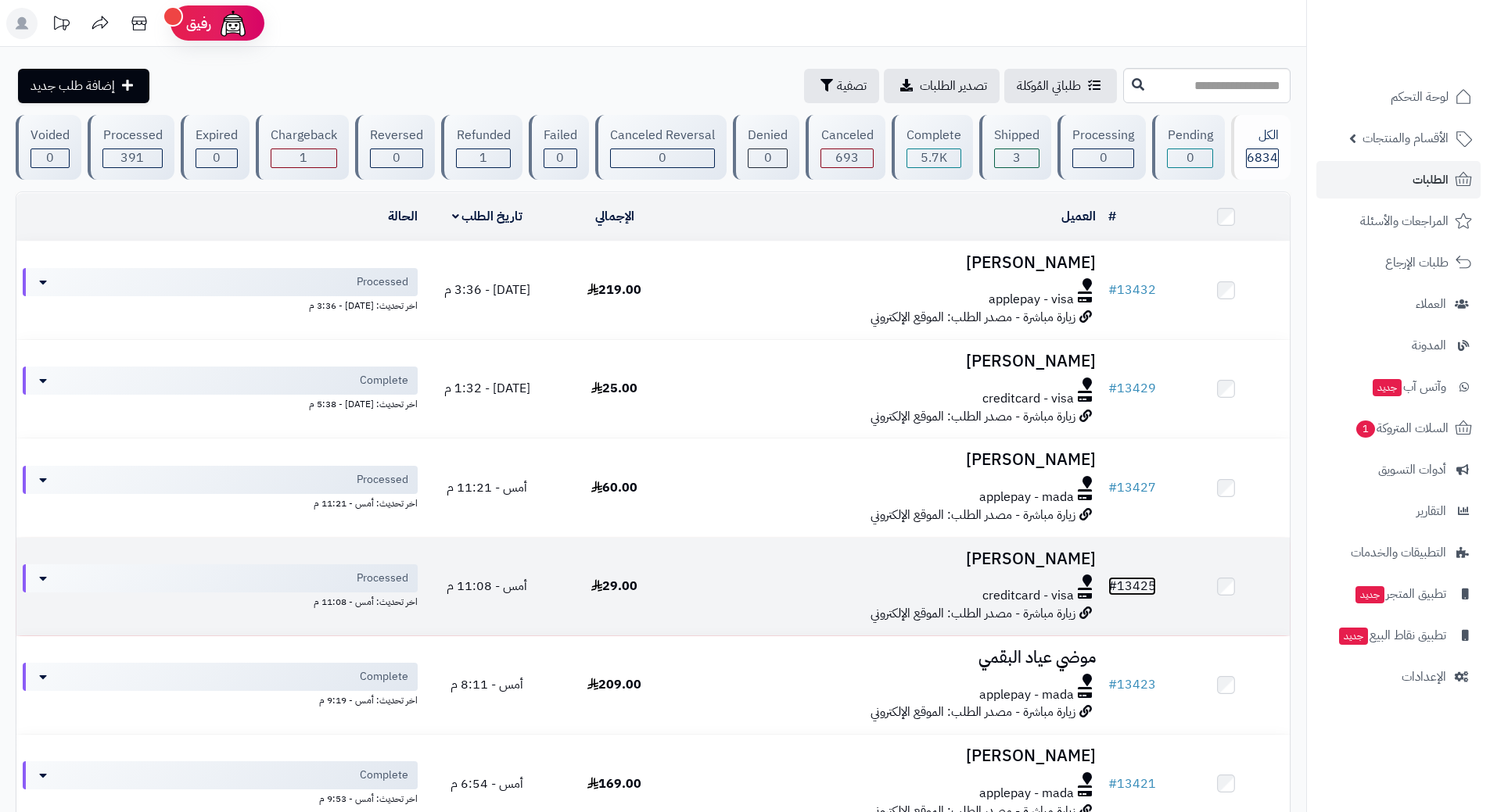
click at [1139, 577] on link "# 13425" at bounding box center [1132, 587] width 48 height 19
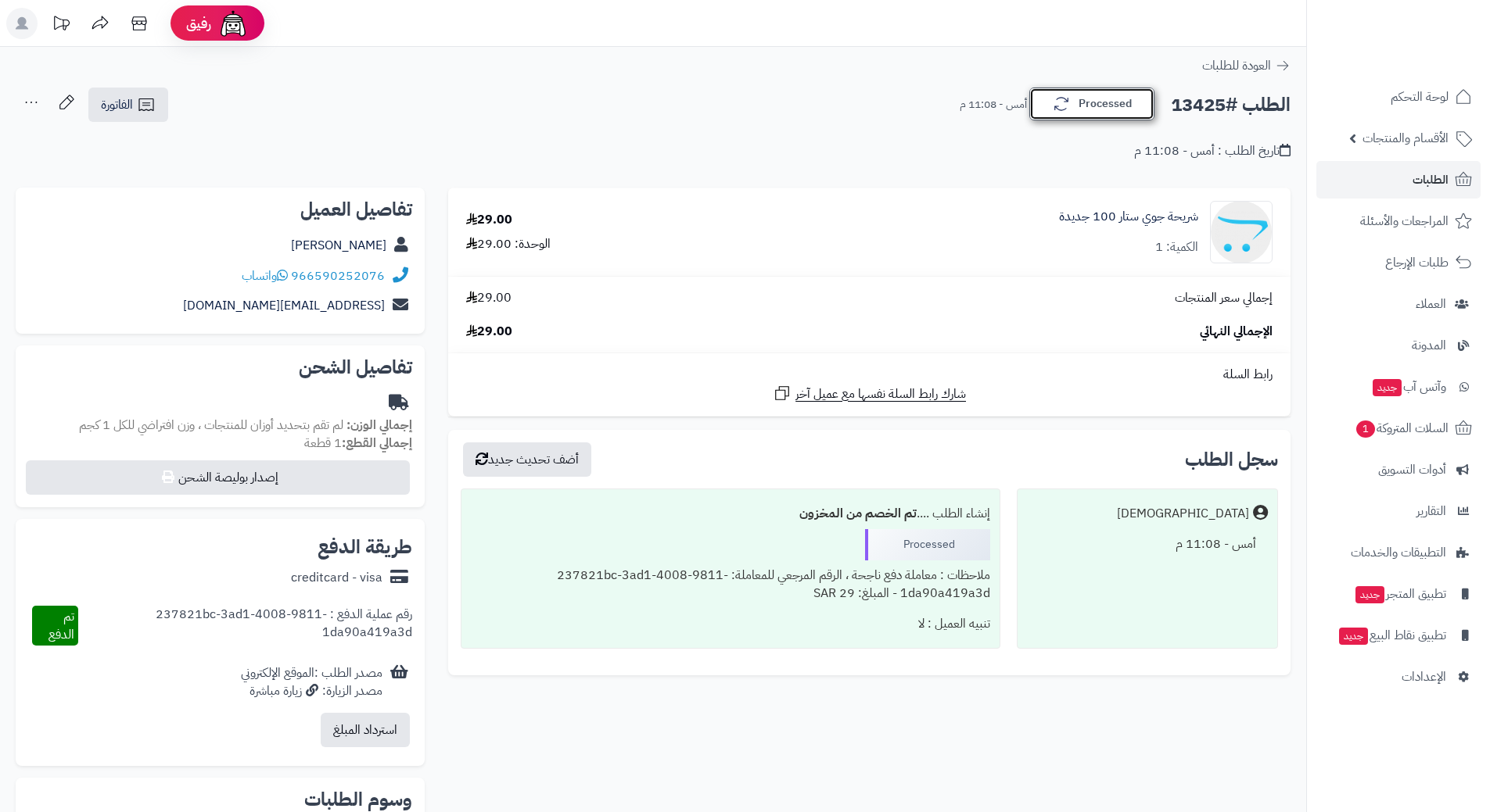
click at [1147, 111] on button "Processed" at bounding box center [1092, 104] width 125 height 33
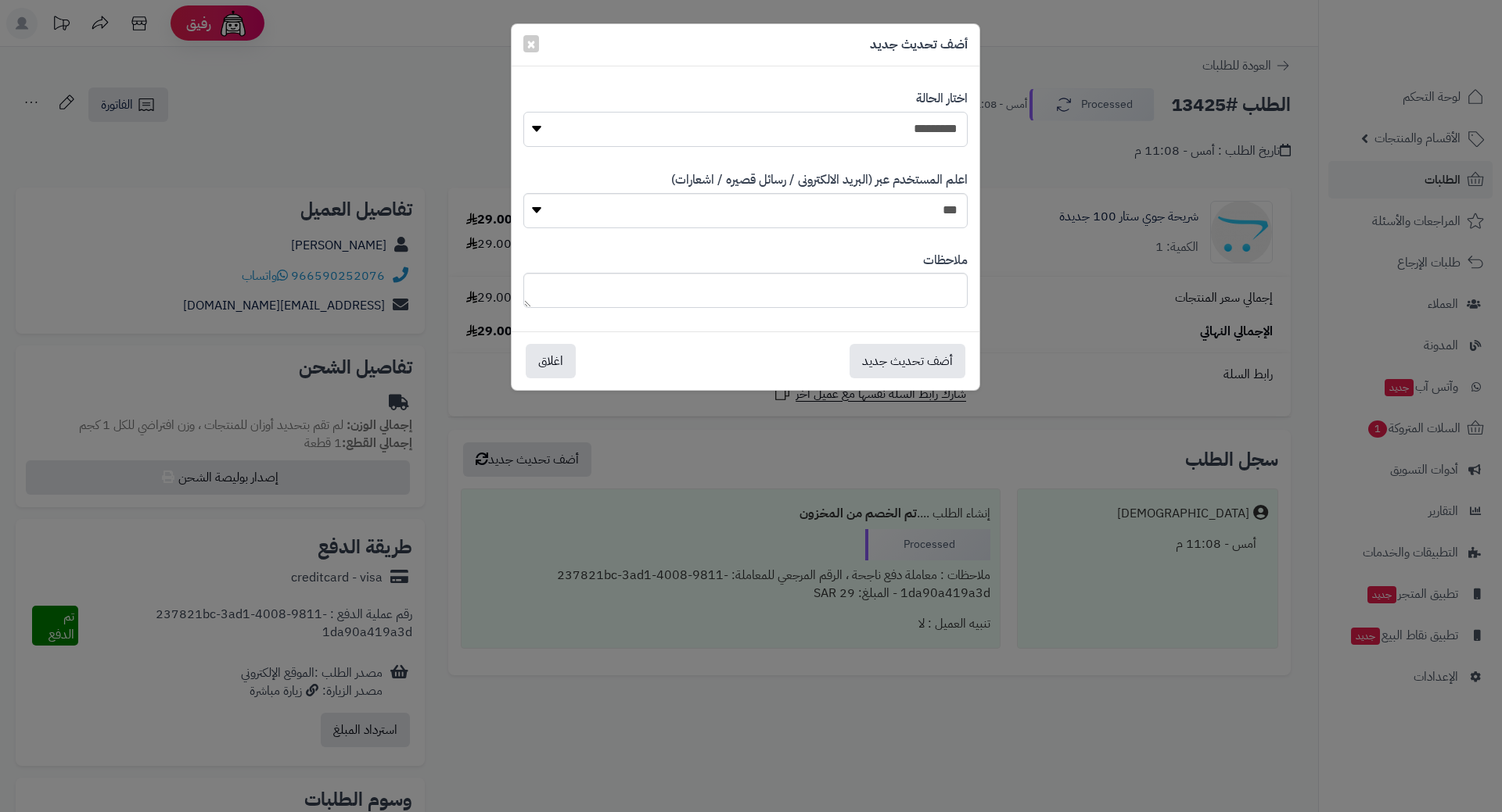
click at [923, 126] on select "**********" at bounding box center [745, 130] width 444 height 36
select select "*"
click at [523, 112] on select "**********" at bounding box center [745, 130] width 444 height 36
click at [937, 357] on button "أضف تحديث جديد" at bounding box center [908, 360] width 116 height 35
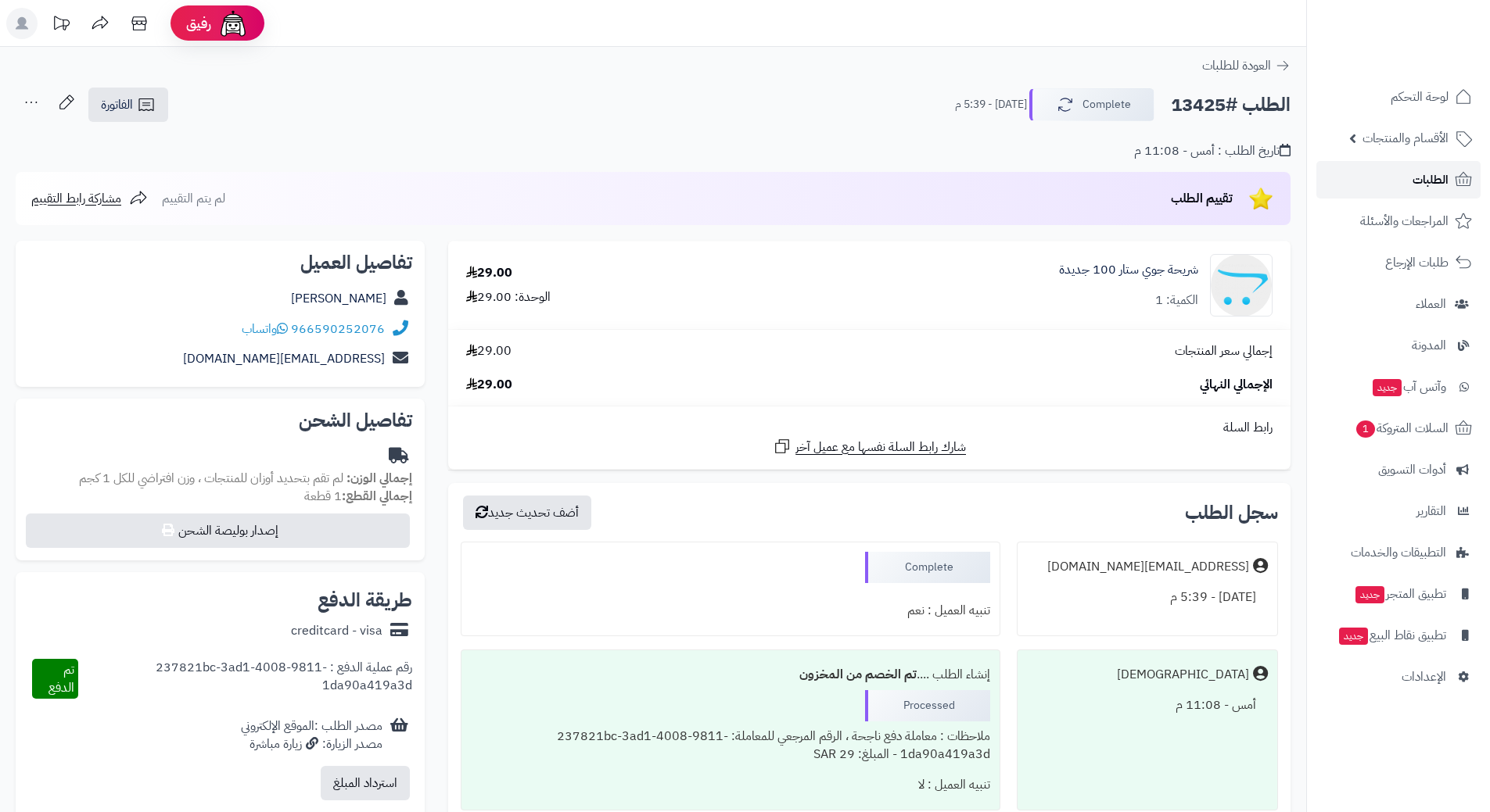
click at [1437, 177] on span "الطلبات" at bounding box center [1430, 179] width 36 height 21
